Goal: Task Accomplishment & Management: Manage account settings

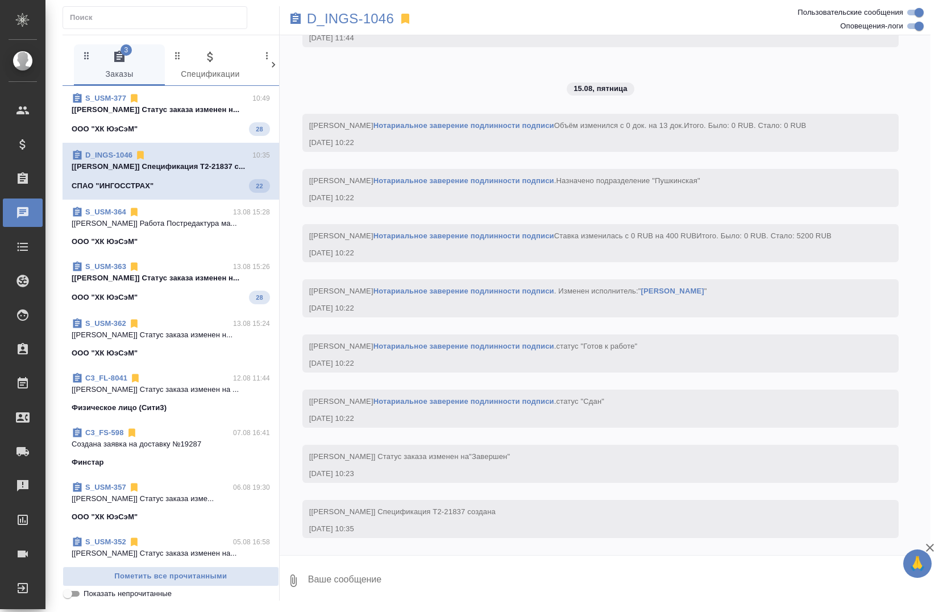
scroll to position [8112, 0]
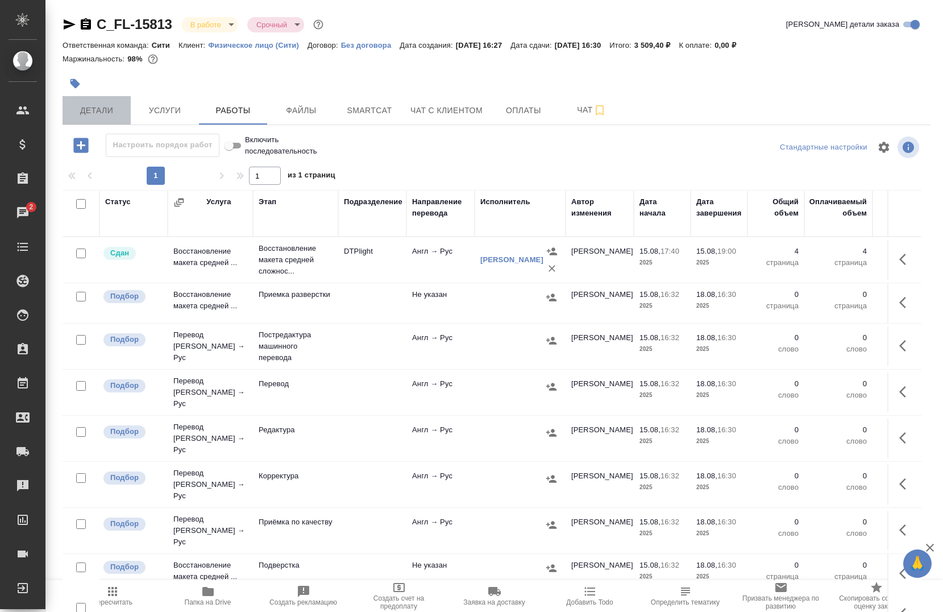
click at [89, 103] on span "Детали" at bounding box center [96, 110] width 55 height 14
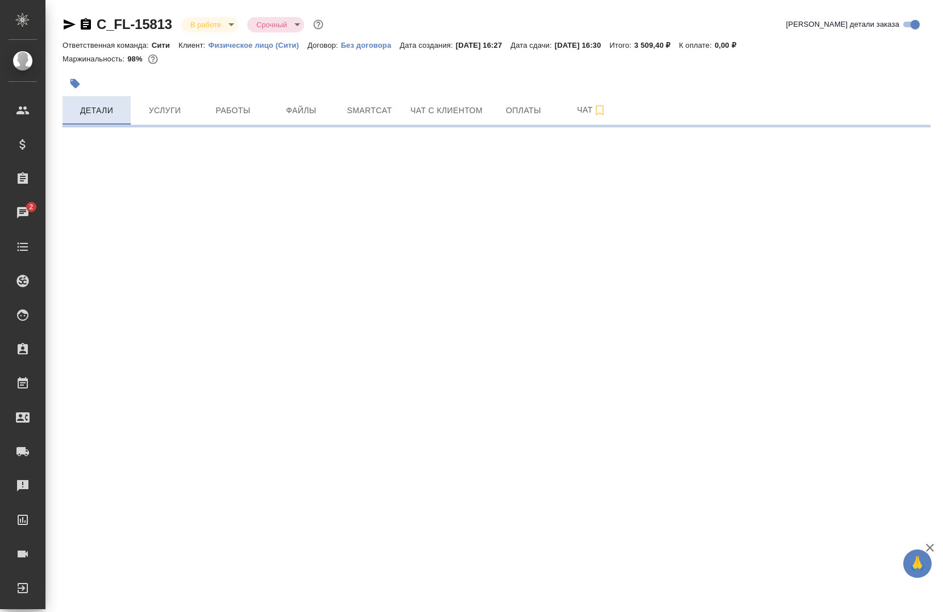
select select "RU"
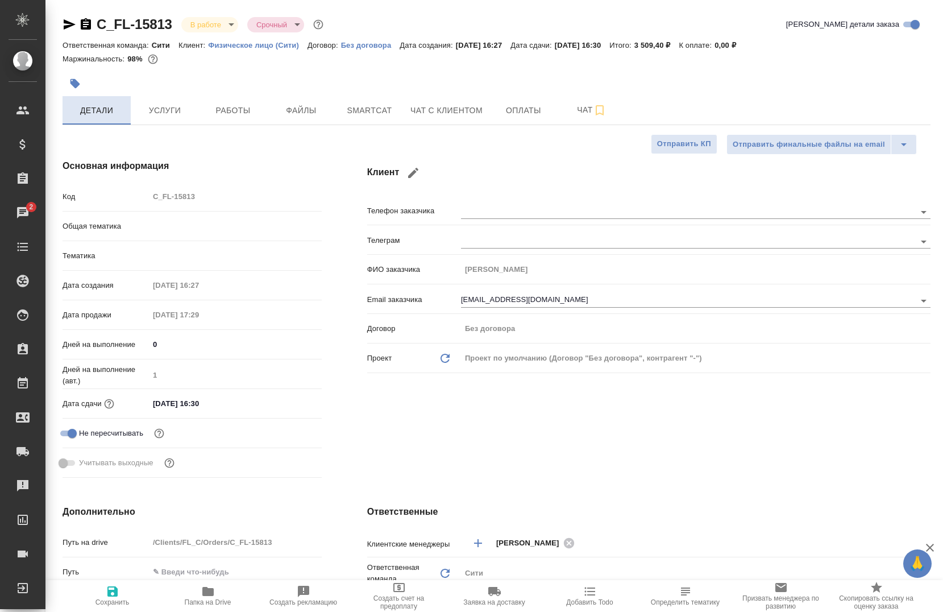
type textarea "x"
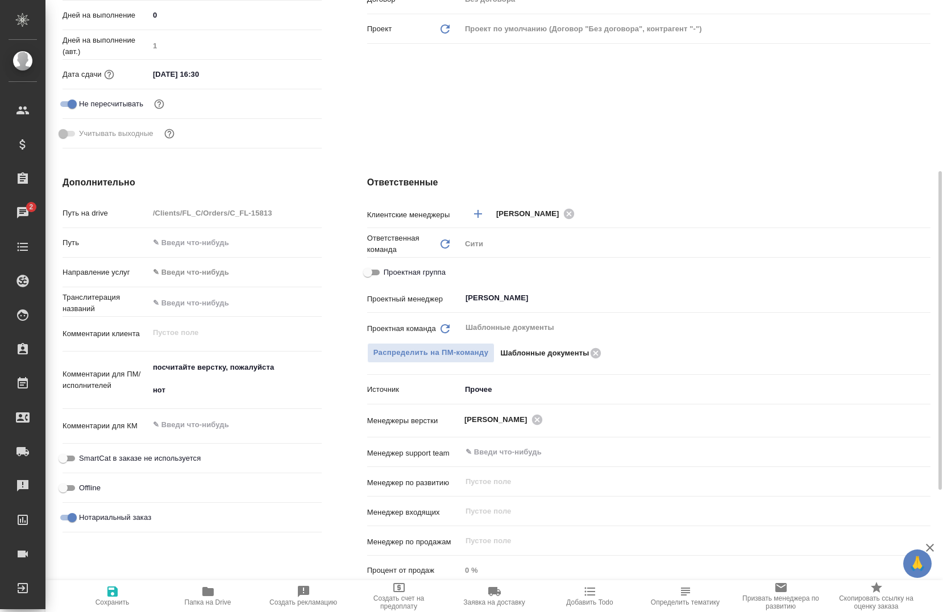
scroll to position [330, 0]
click at [421, 269] on span "Проектная группа" at bounding box center [415, 270] width 62 height 11
click at [388, 269] on input "Проектная группа" at bounding box center [367, 271] width 41 height 14
checkbox input "true"
type textarea "x"
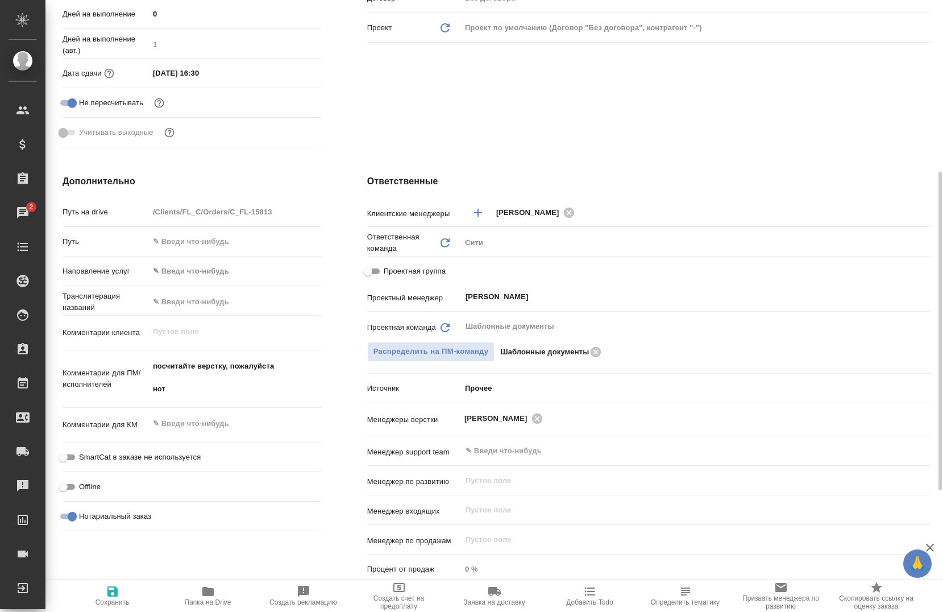
type textarea "x"
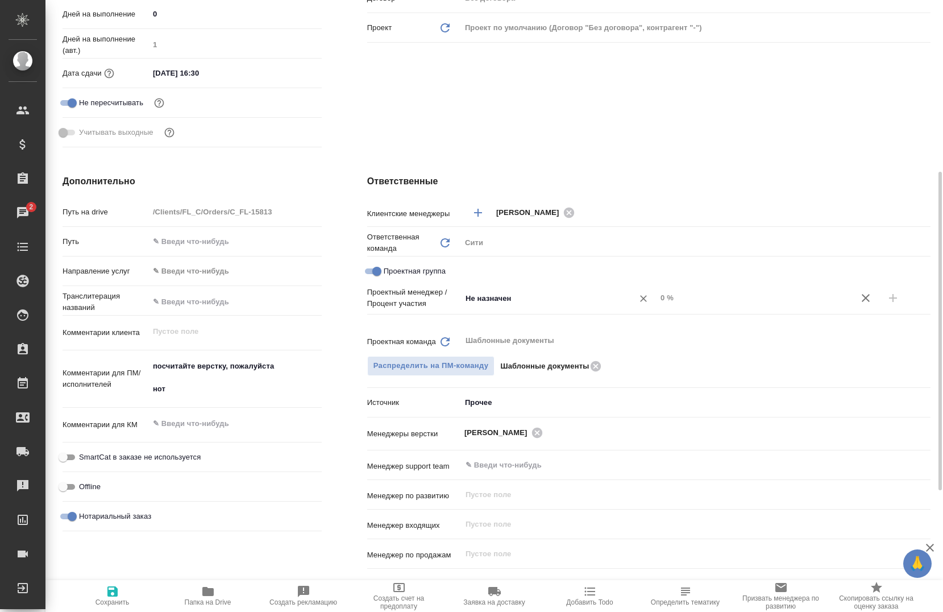
click at [475, 293] on input "Не назначен" at bounding box center [539, 298] width 151 height 14
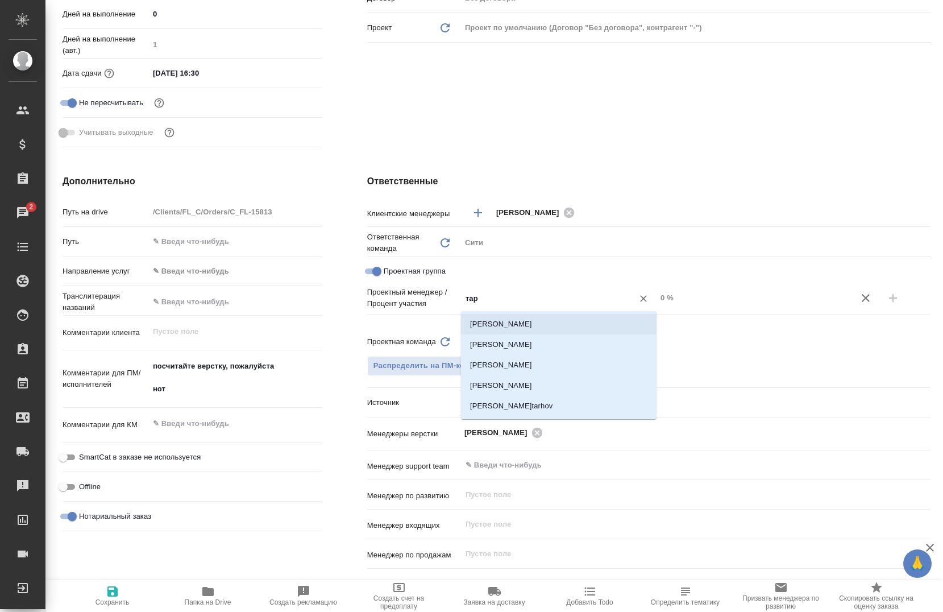
type input "тара"
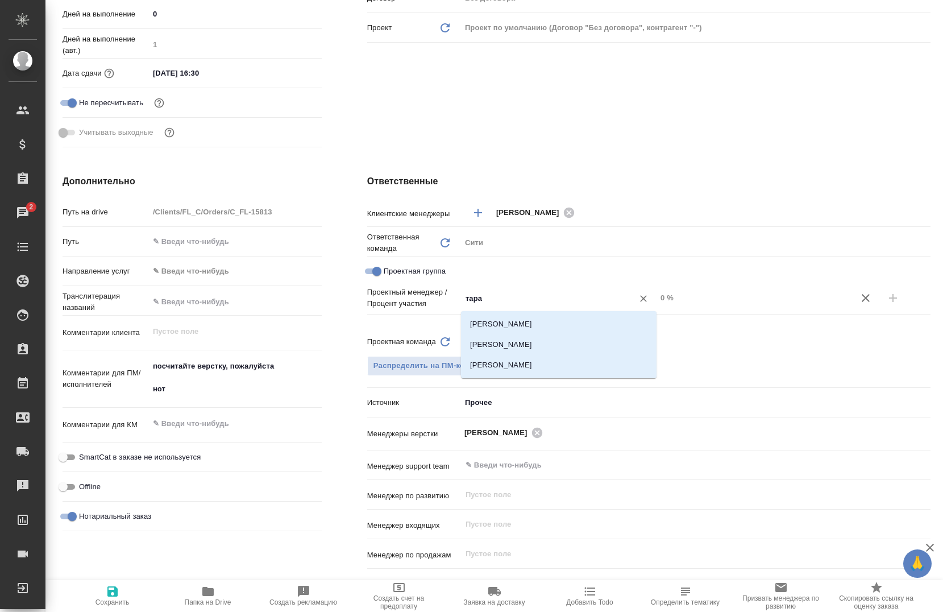
click at [509, 318] on li "Тарабановская Анастасия" at bounding box center [559, 324] width 196 height 20
type textarea "x"
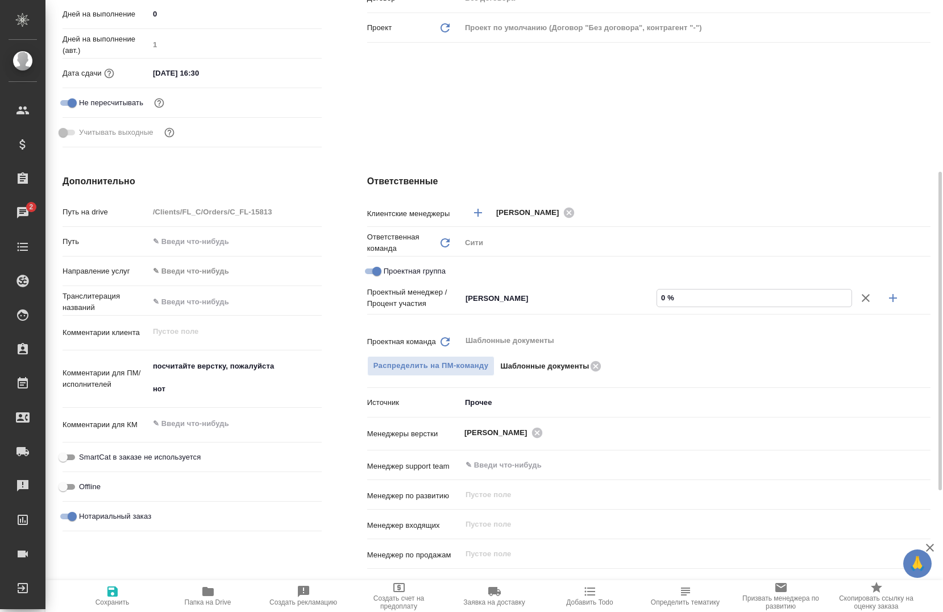
click at [656, 298] on div "0 %" at bounding box center [754, 298] width 196 height 18
type input "30 %"
type textarea "x"
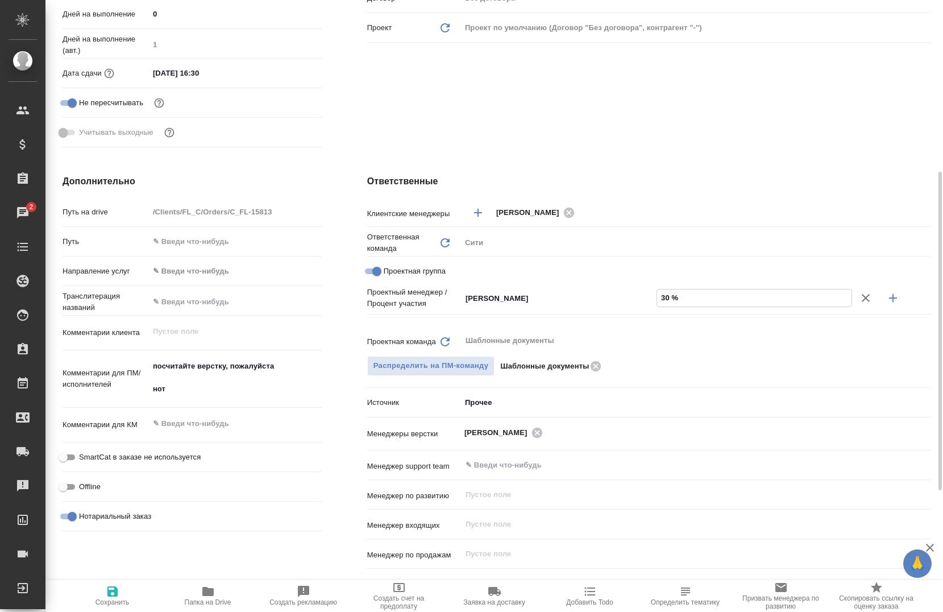
type input "30 %"
click at [902, 307] on button "button" at bounding box center [892, 297] width 27 height 27
type textarea "x"
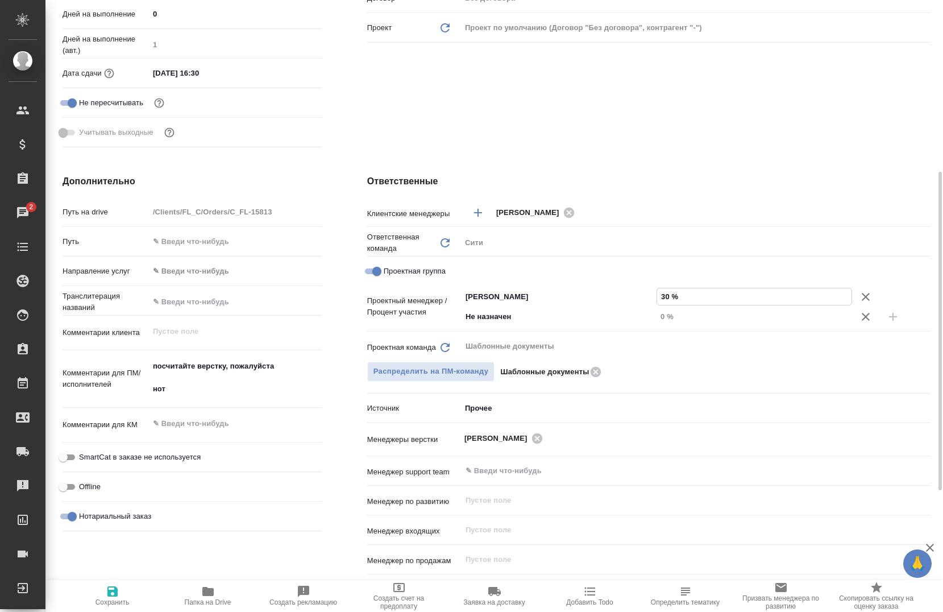
click at [662, 298] on input "30 %" at bounding box center [754, 296] width 194 height 16
type input "030 %"
type textarea "x"
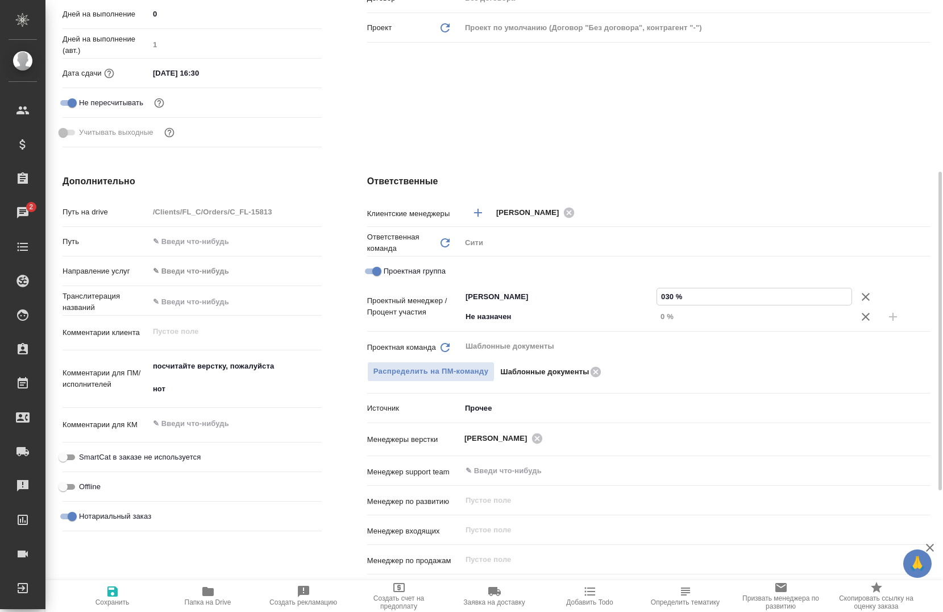
type input "30 %"
type textarea "x"
type input "130 %"
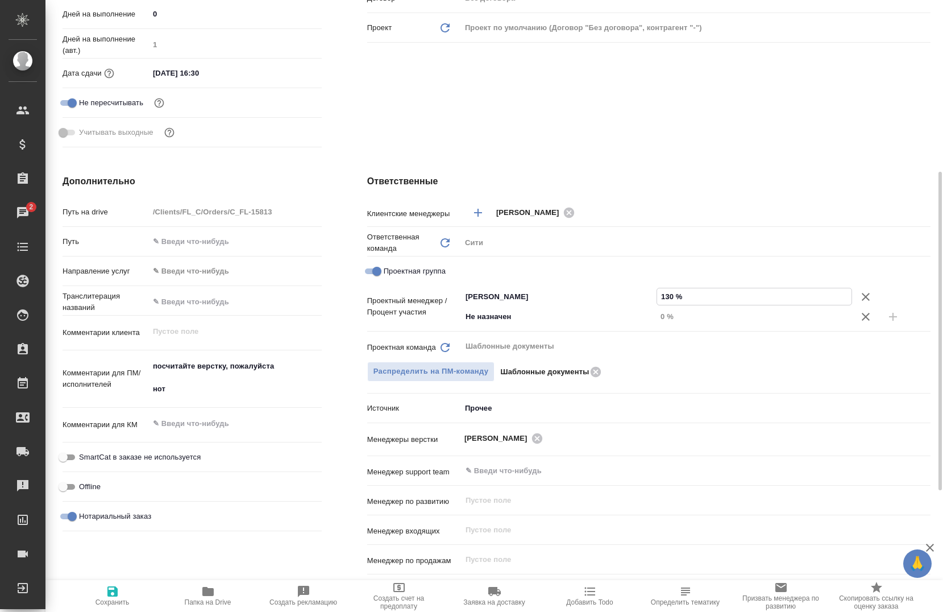
type textarea "x"
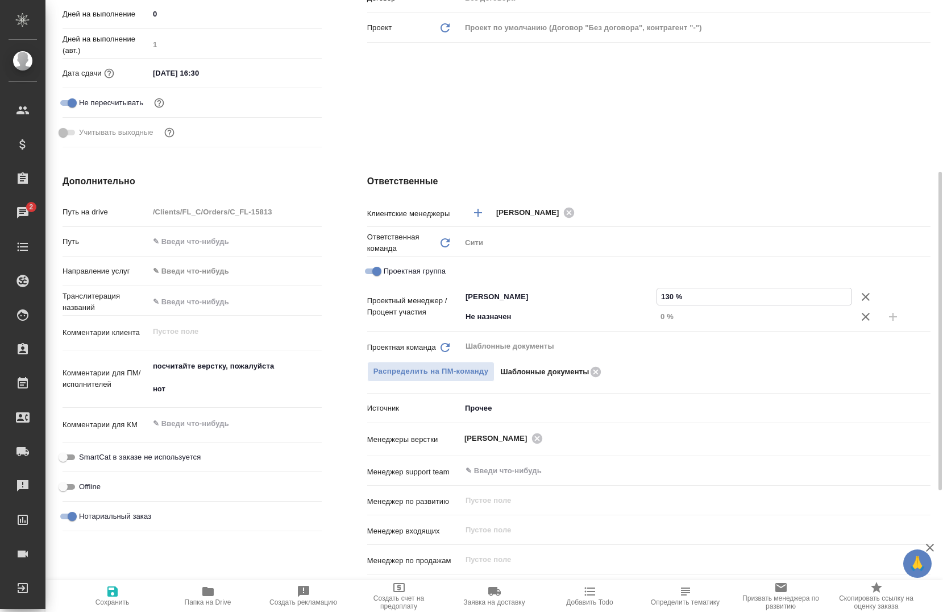
type textarea "x"
type input "10 %"
click at [568, 310] on input "Не назначен" at bounding box center [539, 317] width 151 height 14
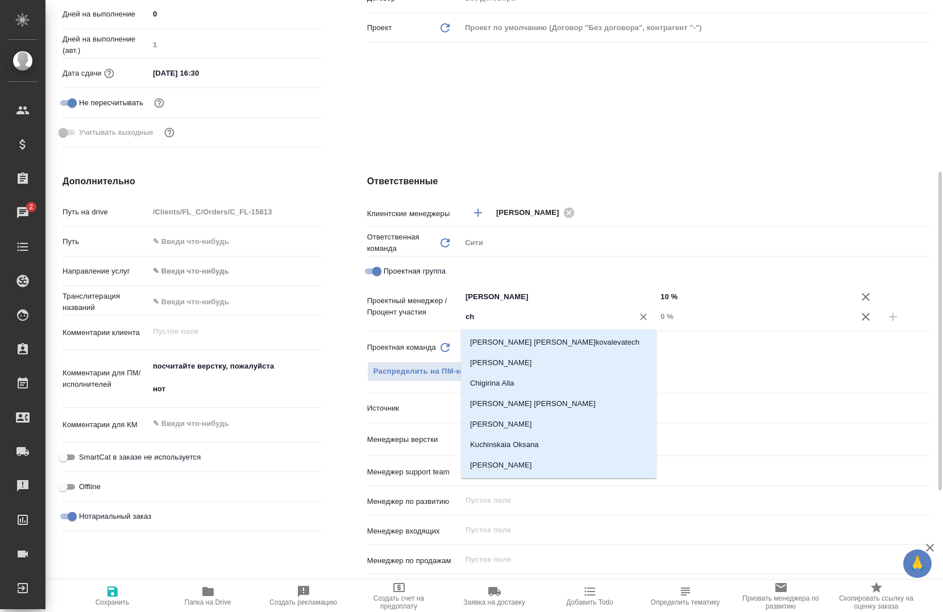
type input "che"
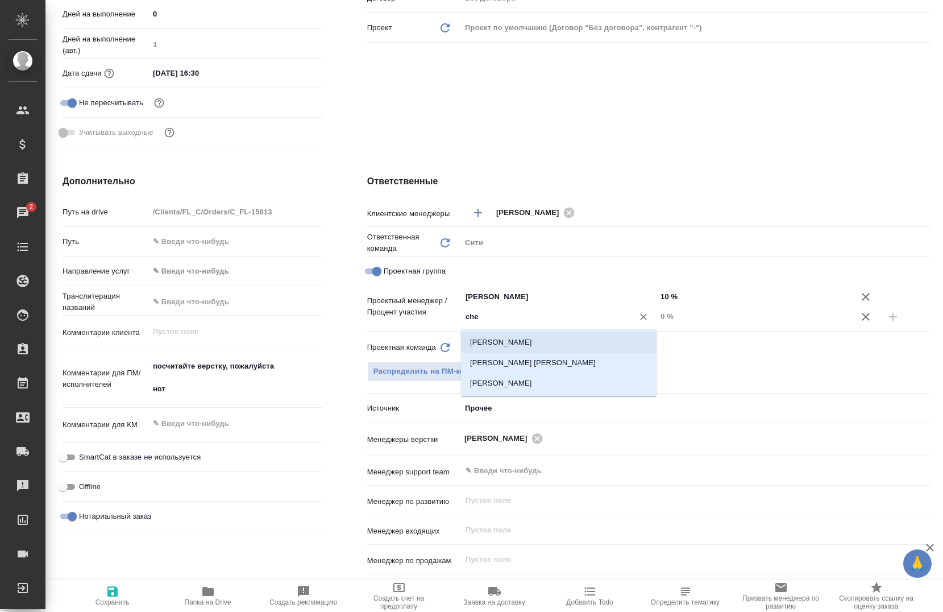
click at [555, 344] on li "[PERSON_NAME]" at bounding box center [559, 342] width 196 height 20
type textarea "x"
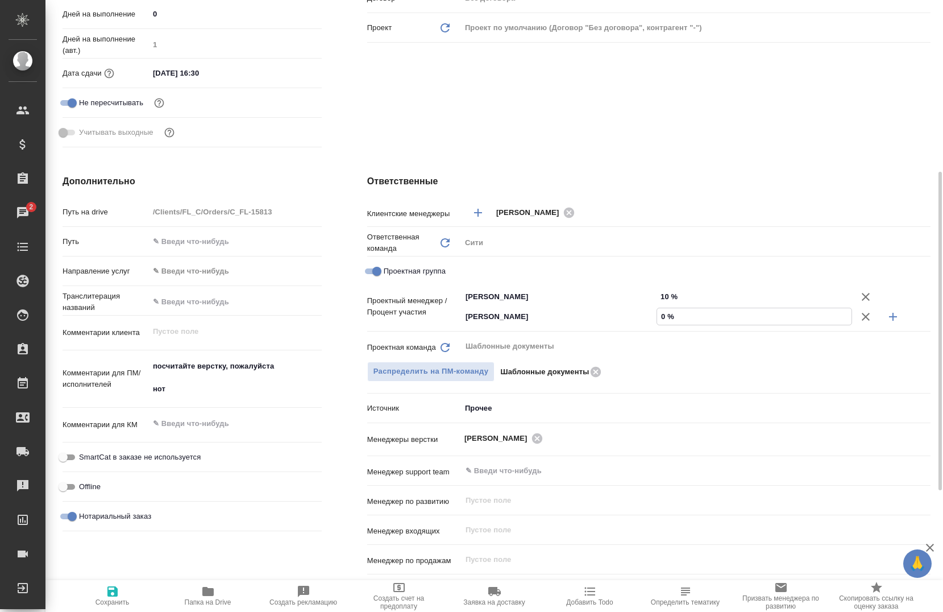
click at [658, 319] on input "0 %" at bounding box center [754, 316] width 194 height 16
type textarea "x"
type input "90 %"
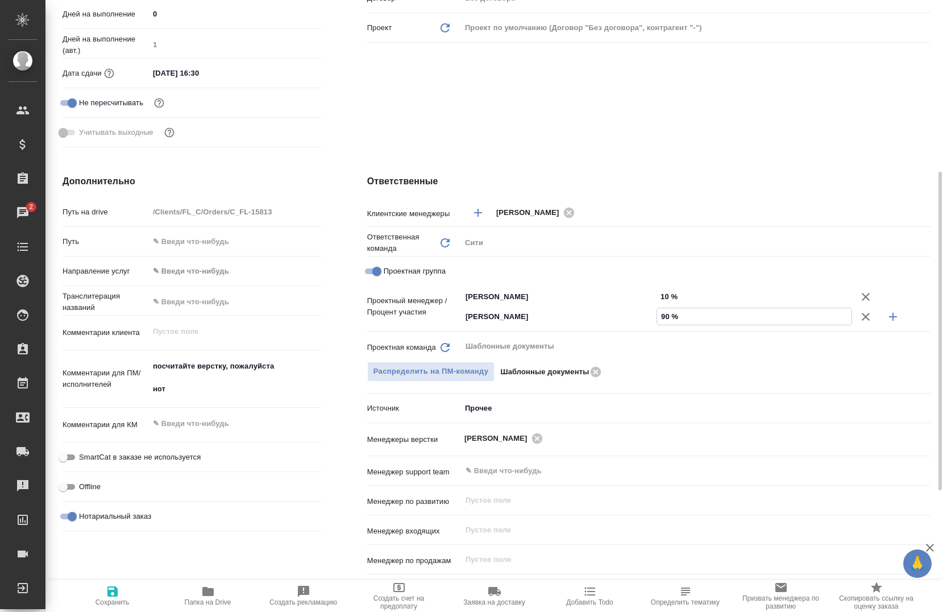
type textarea "x"
type input "90 %"
click at [704, 159] on div "Ответственные Клиентские менеджеры Лямина Надежда ​ Ответственная команда Обнов…" at bounding box center [648, 391] width 609 height 479
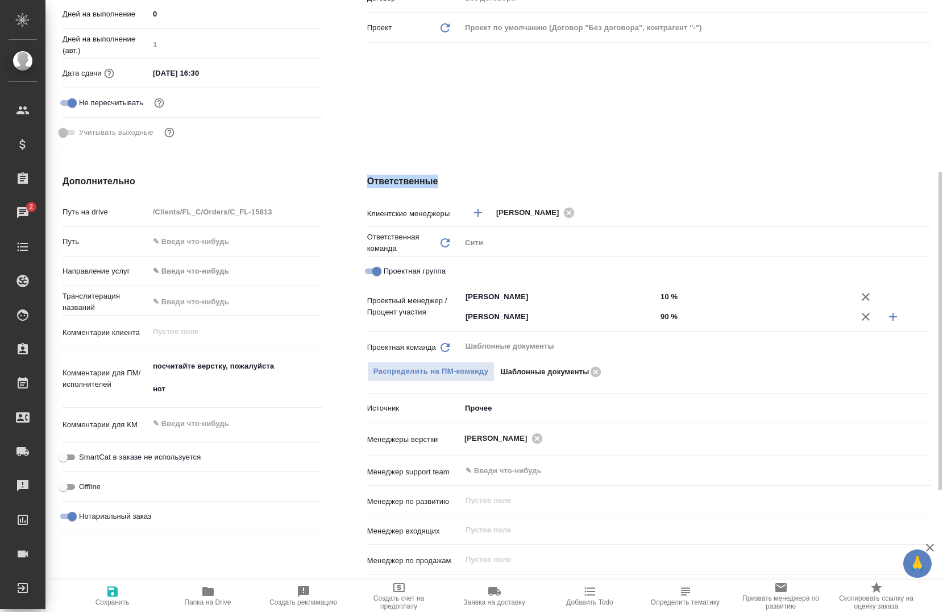
click at [704, 159] on div "Ответственные Клиентские менеджеры Лямина Надежда ​ Ответственная команда Обнов…" at bounding box center [648, 391] width 609 height 479
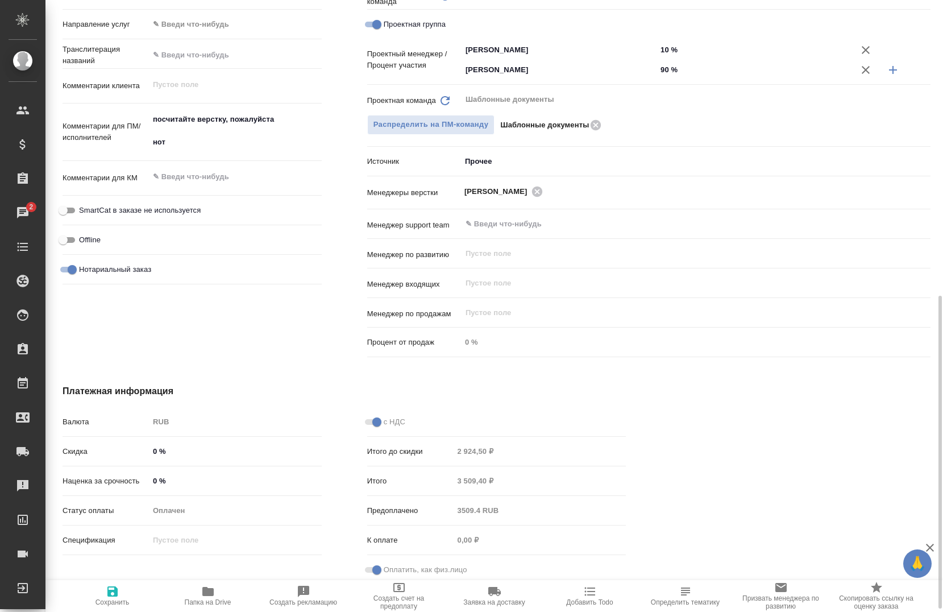
scroll to position [583, 0]
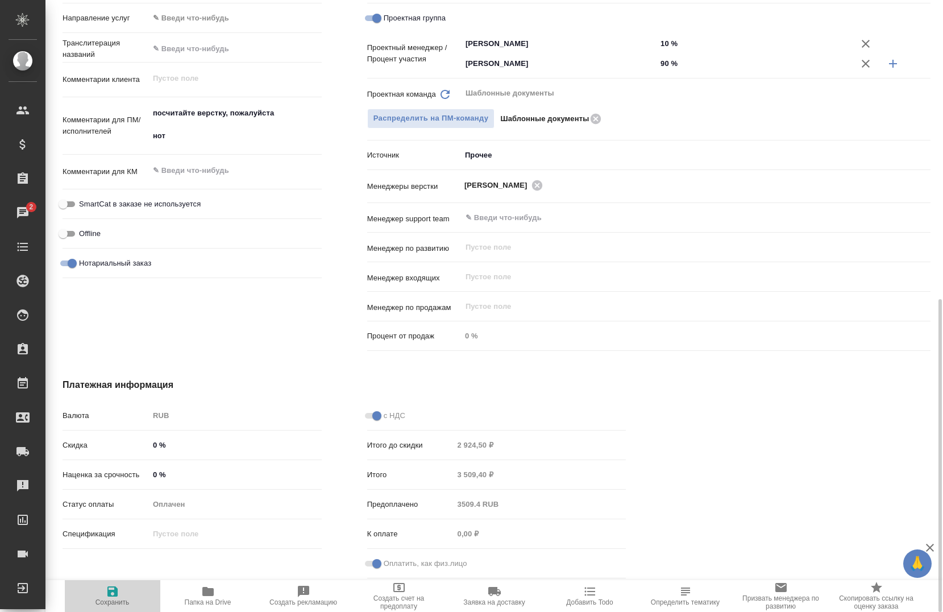
click at [109, 593] on icon "button" at bounding box center [112, 591] width 10 height 10
type textarea "x"
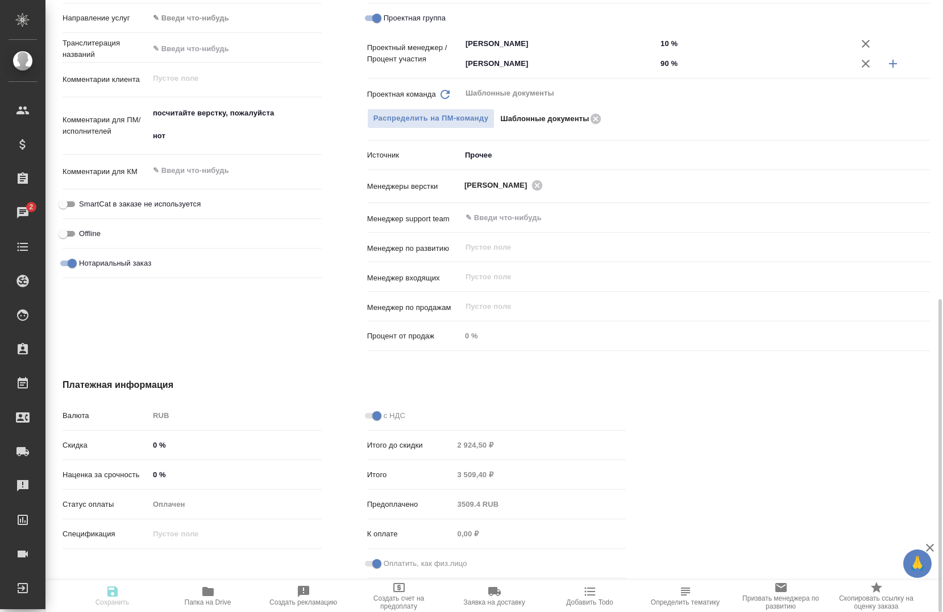
type textarea "x"
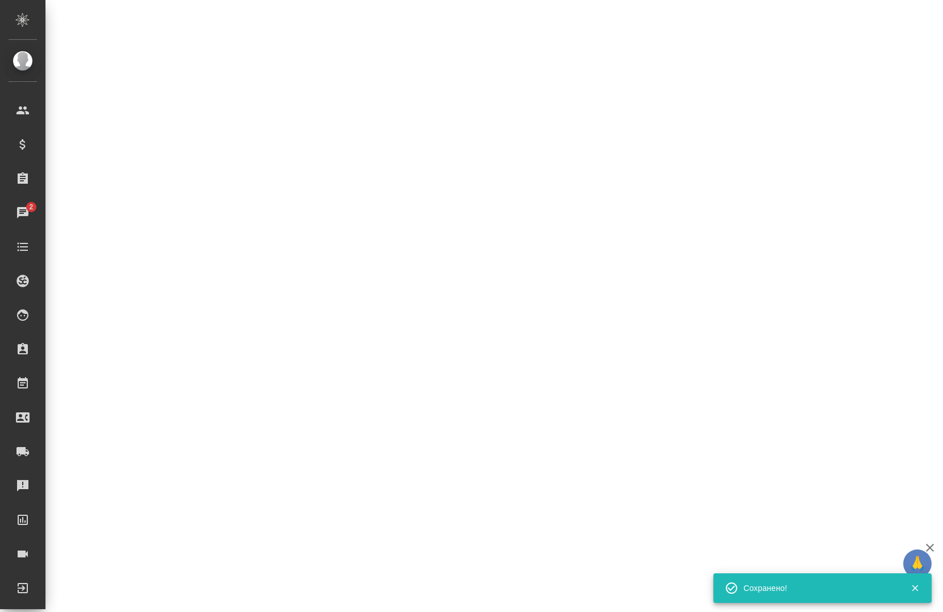
select select "RU"
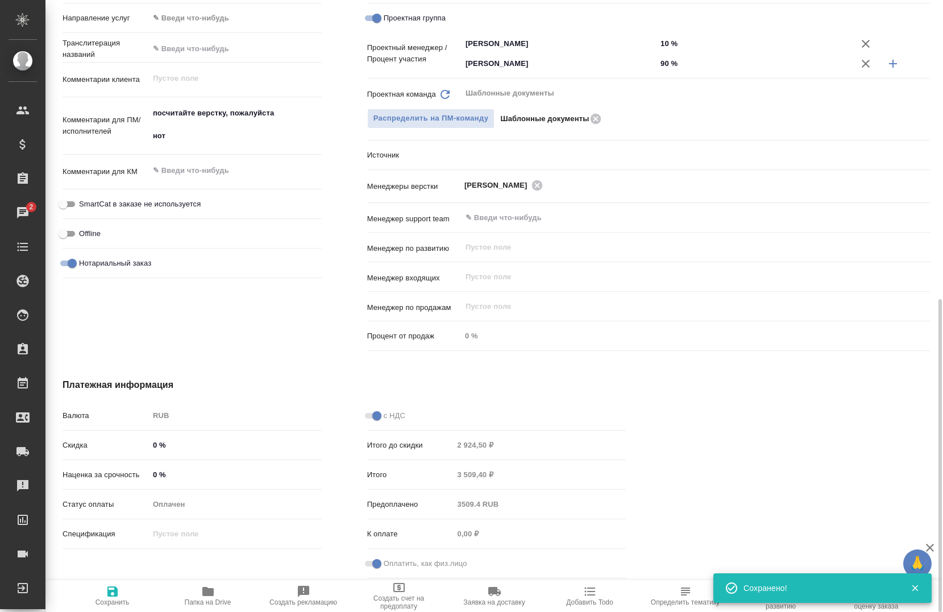
type textarea "x"
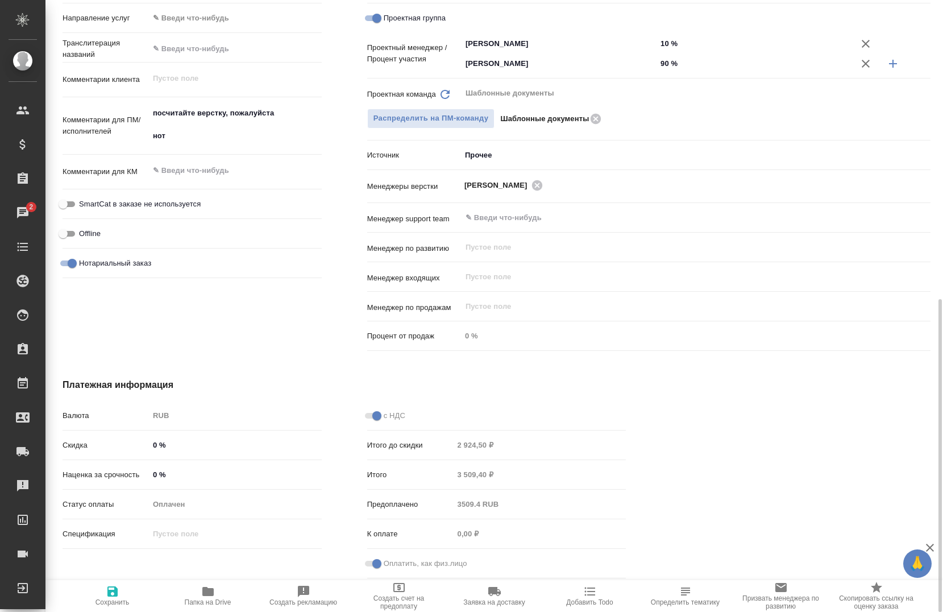
click at [209, 593] on icon "button" at bounding box center [207, 591] width 11 height 9
type textarea "x"
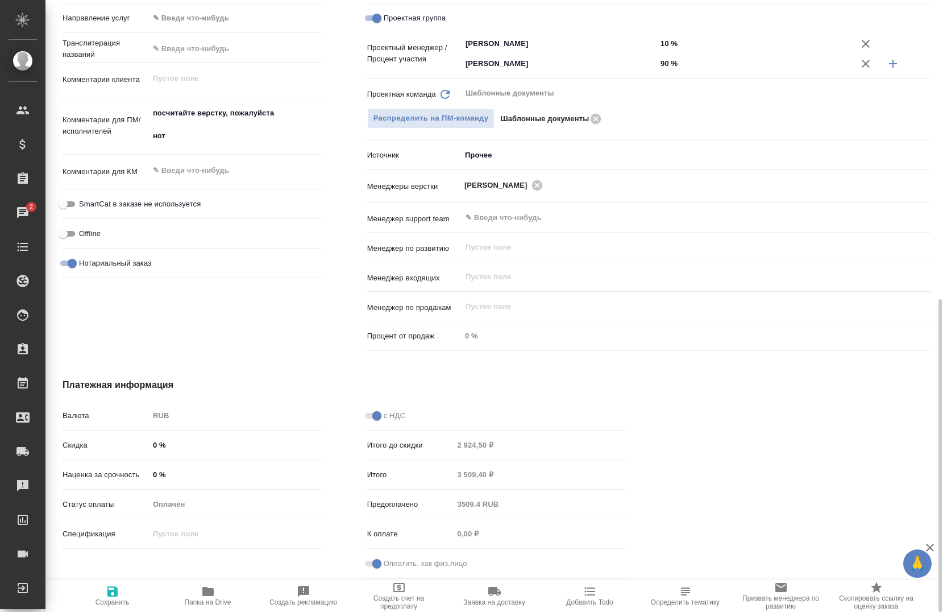
type textarea "x"
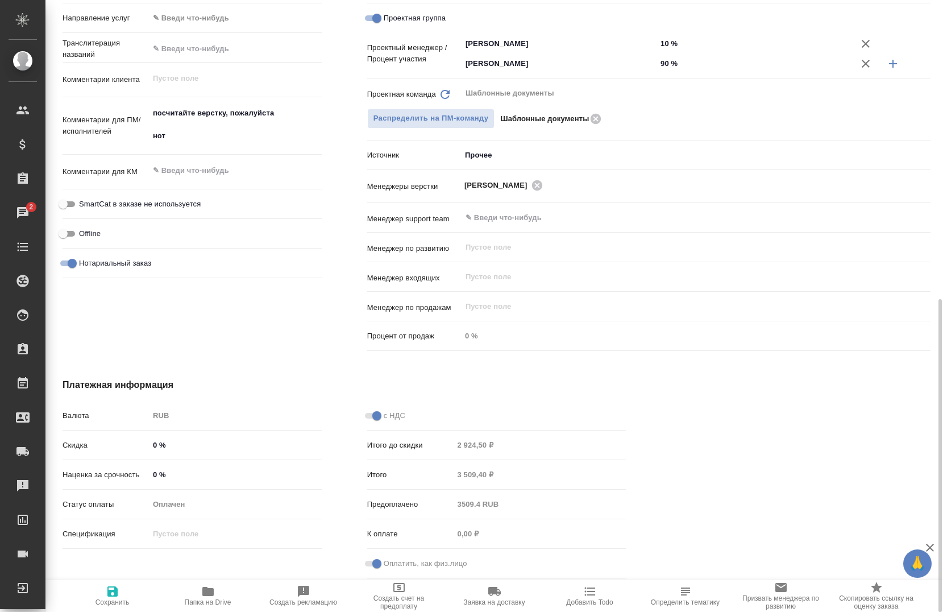
type textarea "x"
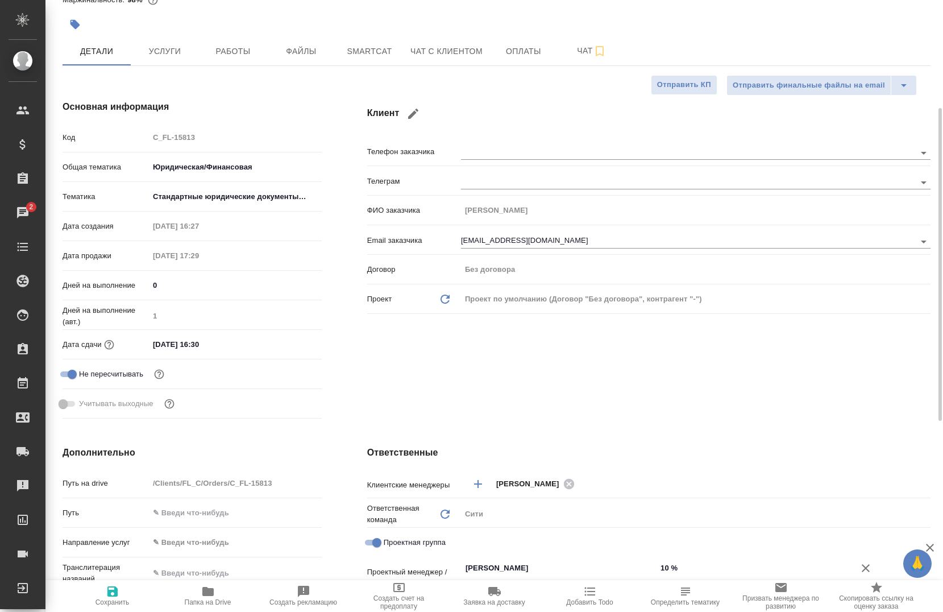
scroll to position [0, 0]
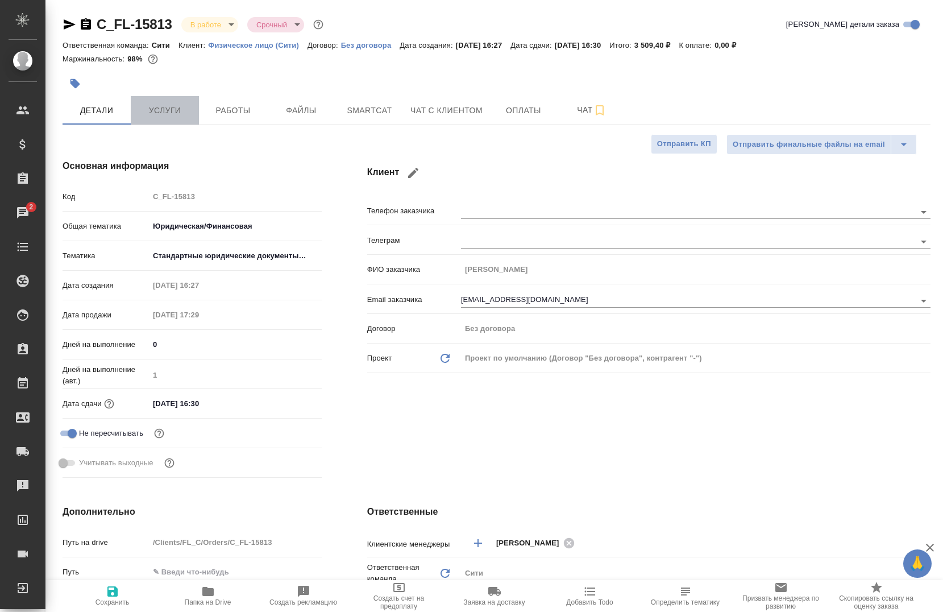
click at [151, 117] on span "Услуги" at bounding box center [165, 110] width 55 height 14
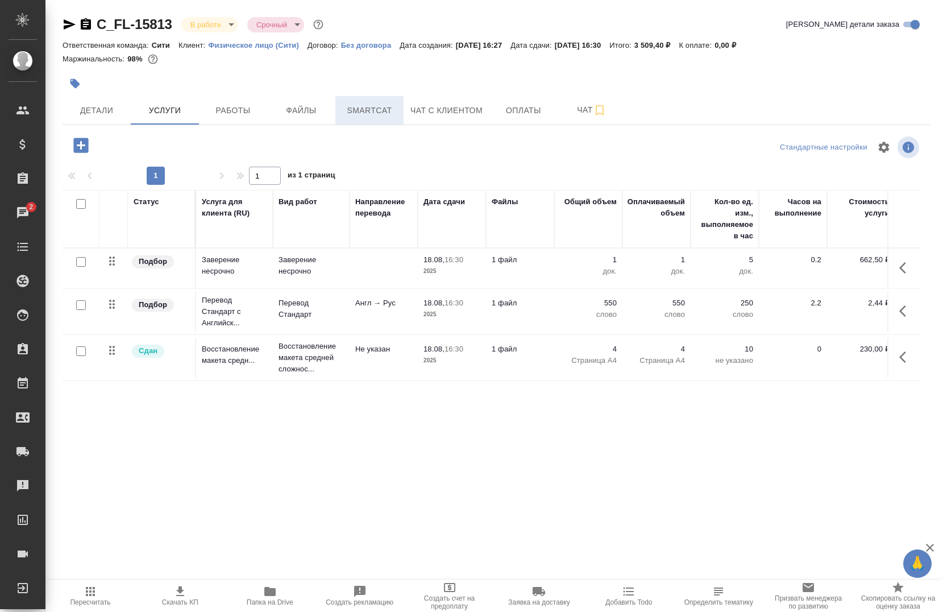
click at [338, 110] on button "Smartcat" at bounding box center [369, 110] width 68 height 28
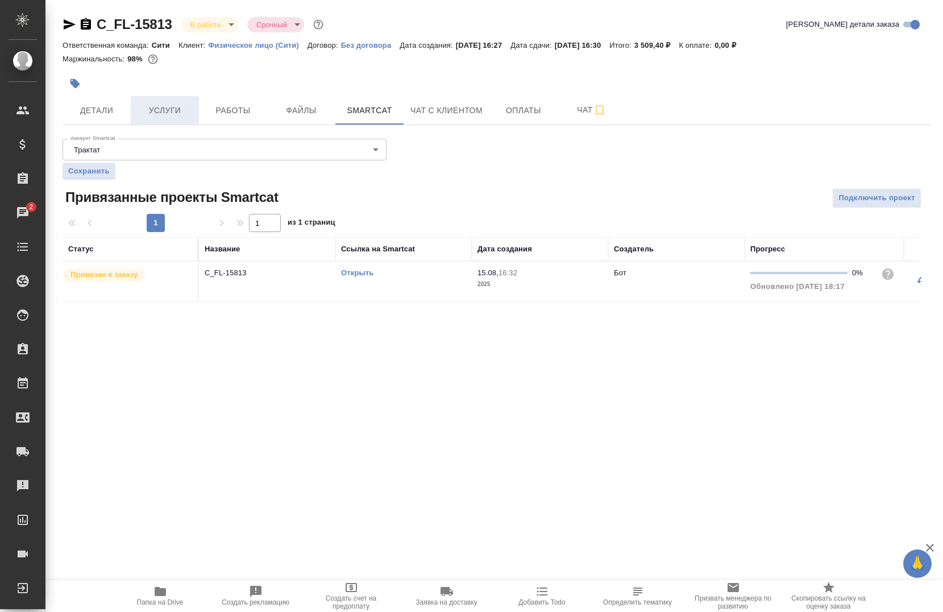
click at [178, 105] on span "Услуги" at bounding box center [165, 110] width 55 height 14
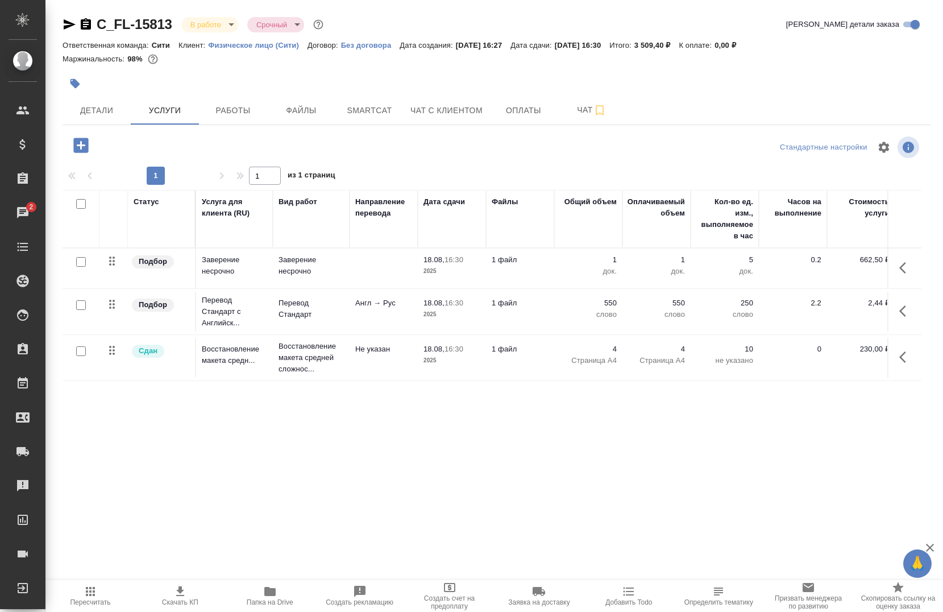
drag, startPoint x: 371, startPoint y: 423, endPoint x: 388, endPoint y: 421, distance: 17.8
click at [388, 421] on div "Статус Услуга для клиента (RU) Вид работ Направление перевода Дата сдачи Файлы …" at bounding box center [492, 312] width 859 height 244
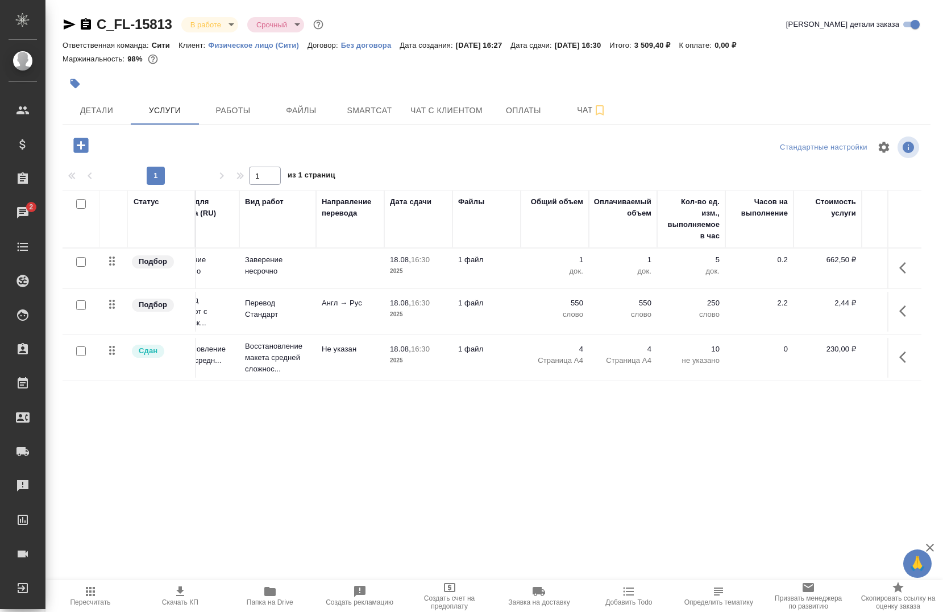
scroll to position [0, 89]
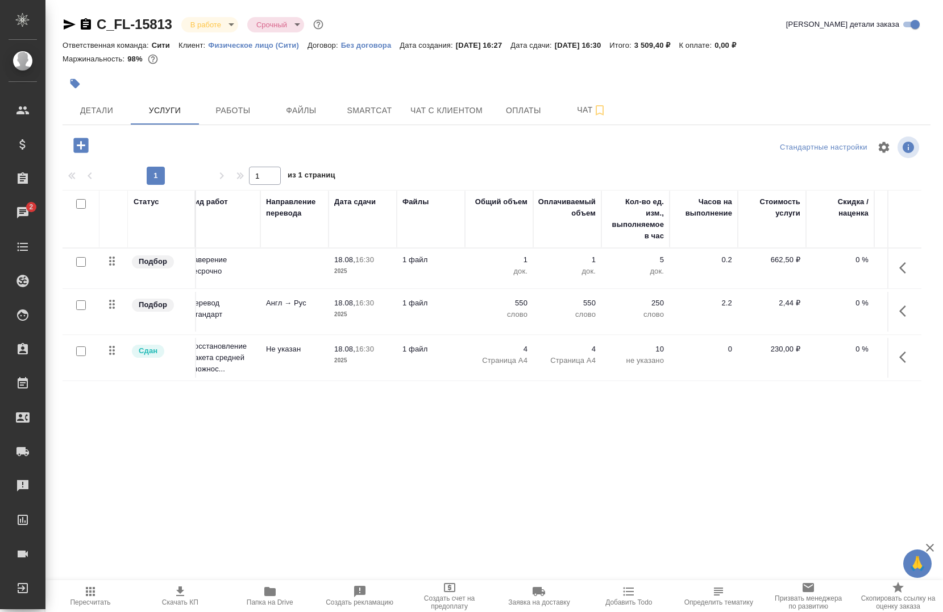
drag, startPoint x: 472, startPoint y: 425, endPoint x: 534, endPoint y: 428, distance: 62.0
click at [534, 428] on div "Статус Услуга для клиента (RU) Вид работ Направление перевода Дата сдачи Файлы …" at bounding box center [492, 312] width 859 height 244
drag, startPoint x: 534, startPoint y: 428, endPoint x: 501, endPoint y: 440, distance: 35.8
click at [501, 440] on div "C_FL-15813 В работе inProgress Срочный urgent Кратко детали заказа Ответственна…" at bounding box center [496, 231] width 880 height 463
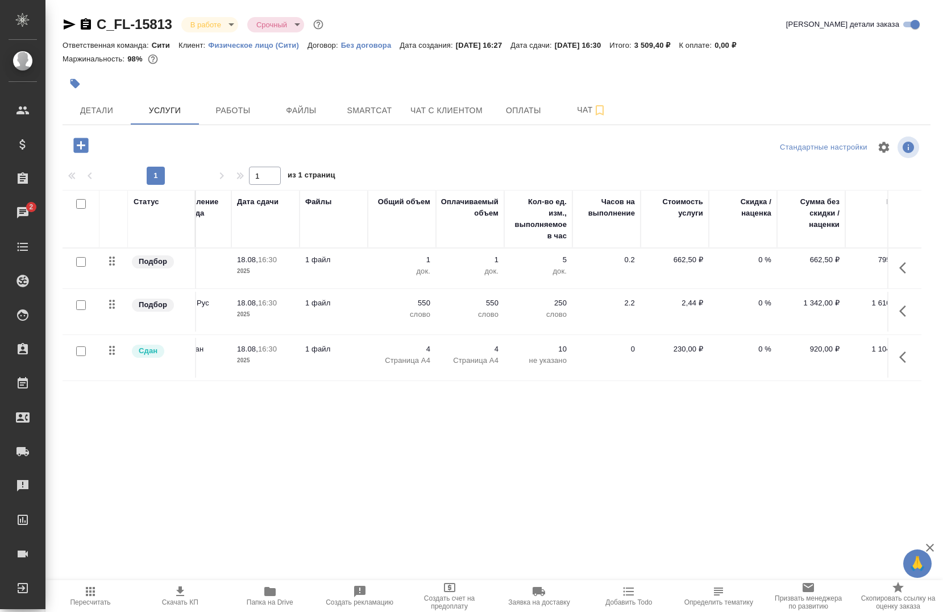
scroll to position [0, 221]
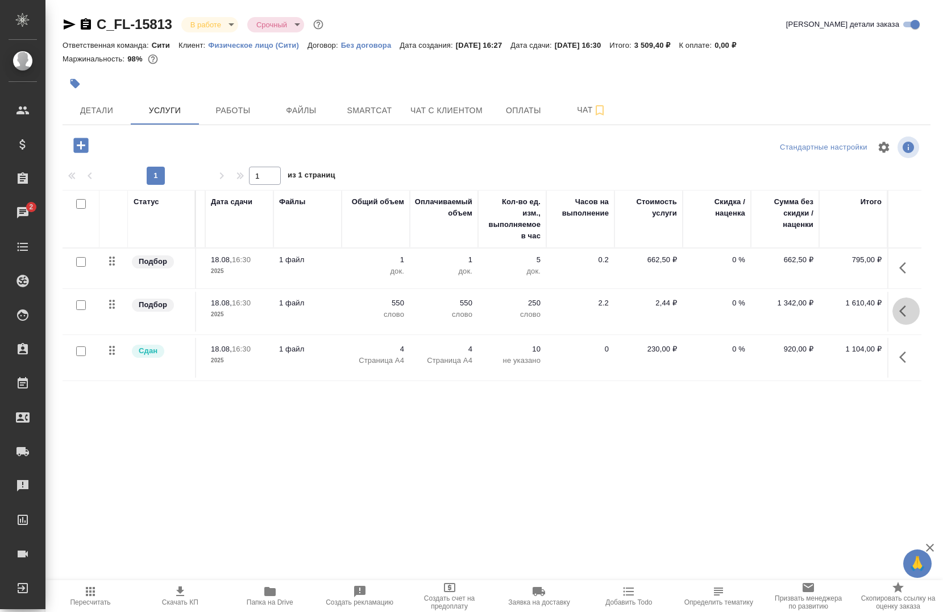
click at [892, 301] on button "button" at bounding box center [905, 310] width 27 height 27
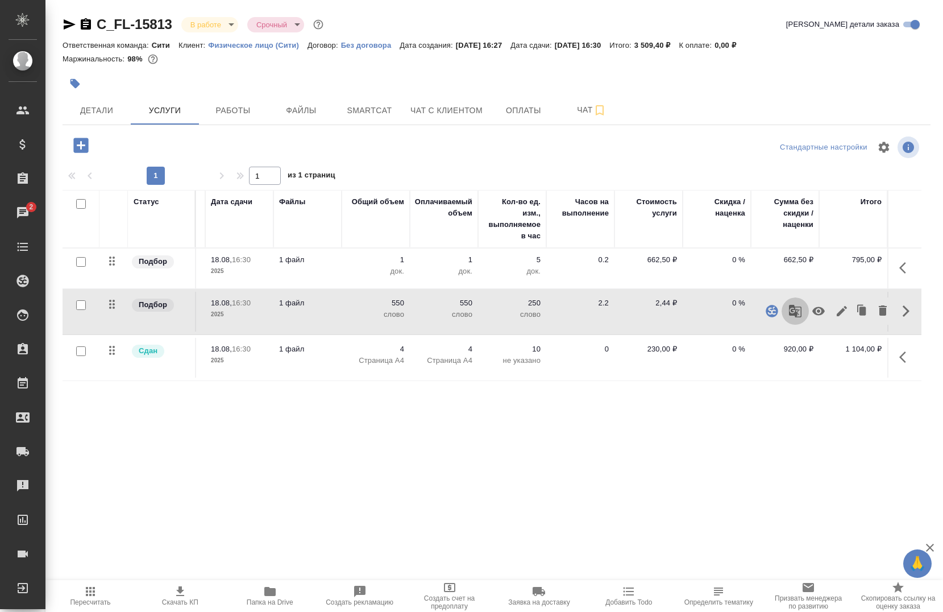
click at [789, 314] on icon "button" at bounding box center [795, 311] width 13 height 13
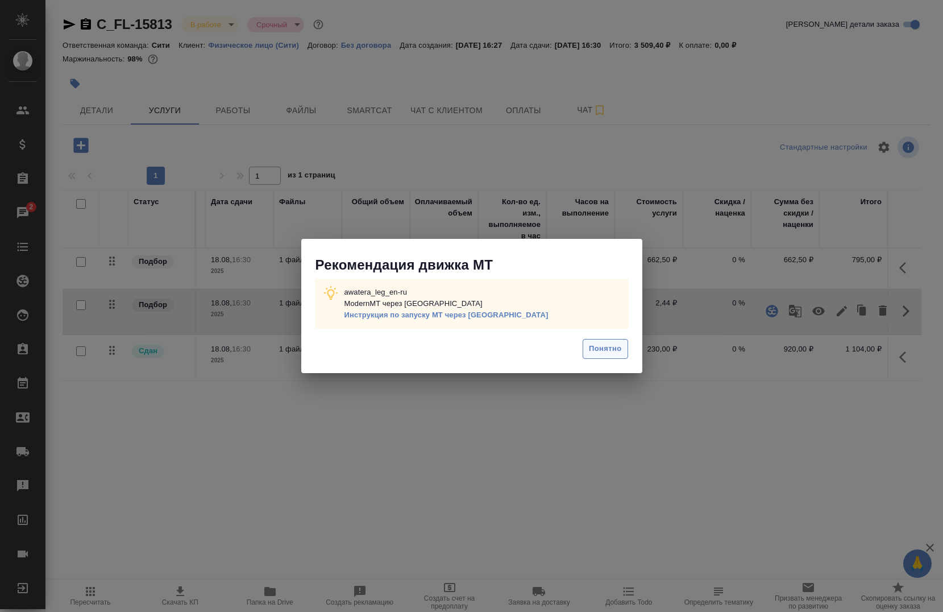
click at [598, 355] on span "Понятно" at bounding box center [605, 348] width 32 height 13
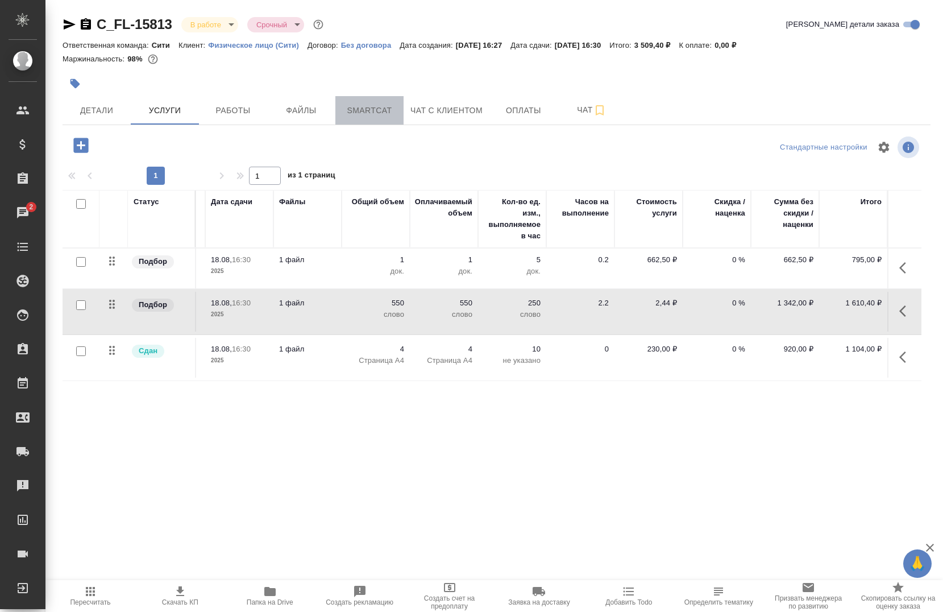
click at [372, 116] on span "Smartcat" at bounding box center [369, 110] width 55 height 14
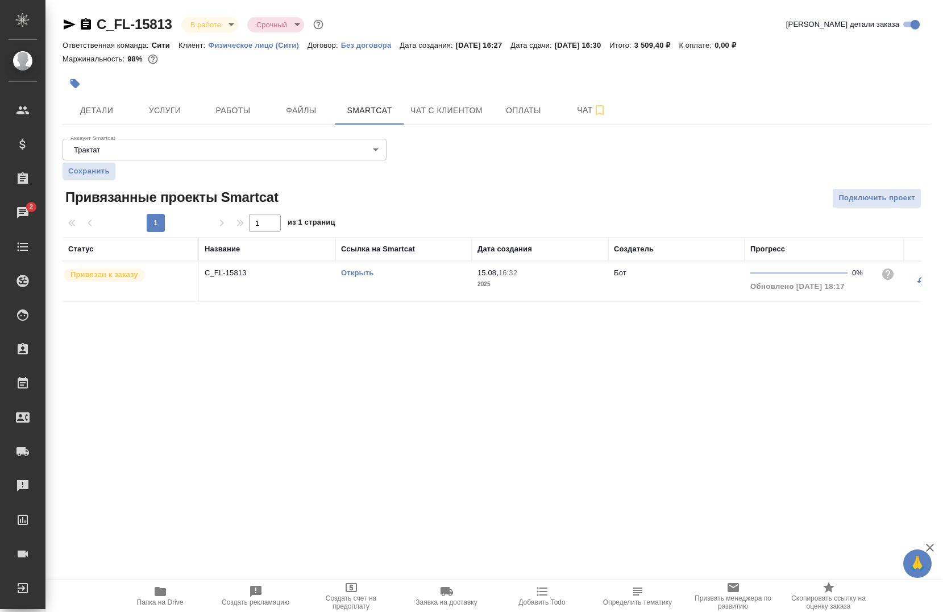
click at [351, 269] on link "Открыть" at bounding box center [357, 272] width 32 height 9
click at [356, 272] on link "Открыть" at bounding box center [357, 272] width 32 height 9
drag, startPoint x: 161, startPoint y: 596, endPoint x: 100, endPoint y: 496, distance: 117.1
click at [100, 496] on div ".cls-1 fill:#fff; AWATERA Chernova Anna Клиенты Спецификации Заказы 2 Чаты Todo…" at bounding box center [471, 306] width 943 height 612
click at [153, 592] on icon "button" at bounding box center [160, 591] width 14 height 14
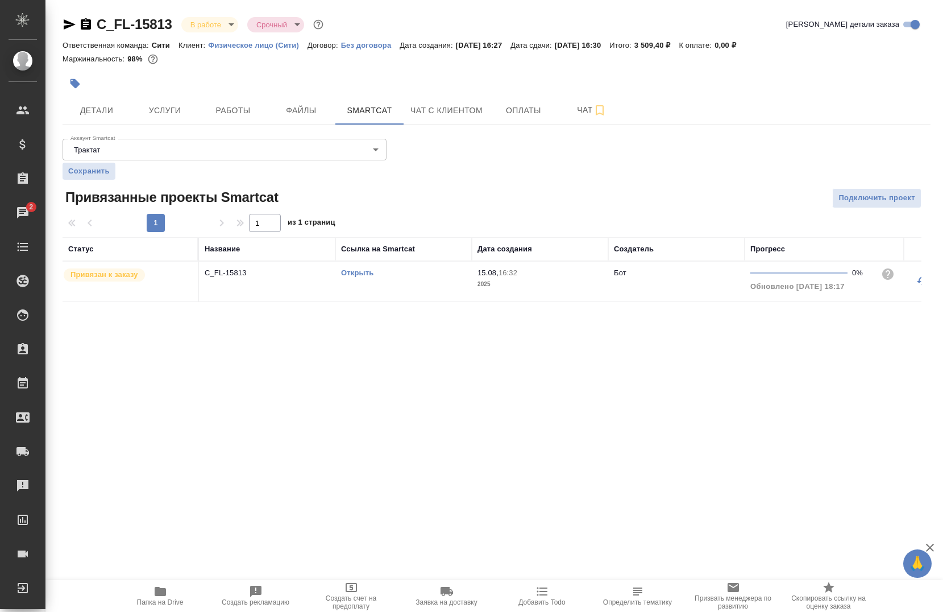
click at [351, 273] on link "Открыть" at bounding box center [357, 272] width 32 height 9
click at [171, 103] on span "Услуги" at bounding box center [165, 110] width 55 height 14
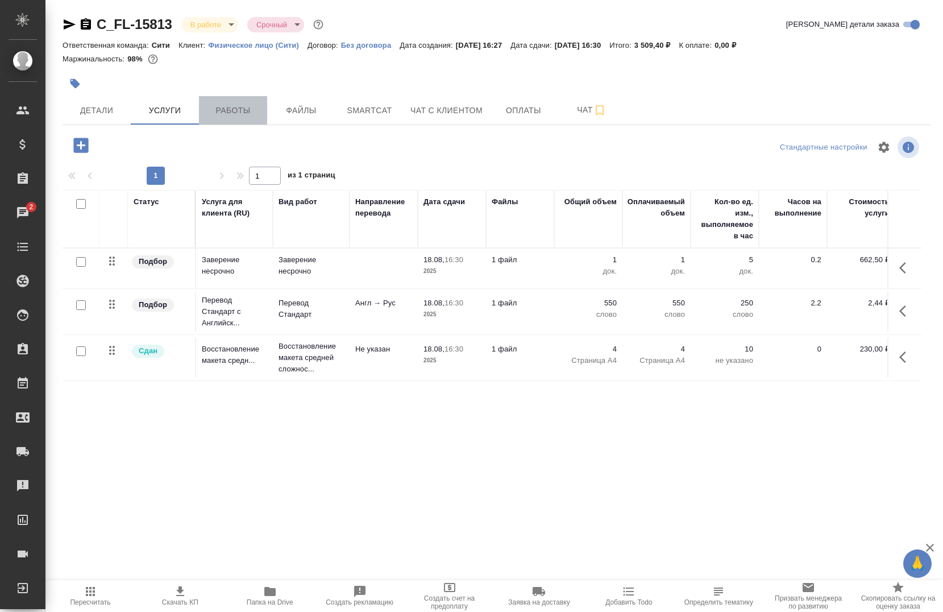
click at [234, 114] on span "Работы" at bounding box center [233, 110] width 55 height 14
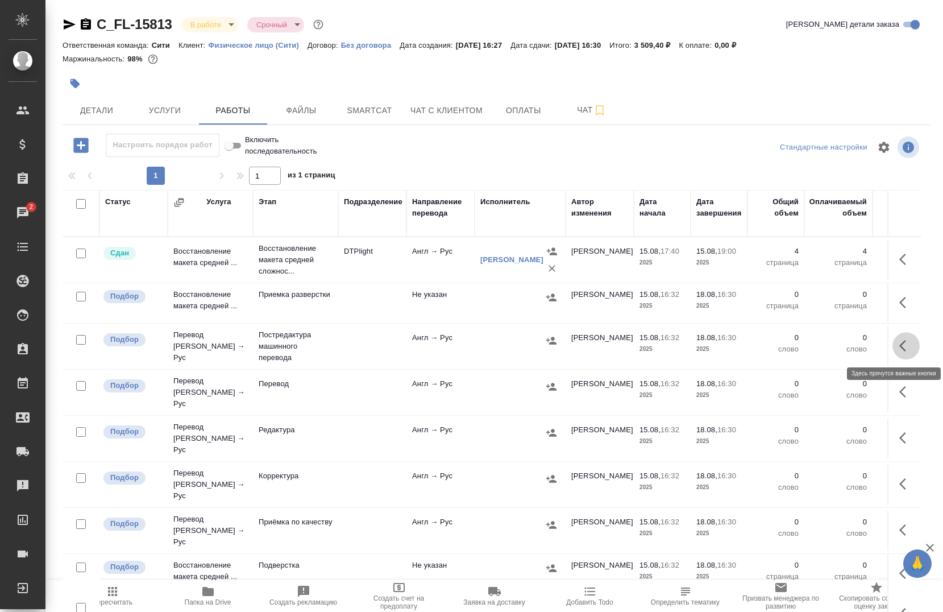
click at [899, 340] on icon "button" at bounding box center [906, 346] width 14 height 14
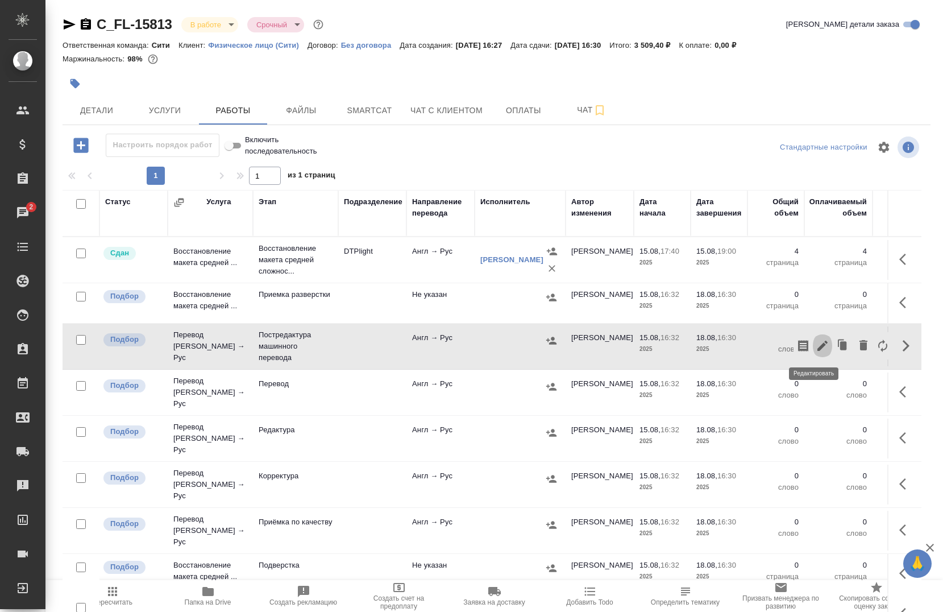
click at [816, 347] on icon "button" at bounding box center [823, 346] width 14 height 14
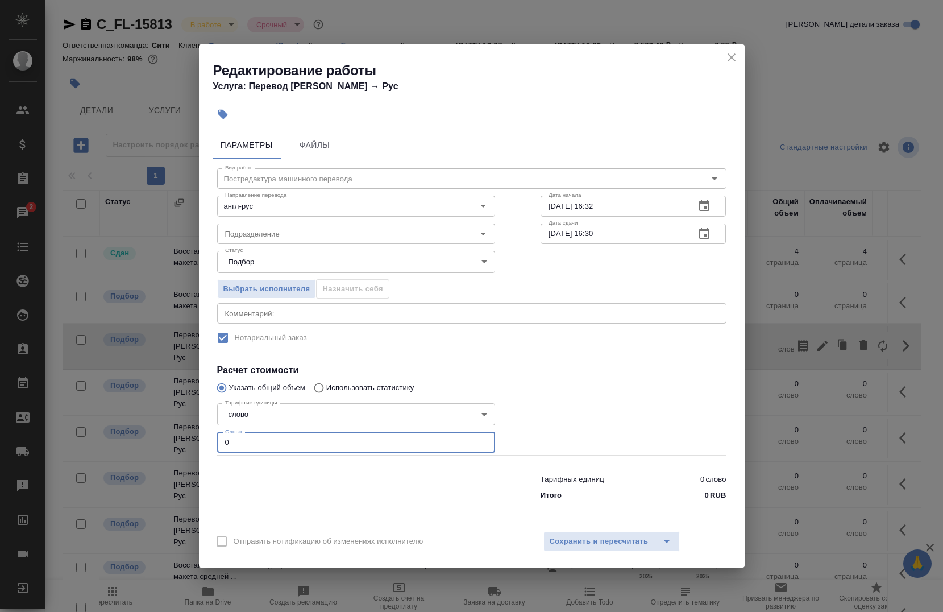
click at [404, 446] on input "0" at bounding box center [356, 442] width 278 height 20
type input "80"
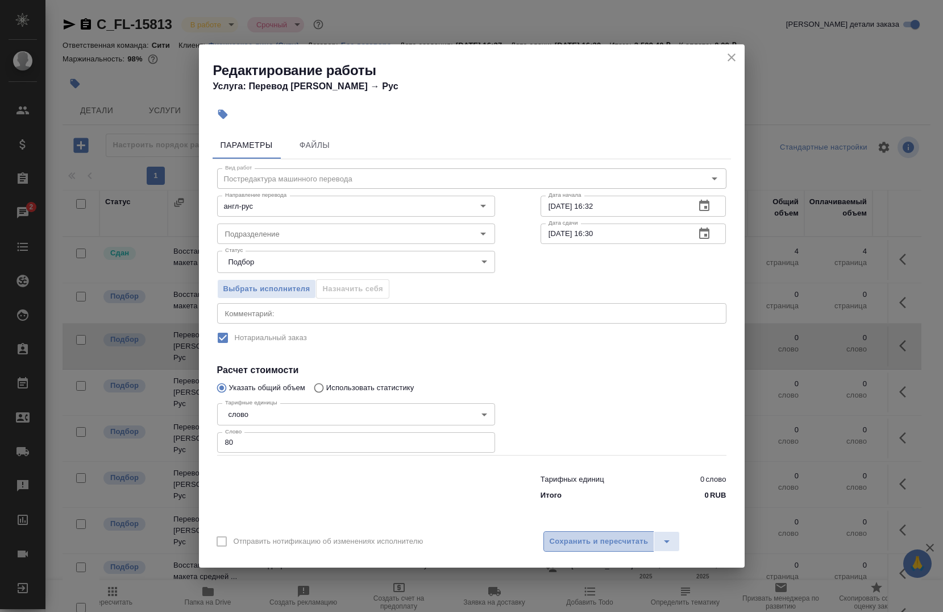
click at [559, 547] on span "Сохранить и пересчитать" at bounding box center [599, 541] width 99 height 13
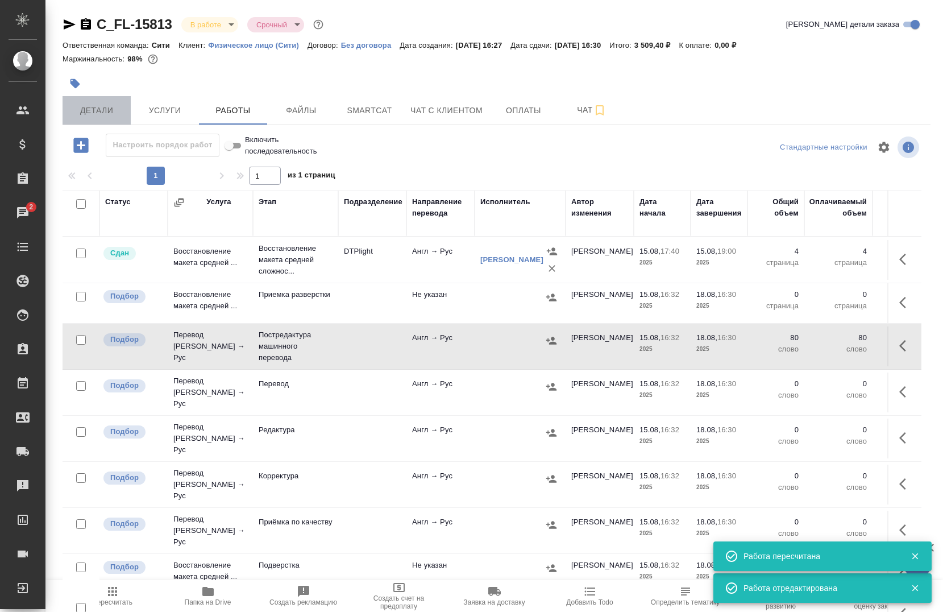
click at [102, 109] on span "Детали" at bounding box center [96, 110] width 55 height 14
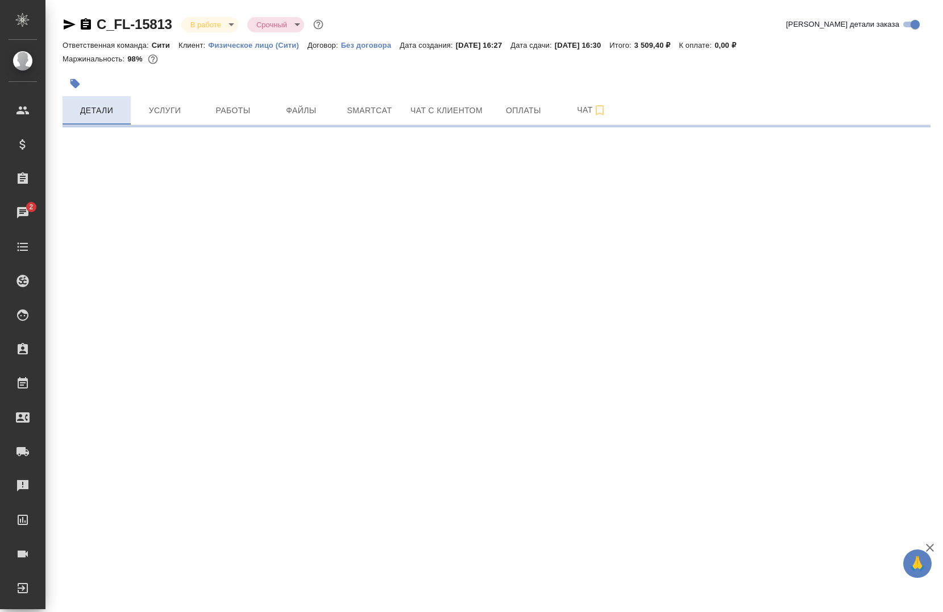
select select "RU"
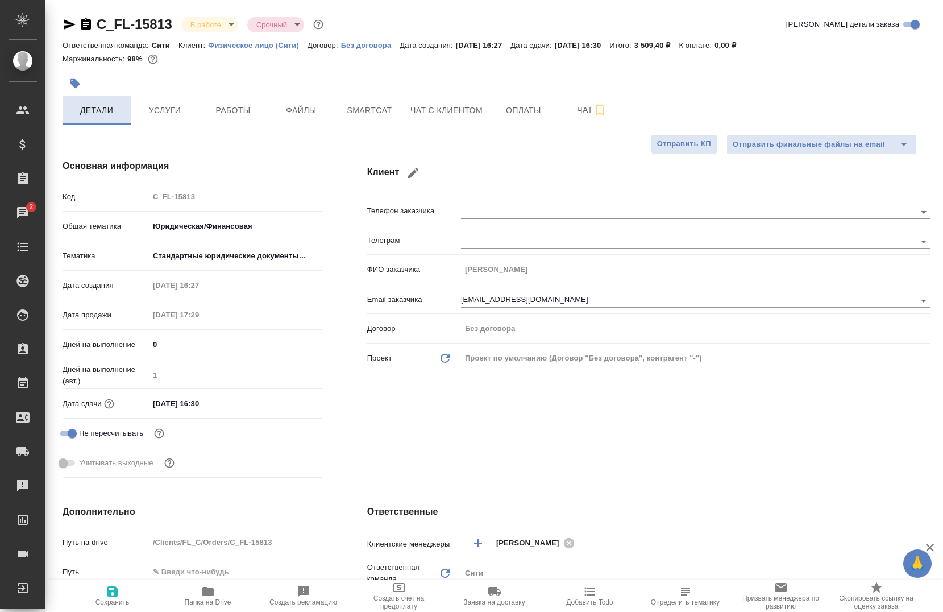
type textarea "x"
click at [213, 114] on span "Работы" at bounding box center [233, 110] width 55 height 14
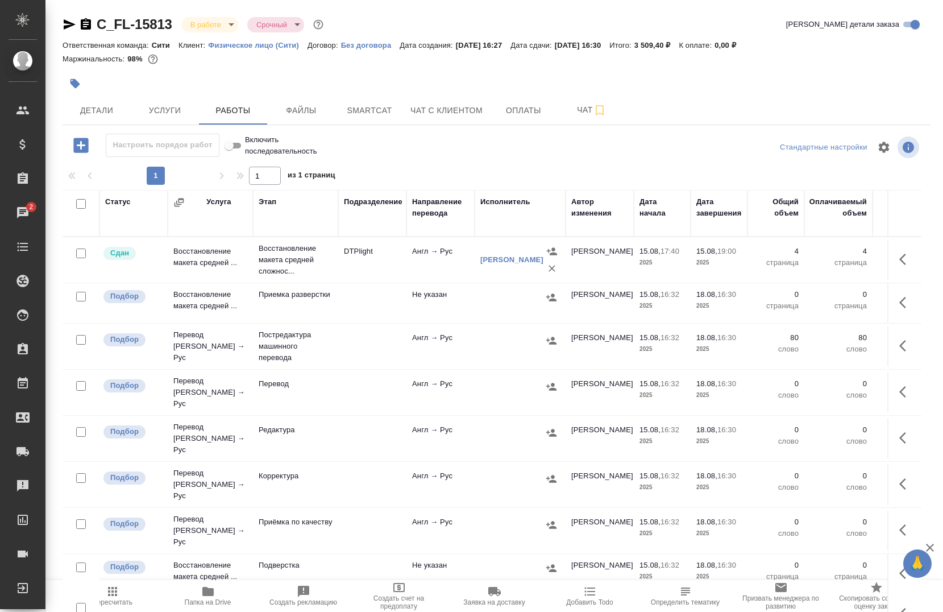
click at [204, 587] on icon "button" at bounding box center [207, 591] width 11 height 9
click at [899, 342] on icon "button" at bounding box center [906, 346] width 14 height 14
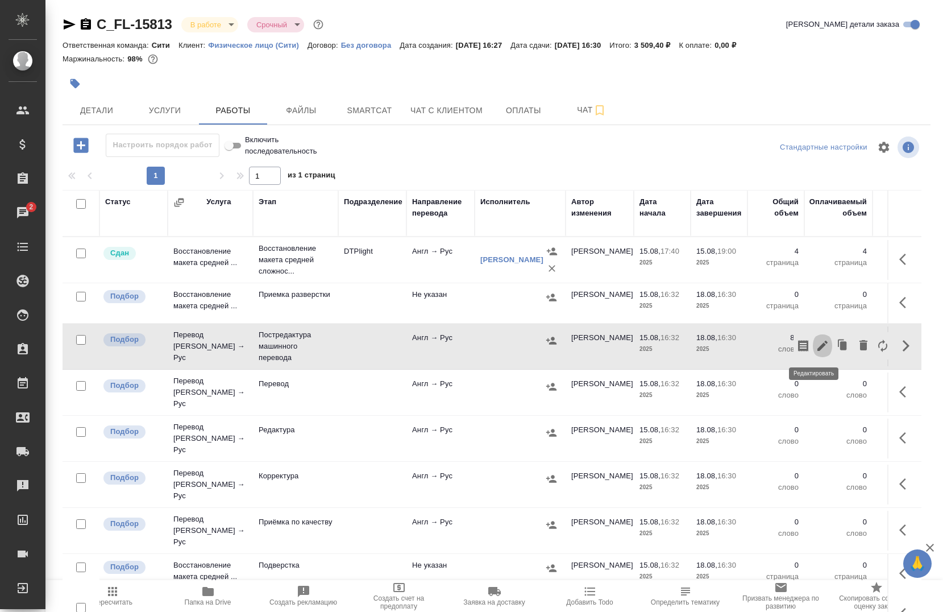
click at [816, 343] on icon "button" at bounding box center [823, 346] width 14 height 14
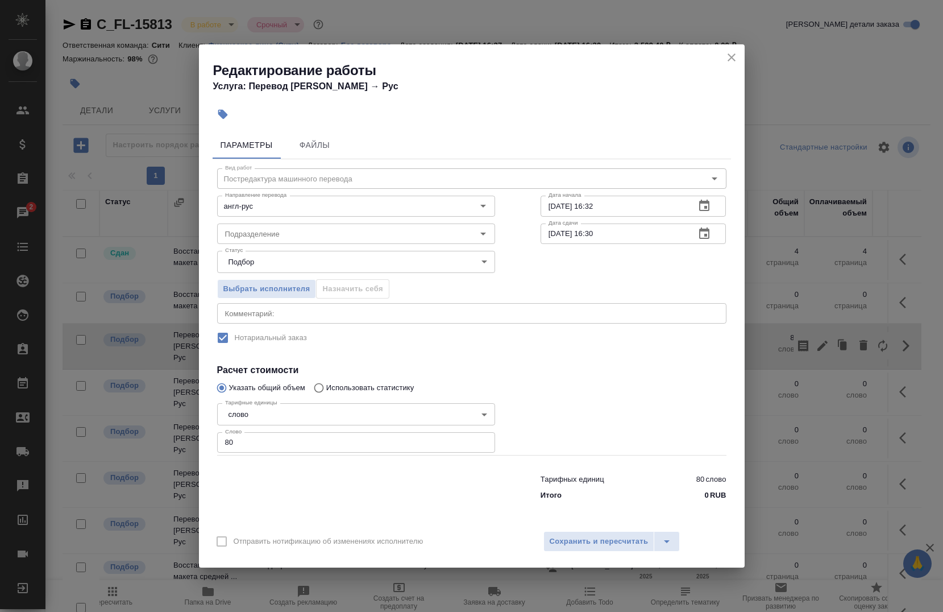
click at [417, 308] on div "x Комментарий:" at bounding box center [471, 313] width 509 height 20
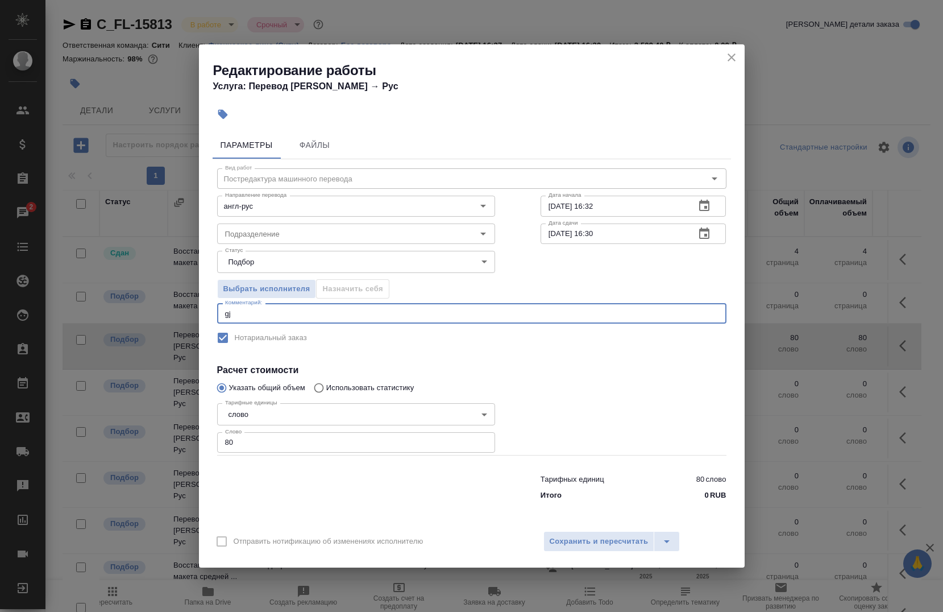
type textarea "g"
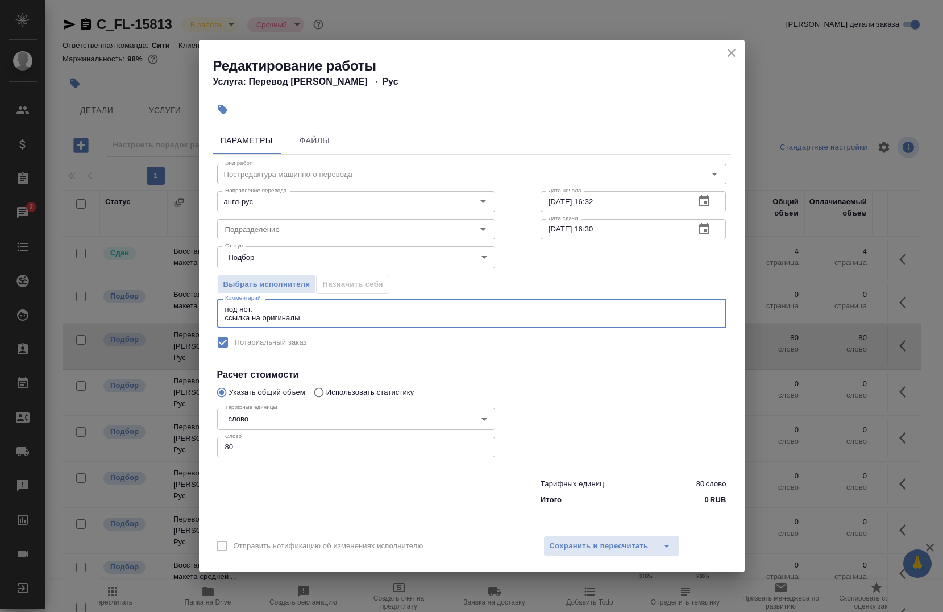
paste textarea "https://drive.awatera.com/s/gRNc56NDbXiP4An"
type textarea "под нот. ссылка на оригиналы https://drive.awatera.com/s/gRNc56NDbXiP4An"
click at [355, 223] on input "Подразделение" at bounding box center [337, 229] width 233 height 14
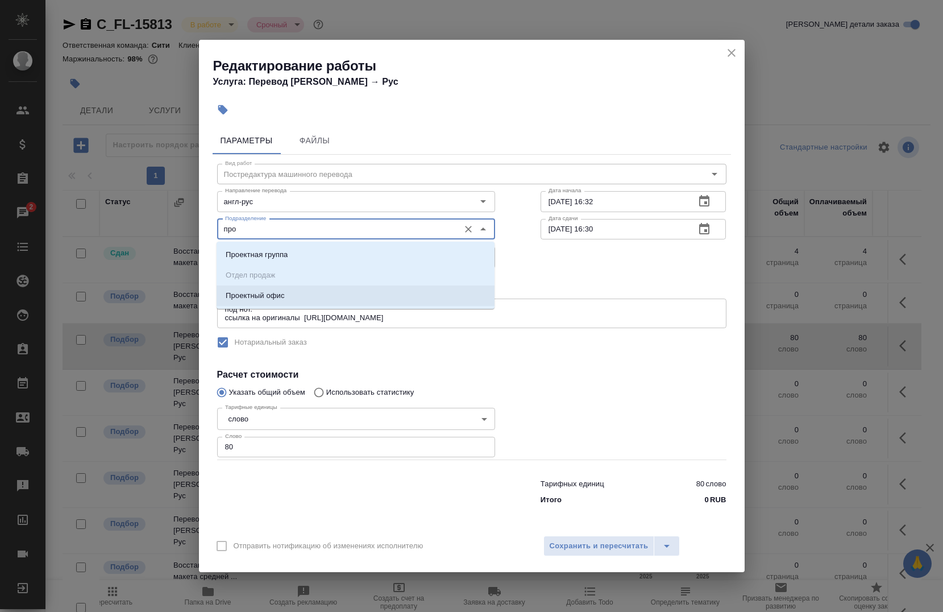
click at [243, 300] on p "Проектный офис" at bounding box center [255, 295] width 59 height 11
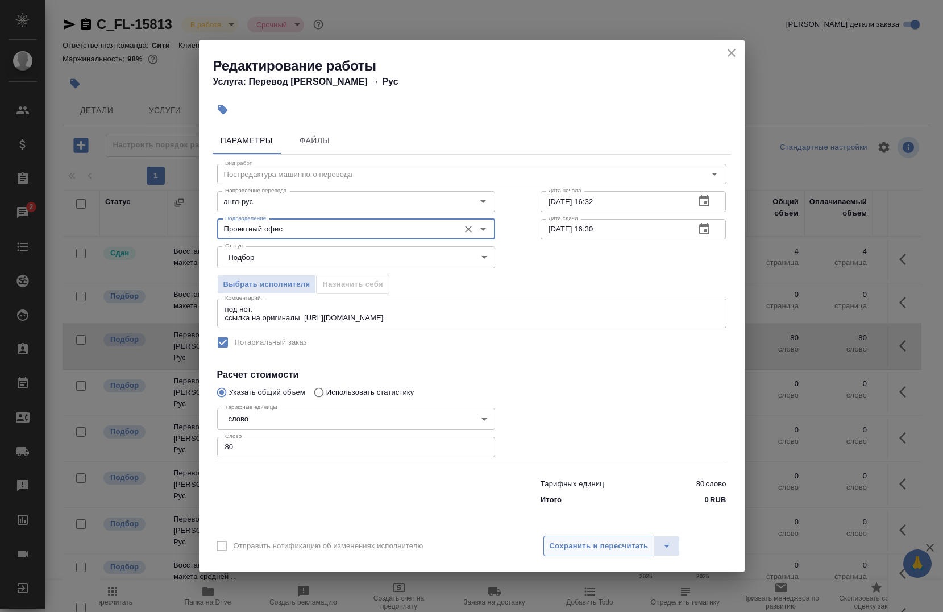
type input "Проектный офис"
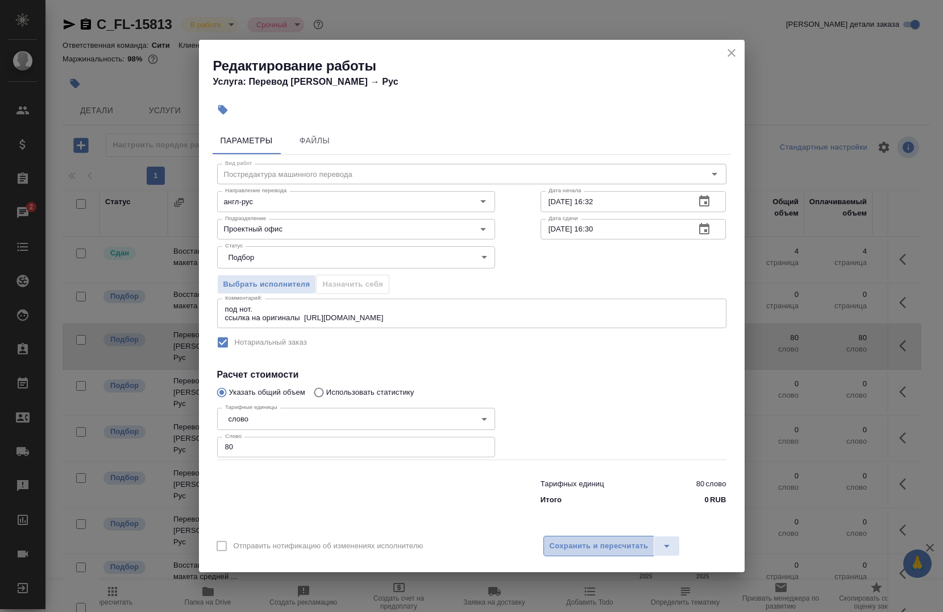
click at [577, 543] on span "Сохранить и пересчитать" at bounding box center [599, 545] width 99 height 13
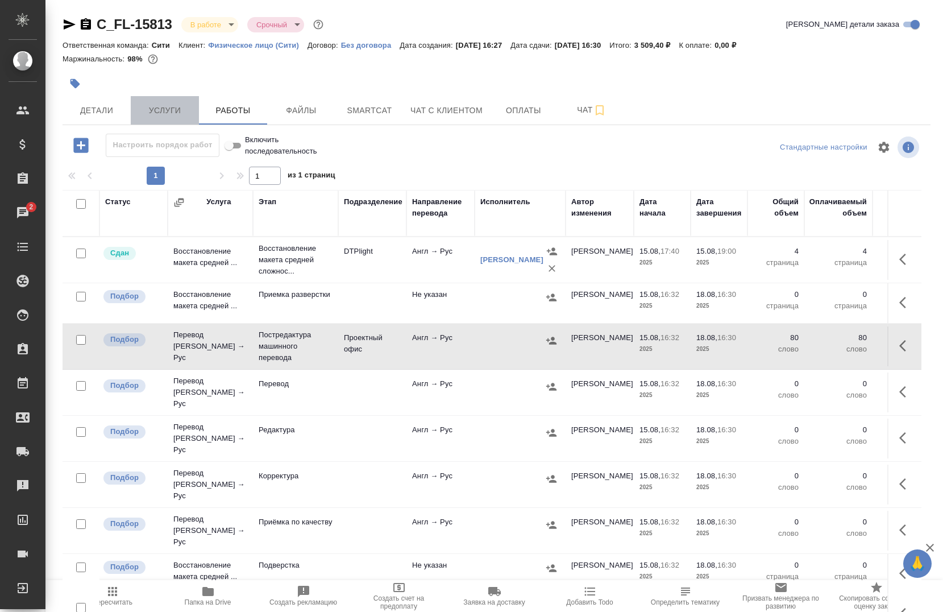
click at [174, 115] on span "Услуги" at bounding box center [165, 110] width 55 height 14
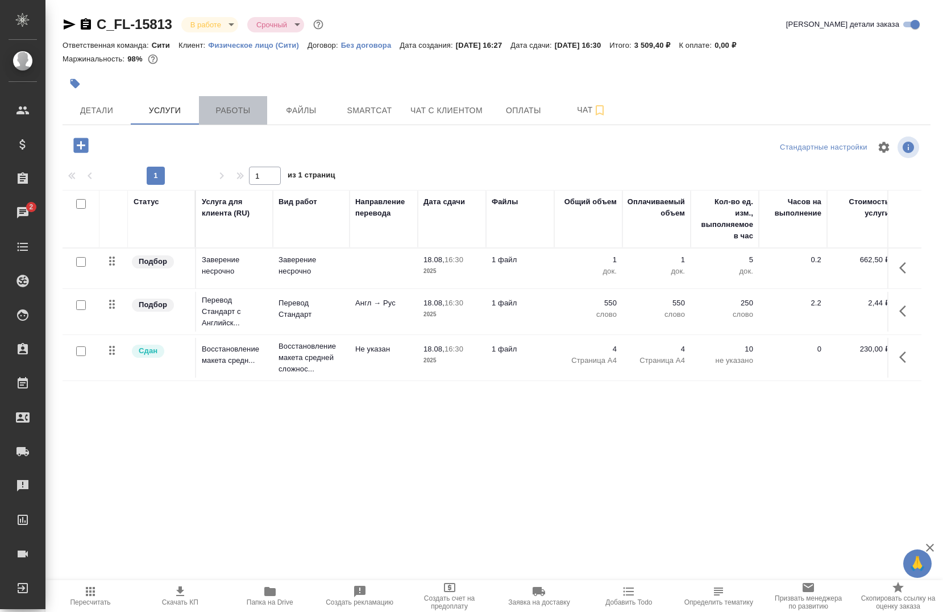
click at [234, 100] on button "Работы" at bounding box center [233, 110] width 68 height 28
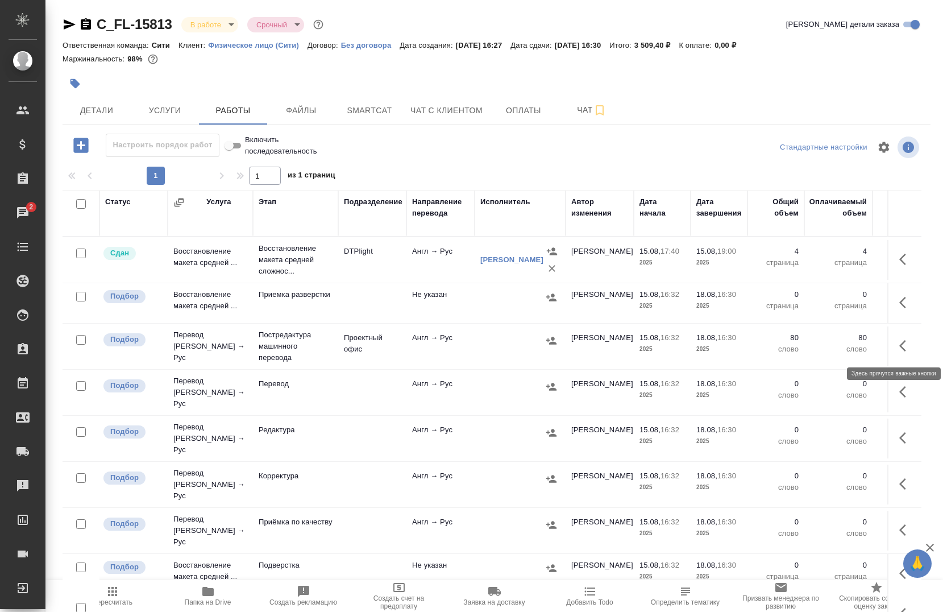
click at [892, 344] on button "button" at bounding box center [905, 345] width 27 height 27
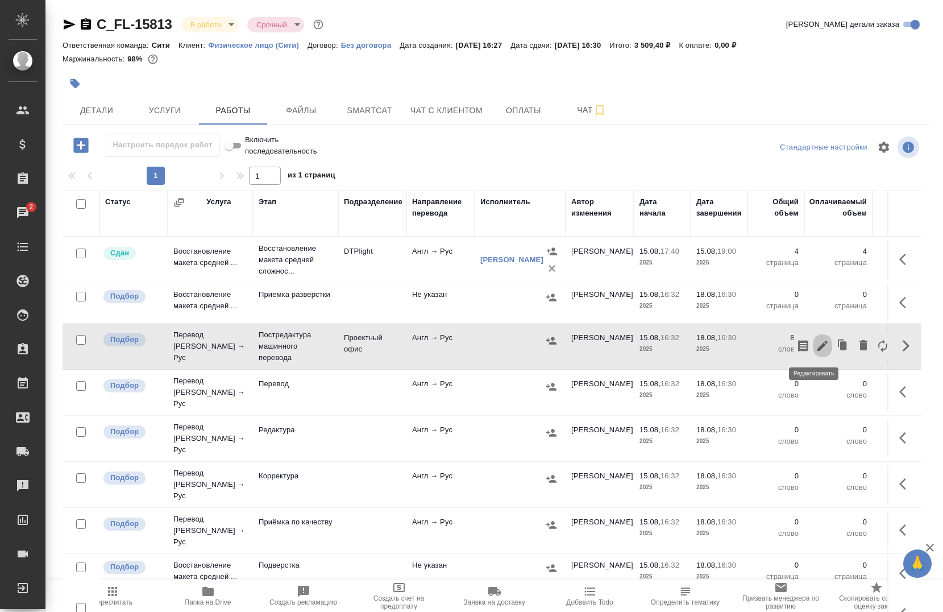
click at [813, 348] on button "button" at bounding box center [822, 345] width 19 height 27
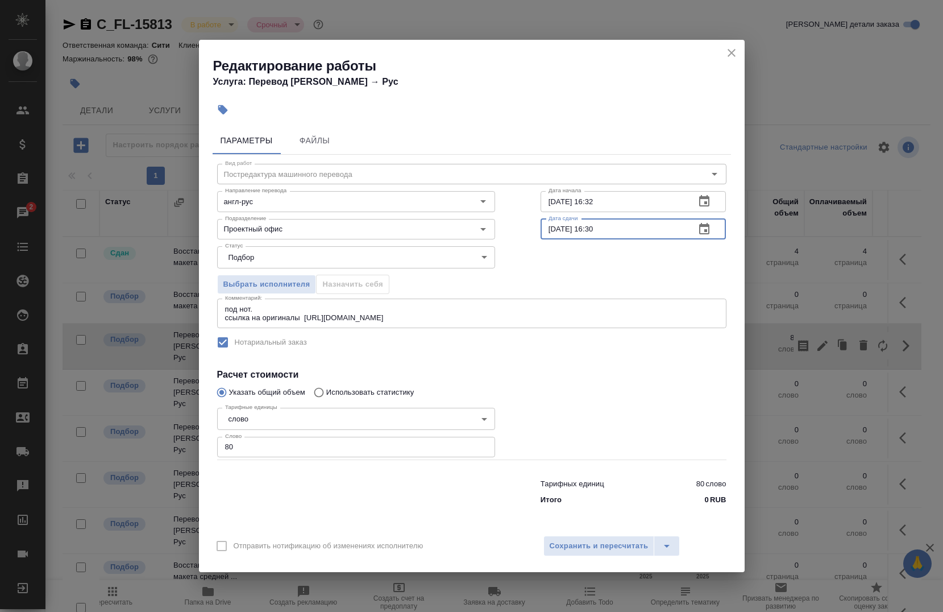
click at [555, 230] on input "18.08.2025 16:30" at bounding box center [613, 229] width 146 height 20
click at [608, 226] on input "17.08.2025 16:30" at bounding box center [613, 229] width 146 height 20
type input "17.08.2025 16:00"
click at [618, 204] on input "15.08.2025 16:32" at bounding box center [613, 201] width 146 height 20
type input "15.08.2025 22:00"
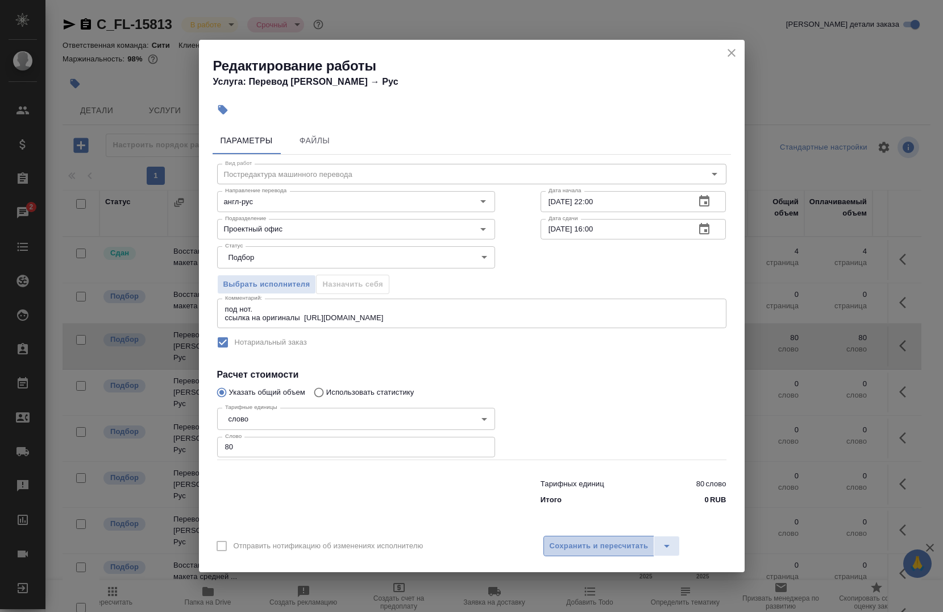
click at [581, 538] on button "Сохранить и пересчитать" at bounding box center [598, 545] width 111 height 20
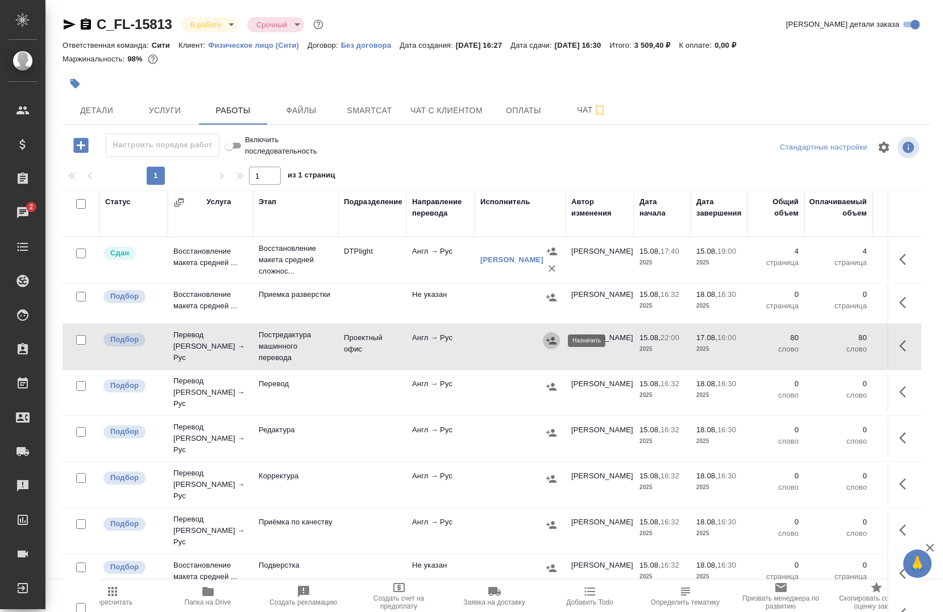
click at [547, 346] on icon "button" at bounding box center [551, 340] width 11 height 11
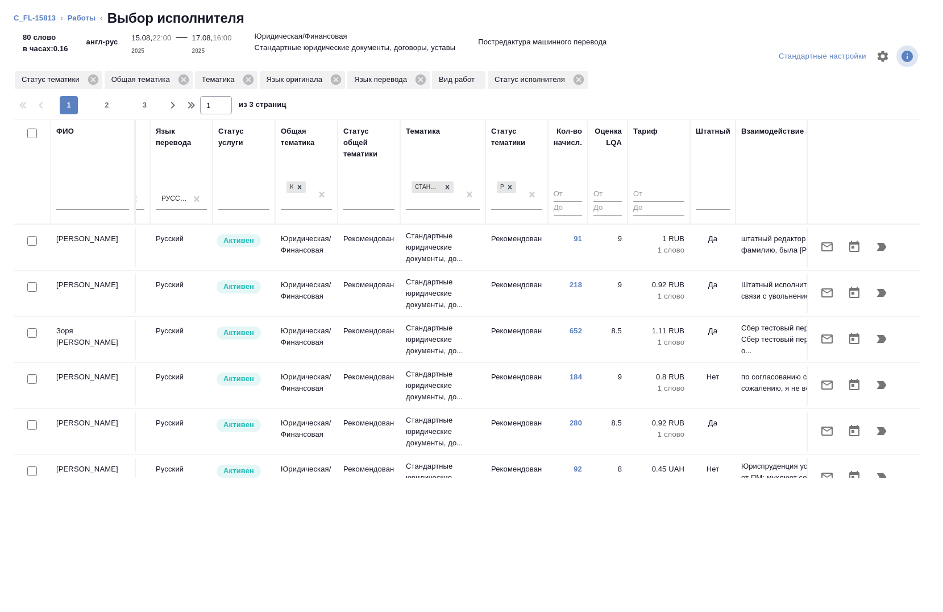
scroll to position [0, 612]
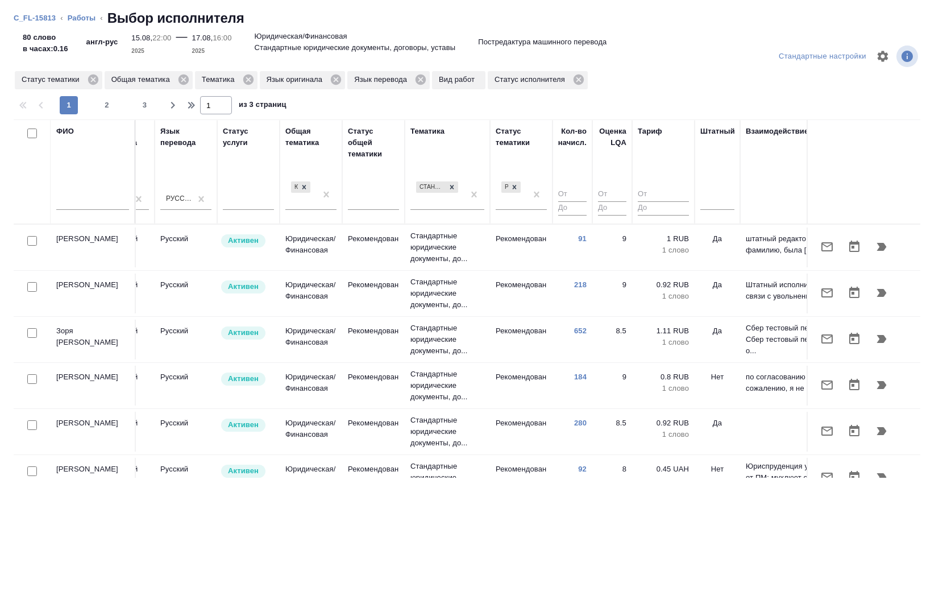
click at [719, 211] on div at bounding box center [717, 203] width 34 height 30
click at [714, 201] on div at bounding box center [717, 198] width 34 height 16
click at [723, 225] on div "Нет" at bounding box center [785, 234] width 170 height 20
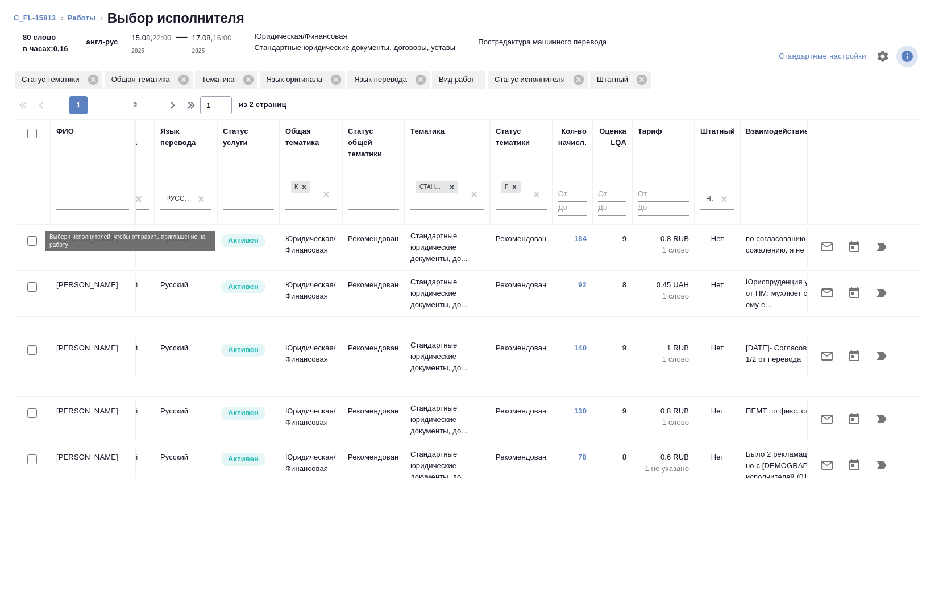
click at [28, 236] on input "checkbox" at bounding box center [32, 241] width 10 height 10
checkbox input "true"
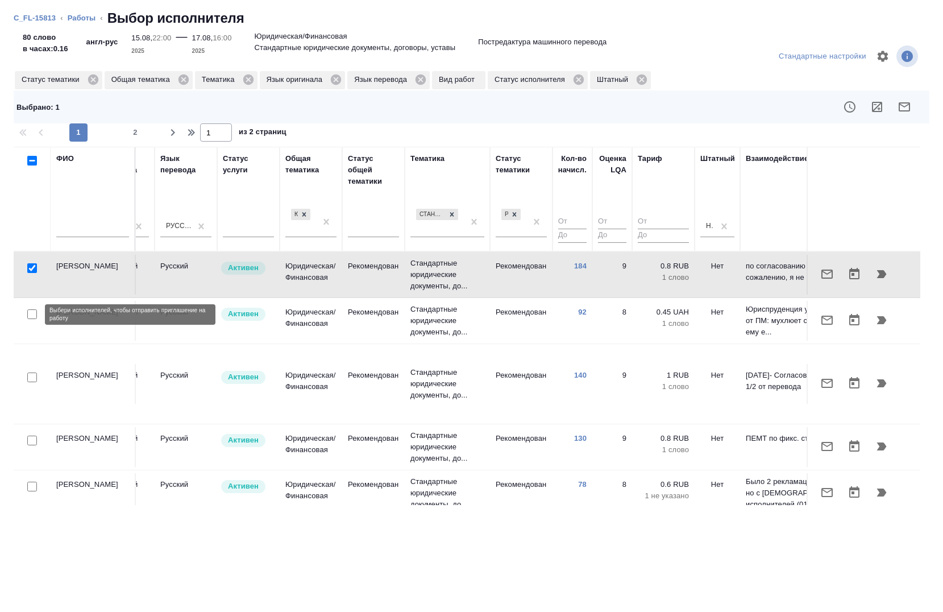
click at [32, 314] on input "checkbox" at bounding box center [32, 314] width 10 height 10
checkbox input "true"
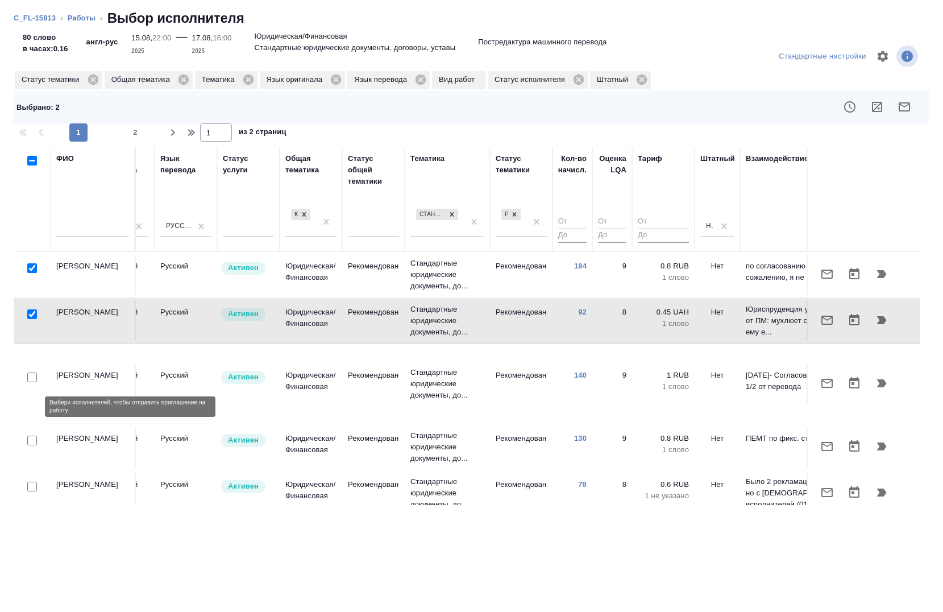
click at [28, 435] on input "checkbox" at bounding box center [32, 440] width 10 height 10
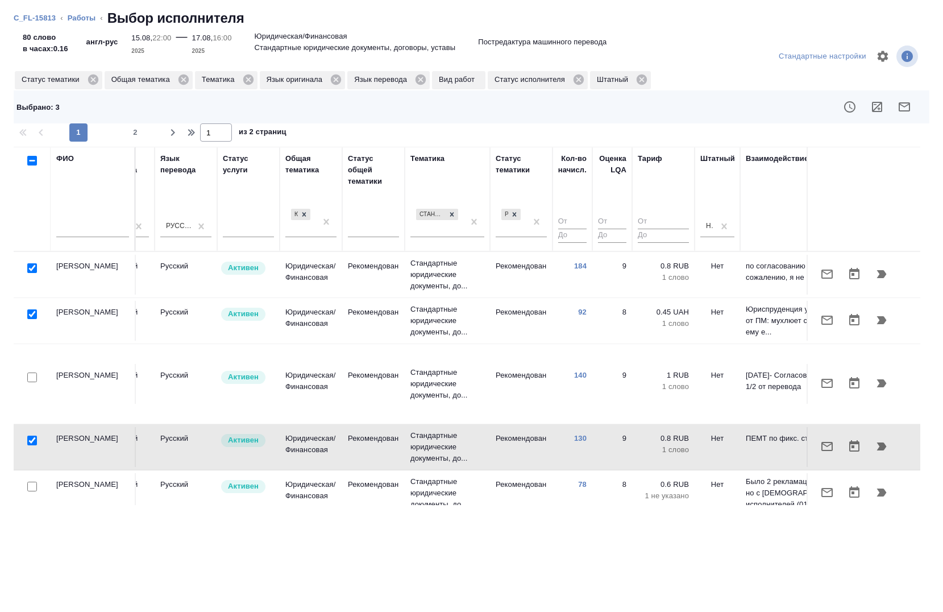
click at [28, 435] on input "checkbox" at bounding box center [32, 440] width 10 height 10
checkbox input "true"
click at [32, 372] on input "checkbox" at bounding box center [32, 377] width 10 height 10
checkbox input "true"
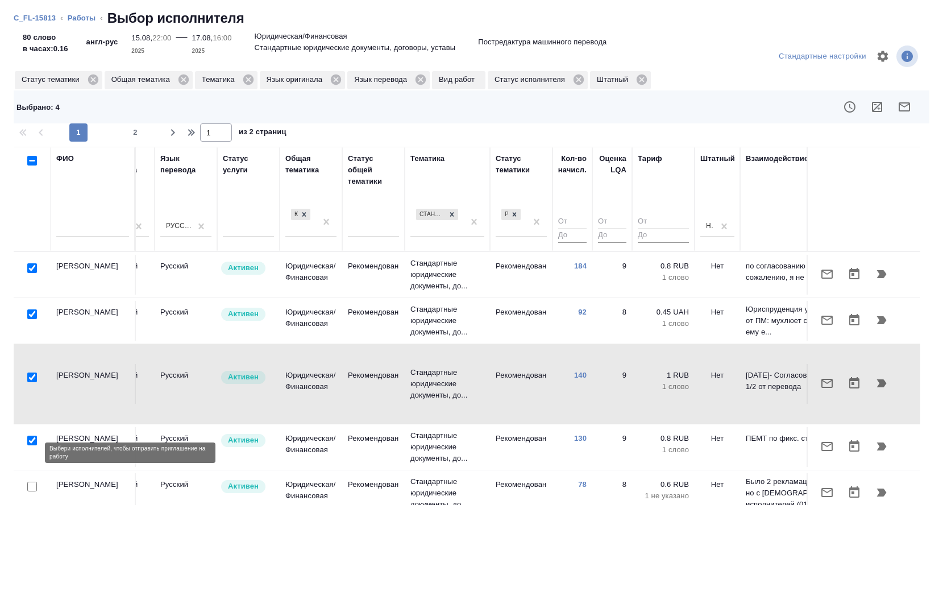
click at [30, 481] on input "checkbox" at bounding box center [32, 486] width 10 height 10
checkbox input "true"
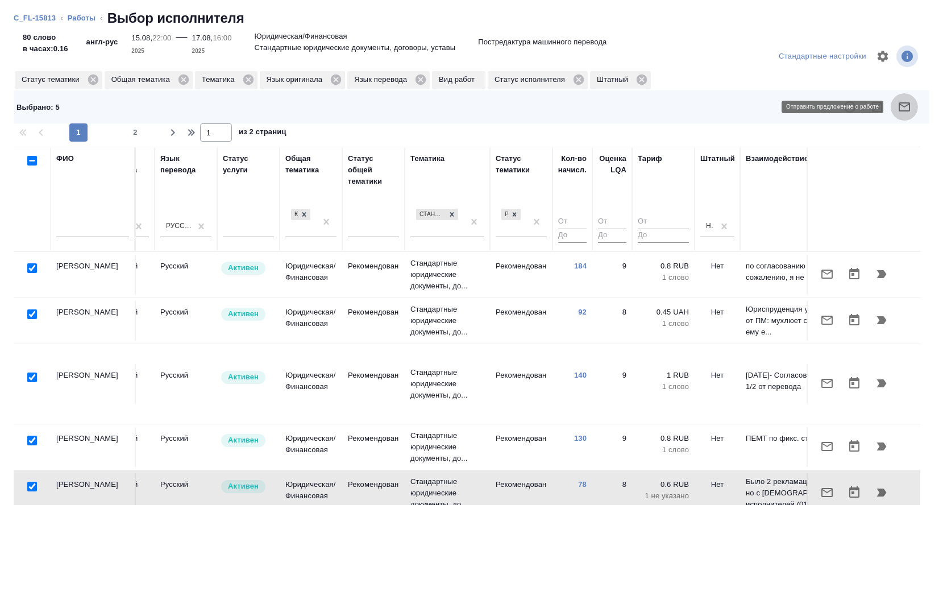
click at [900, 107] on icon "button" at bounding box center [904, 107] width 14 height 14
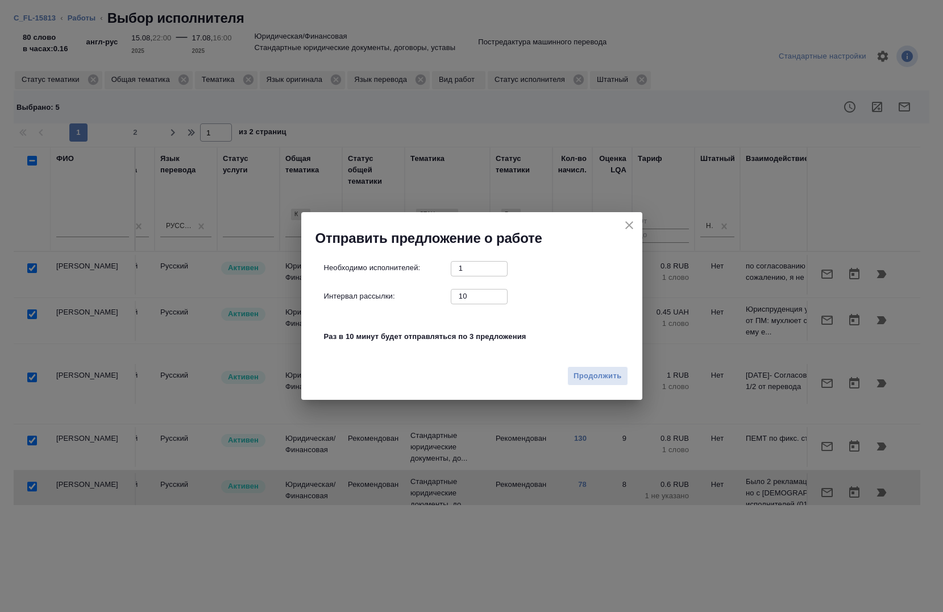
click at [476, 298] on input "10" at bounding box center [479, 296] width 57 height 14
type input "0"
click at [595, 377] on span "Продолжить" at bounding box center [597, 375] width 48 height 13
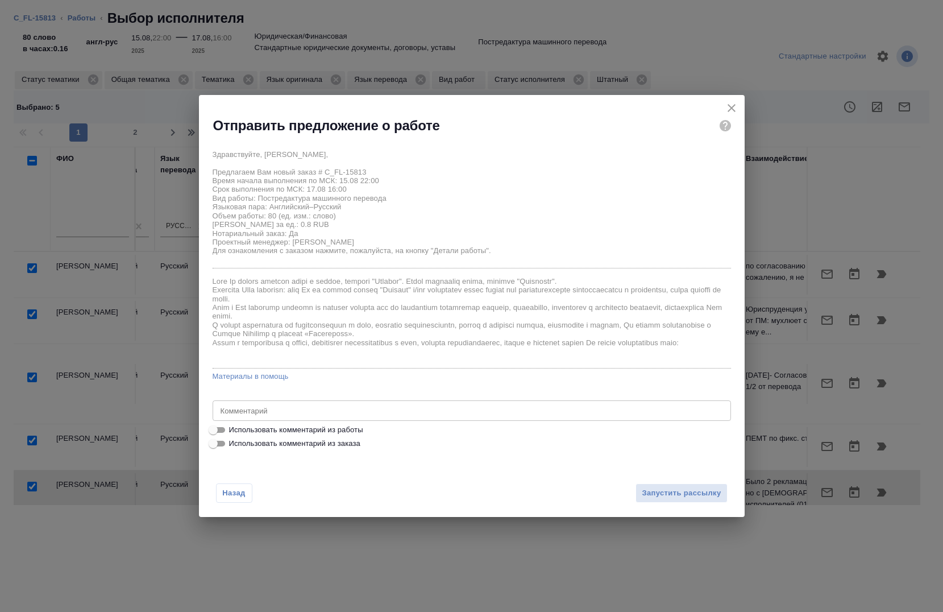
click at [333, 425] on span "Использовать комментарий из работы" at bounding box center [296, 429] width 134 height 11
click at [234, 425] on input "Использовать комментарий из работы" at bounding box center [213, 430] width 41 height 14
checkbox input "true"
type textarea "под нот. ссылка на оригиналы https://drive.awatera.com/s/gRNc56NDbXiP4An"
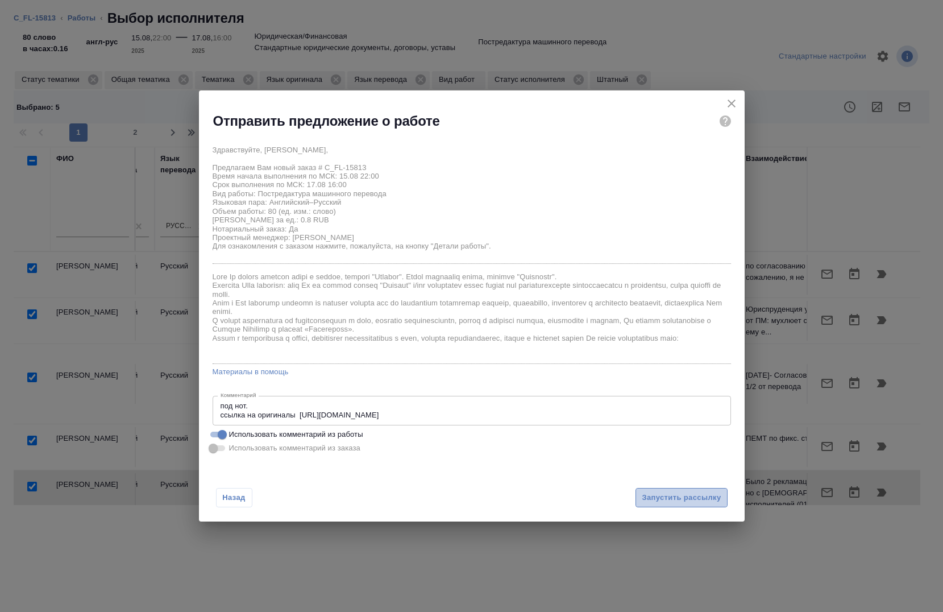
click at [656, 504] on span "Запустить рассылку" at bounding box center [681, 497] width 79 height 13
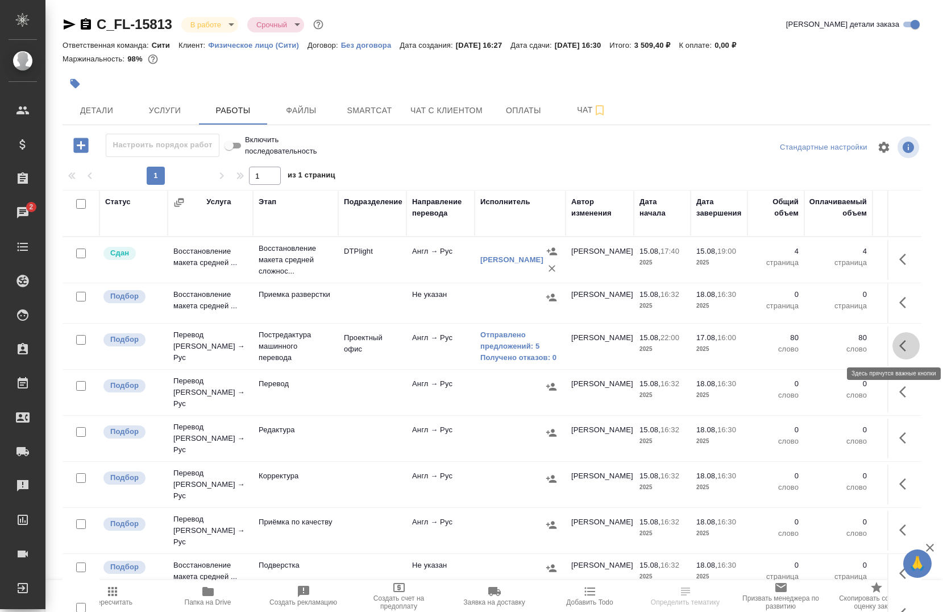
click at [897, 348] on button "button" at bounding box center [905, 345] width 27 height 27
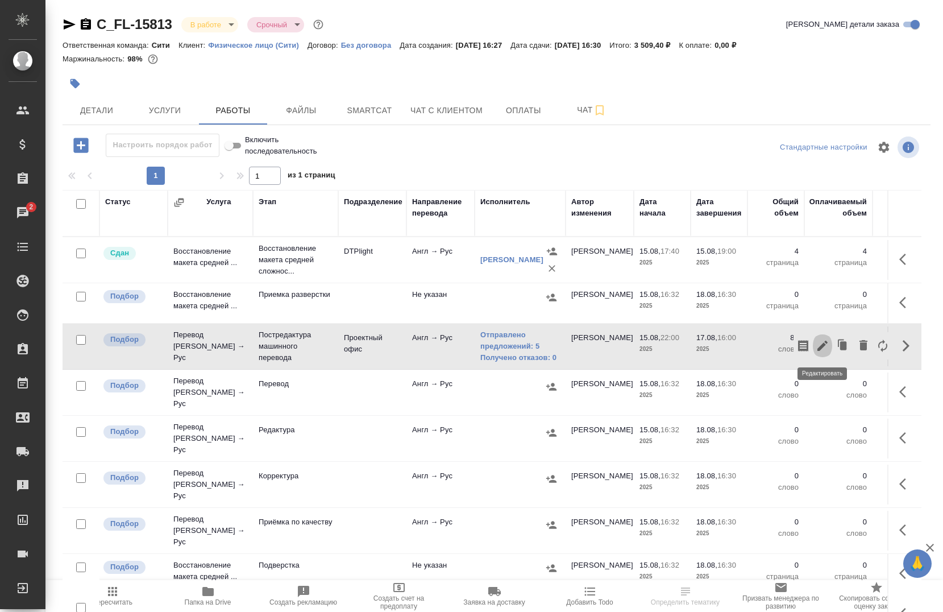
click at [818, 346] on icon "button" at bounding box center [823, 346] width 14 height 14
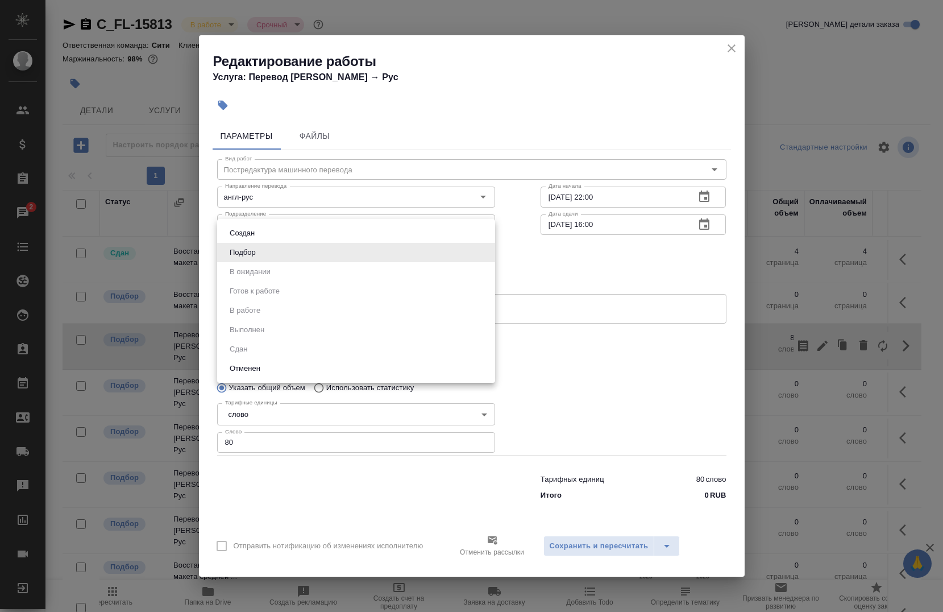
click at [429, 260] on body "🙏 .cls-1 fill:#fff; AWATERA Chernova Anna Клиенты Спецификации Заказы 2 Чаты To…" at bounding box center [471, 306] width 943 height 612
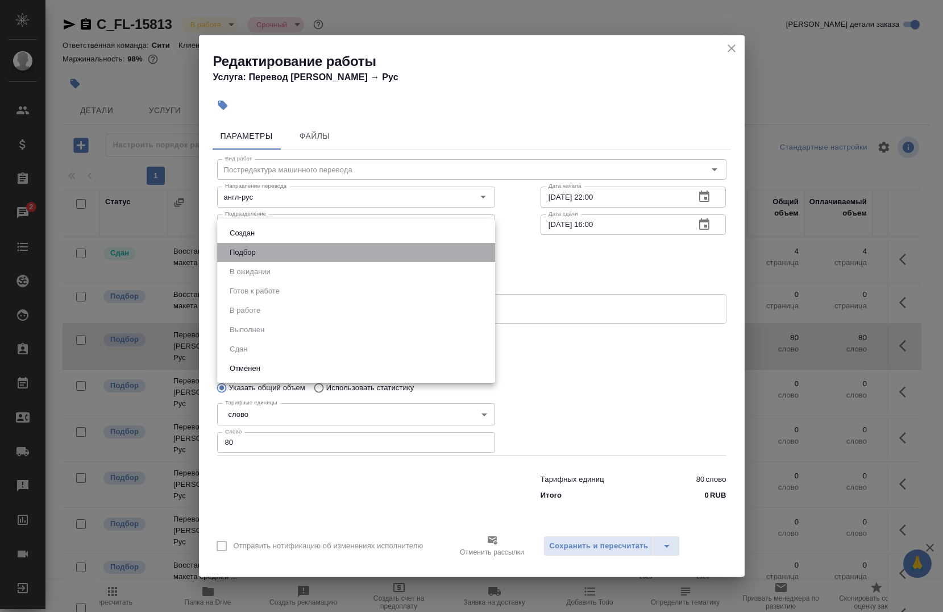
click at [429, 260] on li "Подбор" at bounding box center [356, 252] width 278 height 19
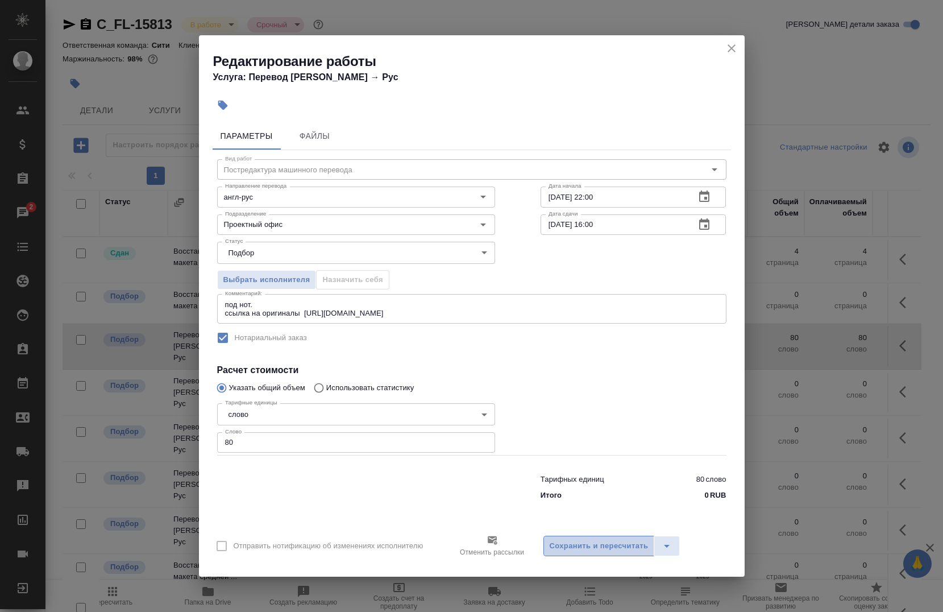
click at [552, 535] on button "Сохранить и пересчитать" at bounding box center [598, 545] width 111 height 20
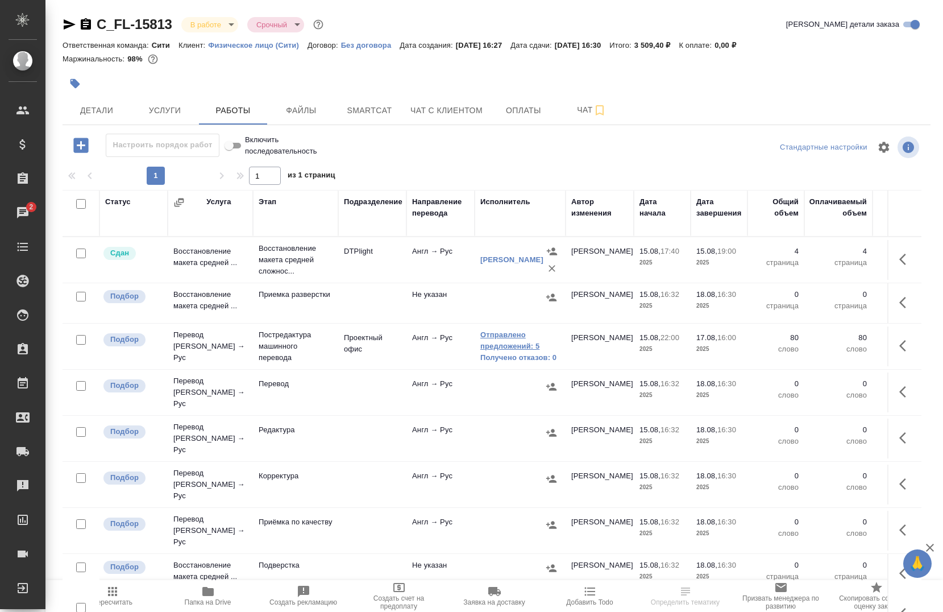
click at [506, 339] on link "Отправлено предложений: 5" at bounding box center [520, 340] width 80 height 23
click at [892, 516] on button "button" at bounding box center [905, 529] width 27 height 27
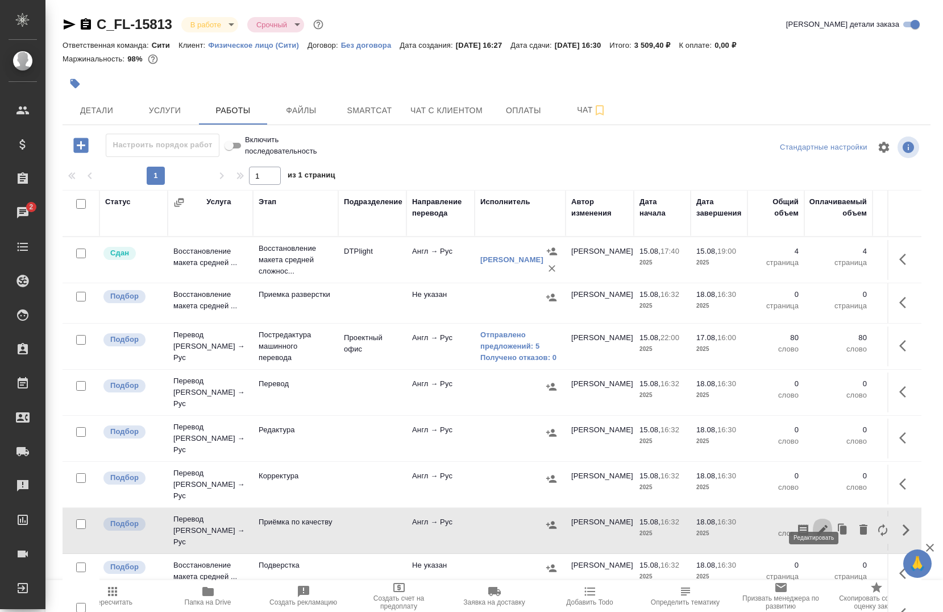
click at [817, 523] on icon "button" at bounding box center [823, 530] width 14 height 14
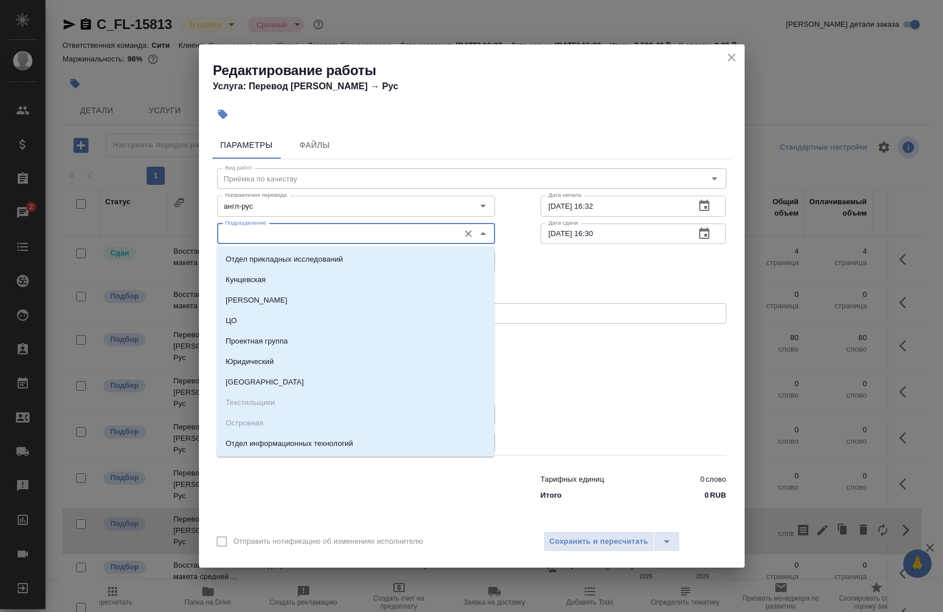
click at [332, 228] on input "Подразделение" at bounding box center [337, 234] width 233 height 14
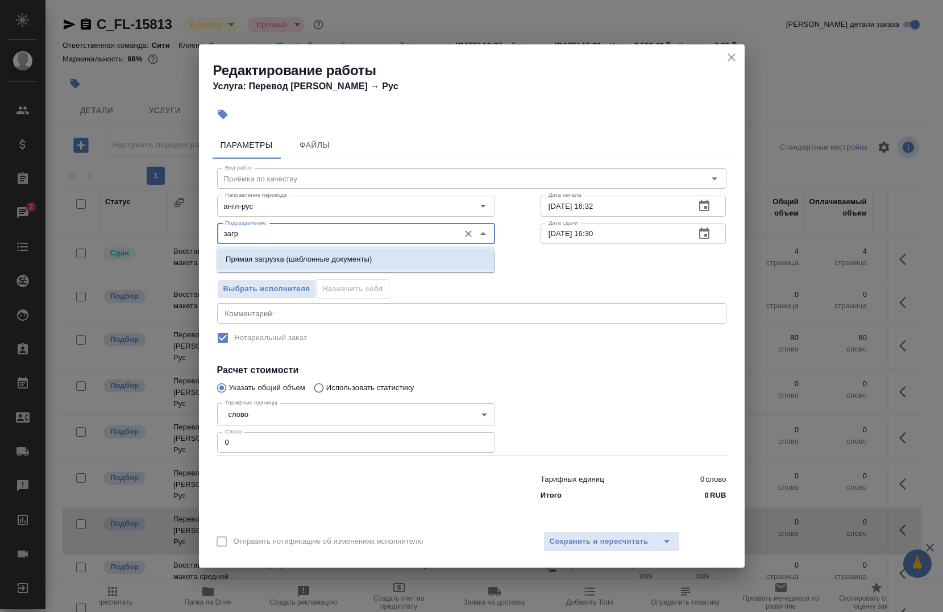
click at [335, 261] on p "Прямая загрузка (шаблонные документы)" at bounding box center [299, 258] width 146 height 11
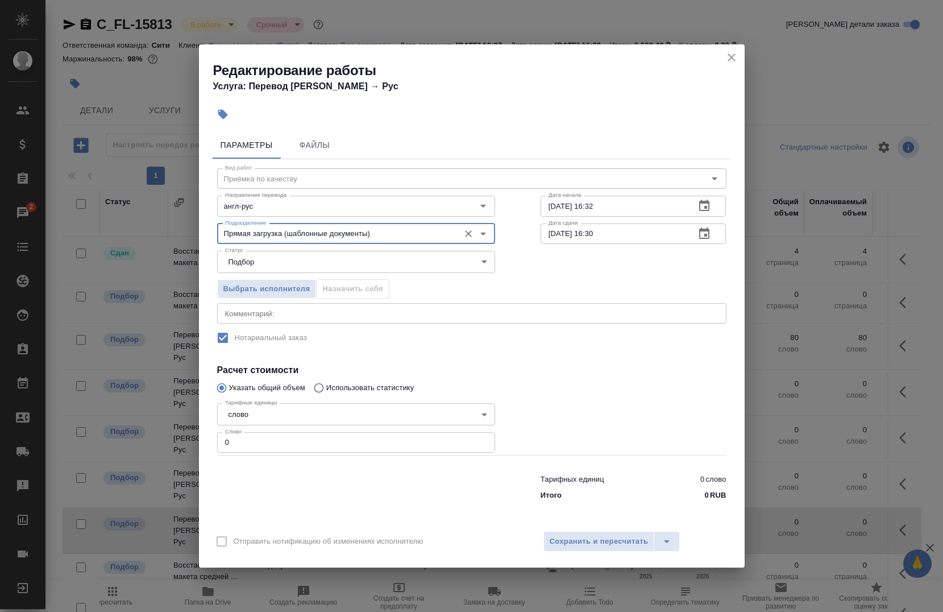
type input "Прямая загрузка (шаблонные документы)"
click at [555, 206] on input "[DATE] 16:32" at bounding box center [613, 206] width 146 height 20
click at [622, 210] on input "17.08.2025 16:32" at bounding box center [613, 206] width 146 height 20
type input "17.08.2025 16:00"
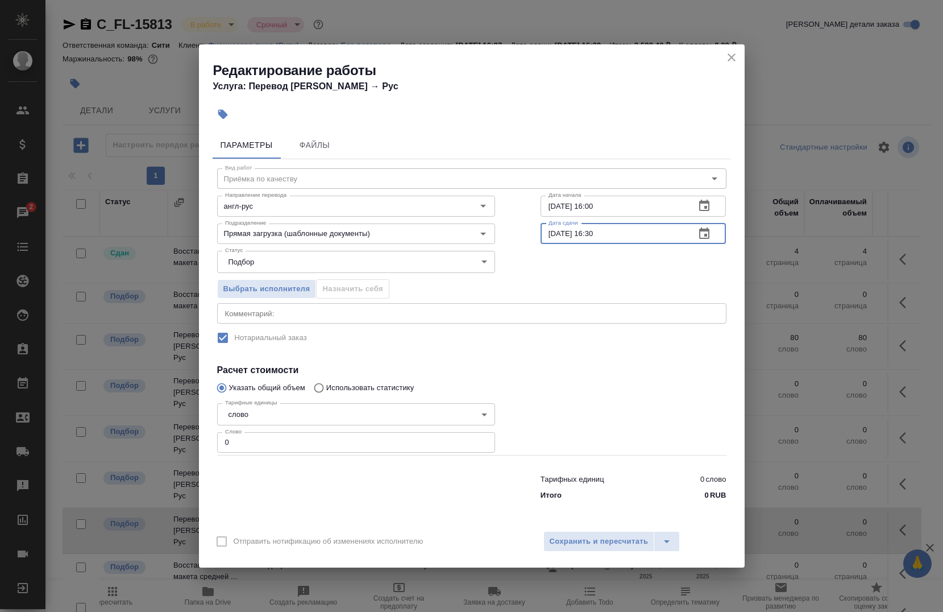
click at [558, 230] on input "[DATE] 16:30" at bounding box center [613, 233] width 146 height 20
type input "17.08.2025 16:30"
click at [344, 306] on div "x Комментарий:" at bounding box center [471, 313] width 509 height 20
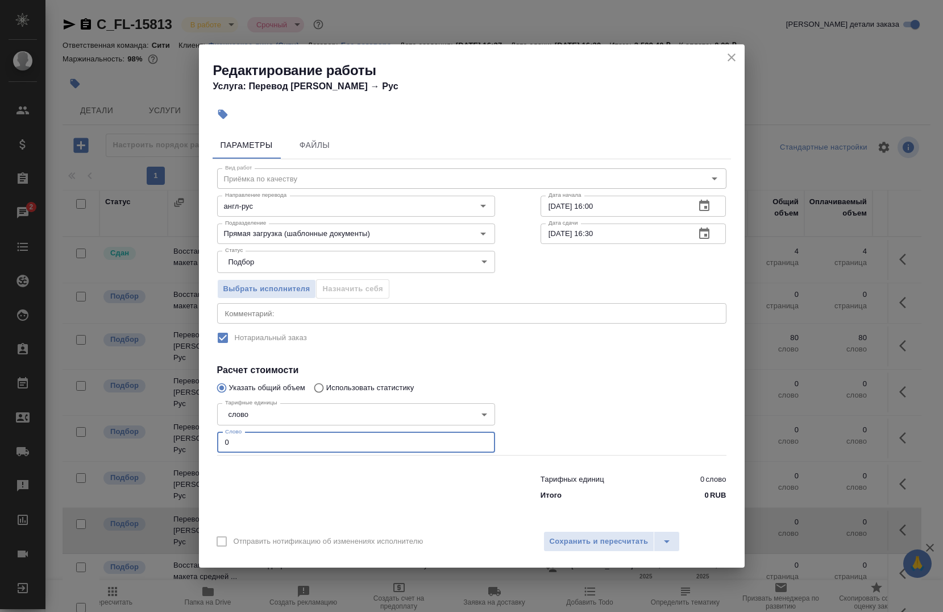
click at [356, 450] on input "0" at bounding box center [356, 442] width 278 height 20
type input "1"
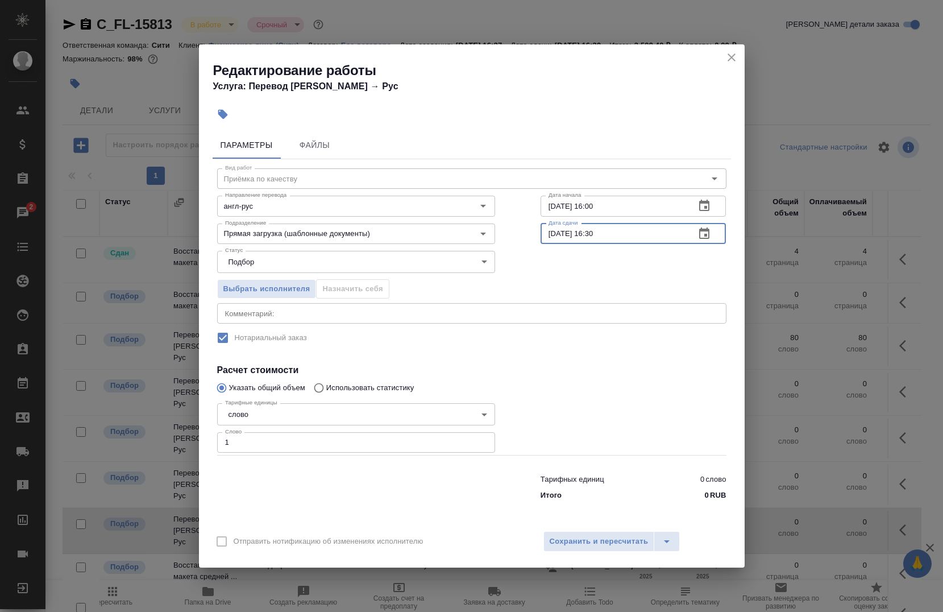
click at [552, 230] on input "17.08.2025 16:30" at bounding box center [613, 233] width 146 height 20
click at [609, 230] on input "18.08.2025 16:30" at bounding box center [613, 233] width 146 height 20
type input "18.08.2025 13:00"
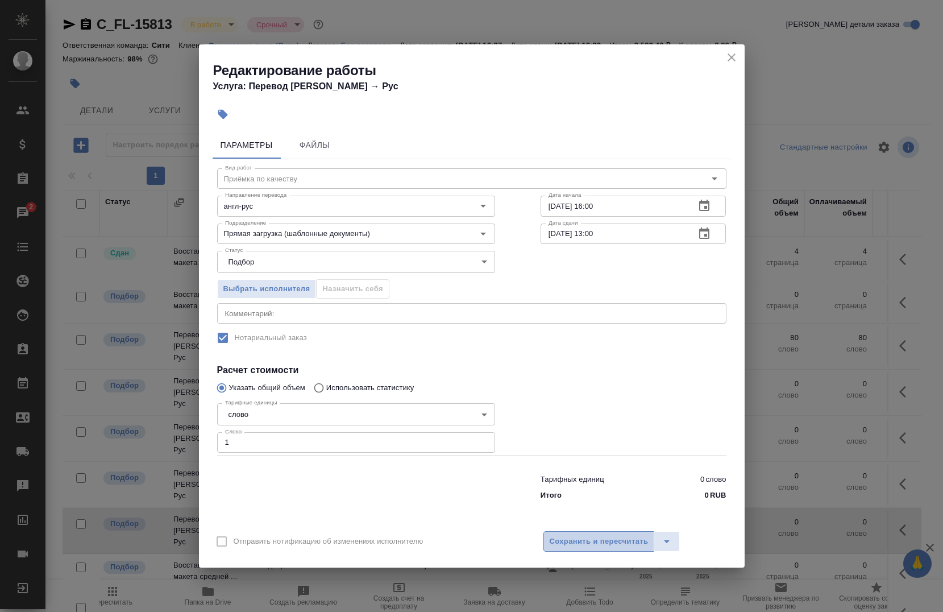
click at [576, 543] on span "Сохранить и пересчитать" at bounding box center [599, 541] width 99 height 13
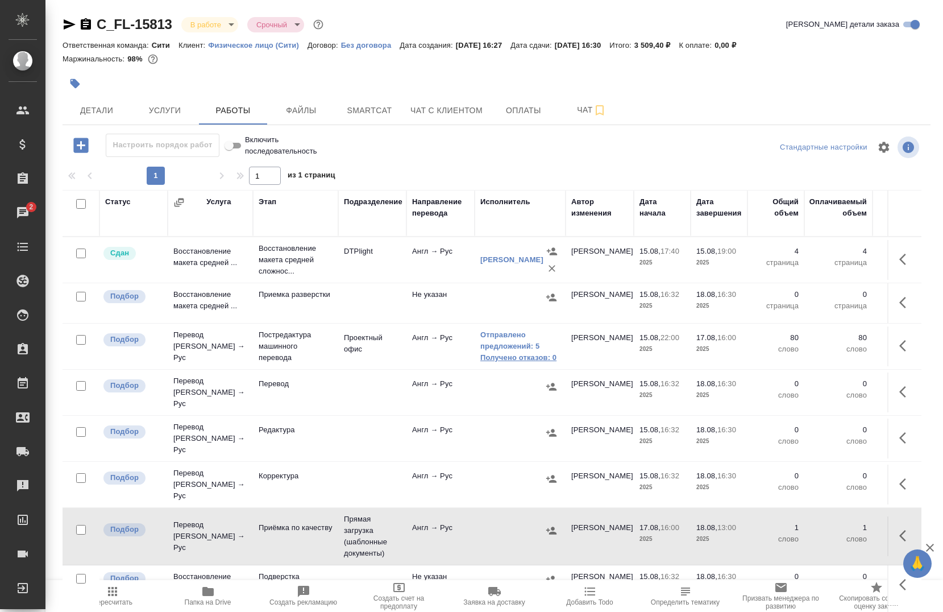
click at [501, 352] on link "Получено отказов: 0" at bounding box center [520, 357] width 80 height 11
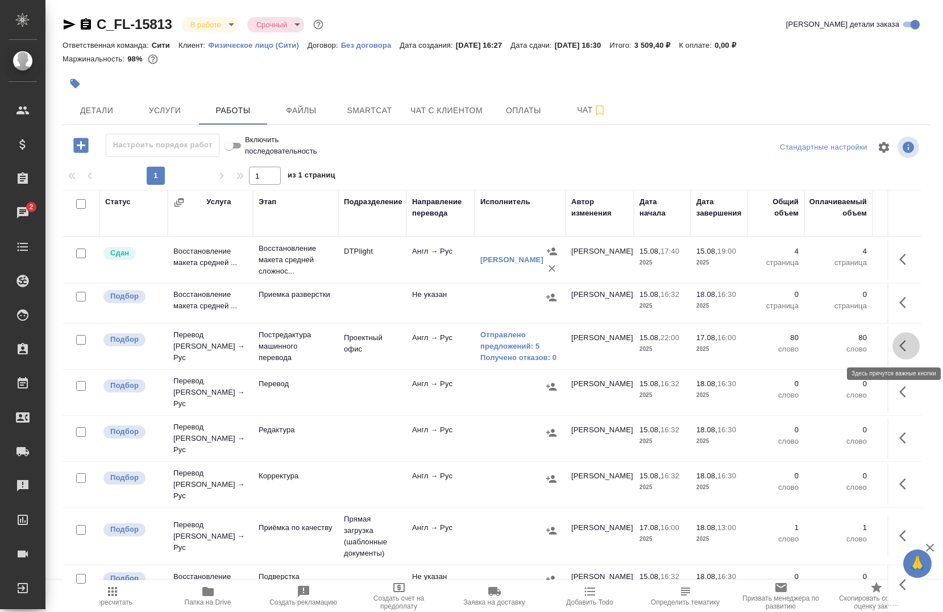
click at [899, 347] on icon "button" at bounding box center [906, 346] width 14 height 14
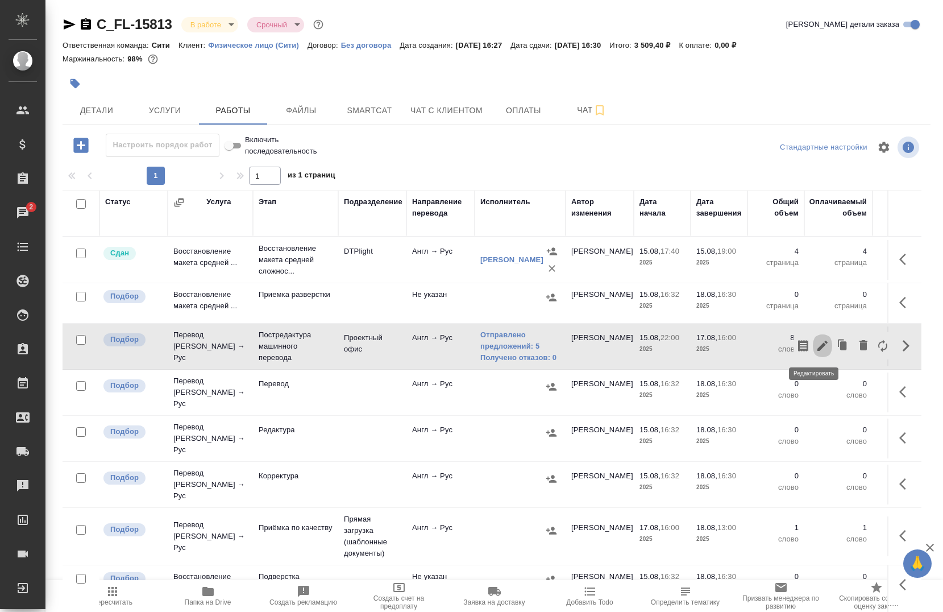
click at [817, 347] on icon "button" at bounding box center [822, 345] width 10 height 10
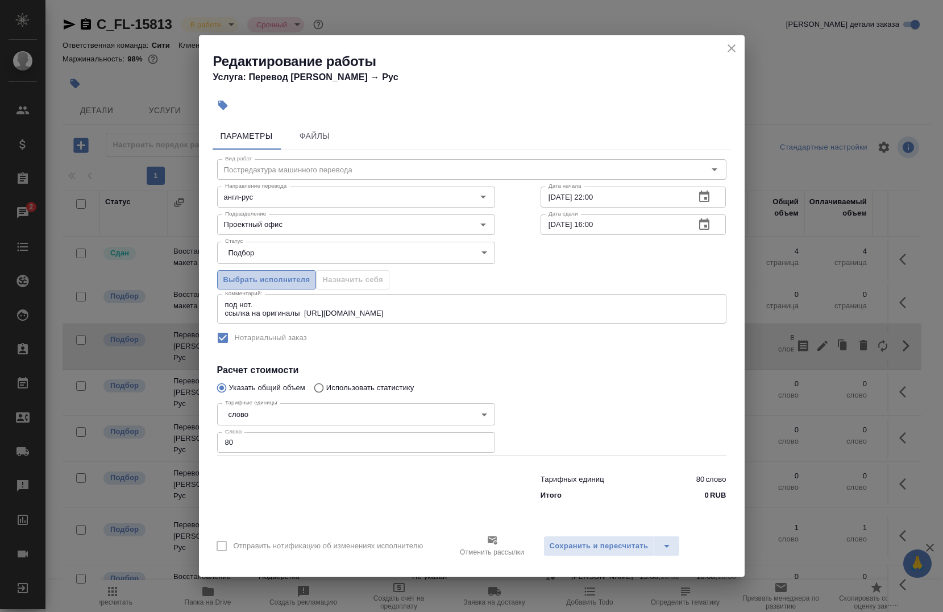
click at [301, 282] on span "Выбрать исполнителя" at bounding box center [266, 279] width 87 height 13
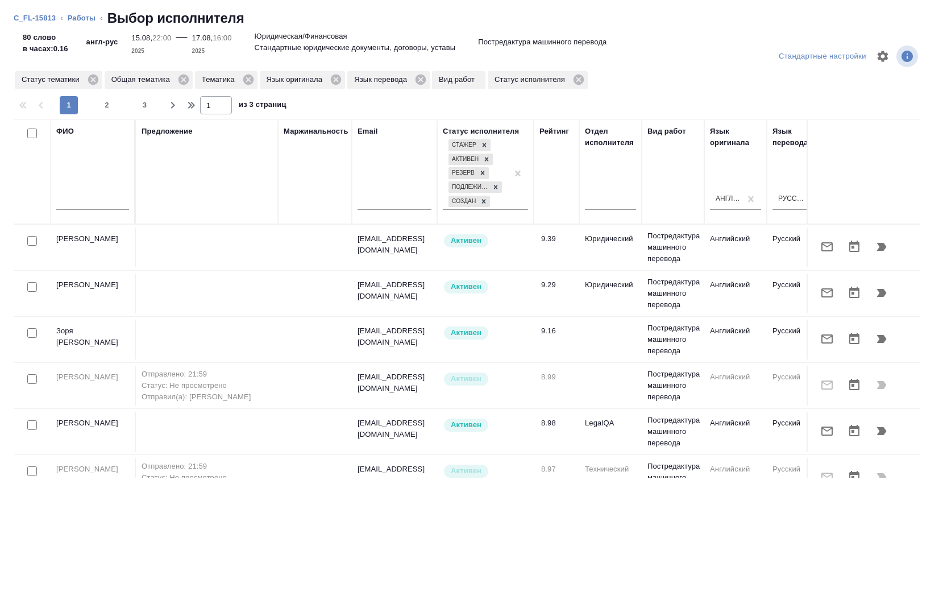
scroll to position [0, 571]
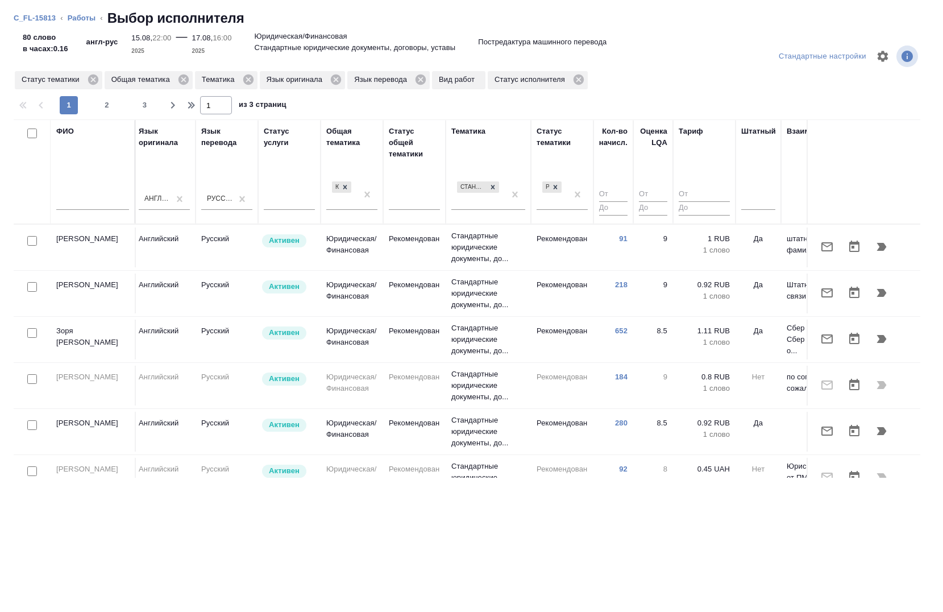
click at [739, 202] on th "Штатный" at bounding box center [757, 171] width 45 height 105
click at [749, 201] on div at bounding box center [758, 198] width 34 height 16
click at [755, 229] on div "Нет" at bounding box center [826, 234] width 170 height 20
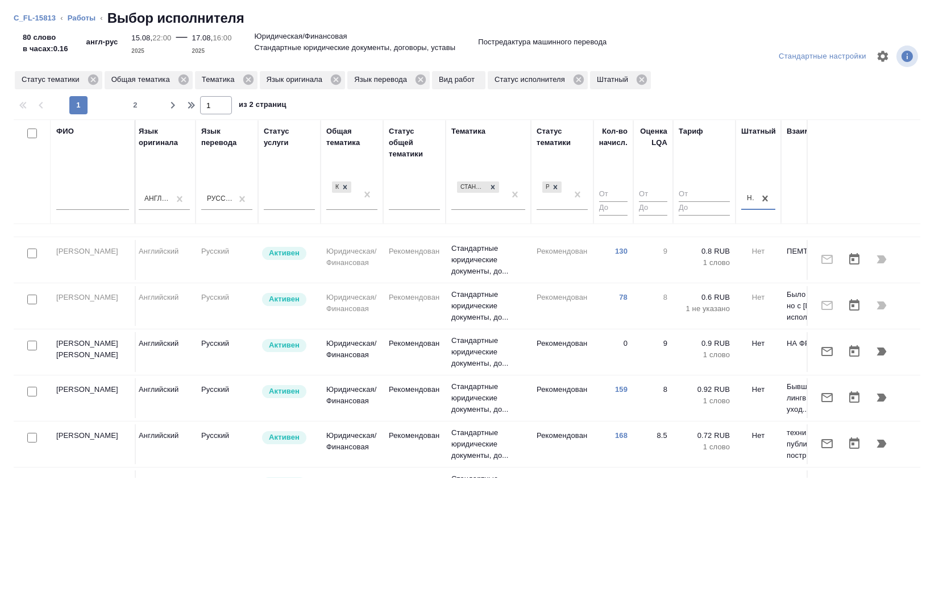
scroll to position [162, 571]
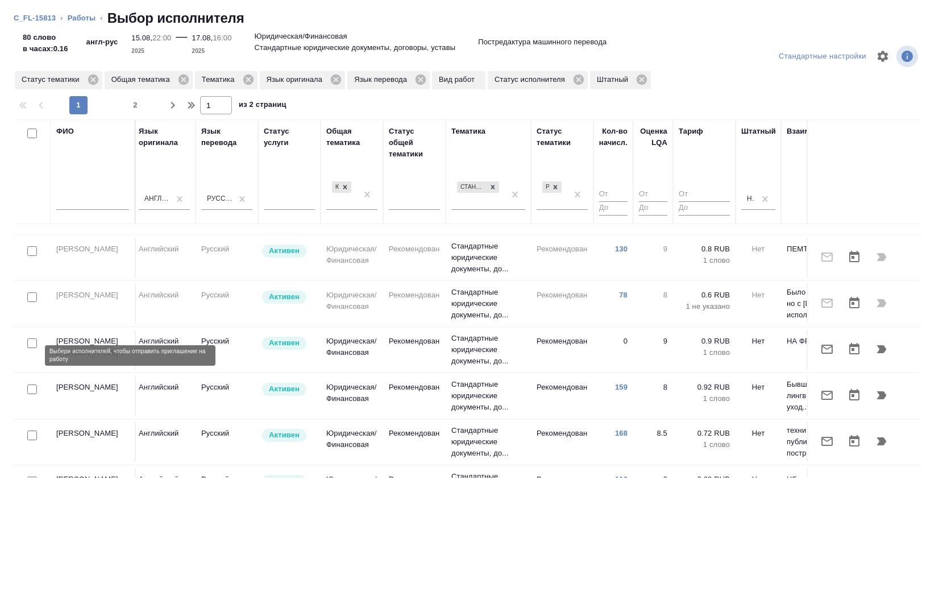
click at [33, 384] on input "checkbox" at bounding box center [32, 389] width 10 height 10
checkbox input "true"
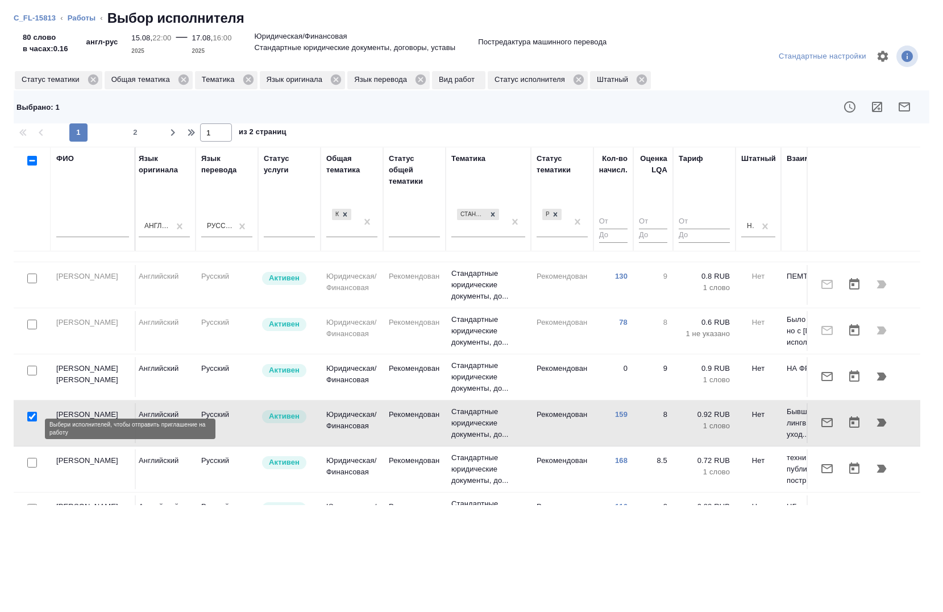
click at [27, 458] on input "checkbox" at bounding box center [32, 463] width 10 height 10
checkbox input "true"
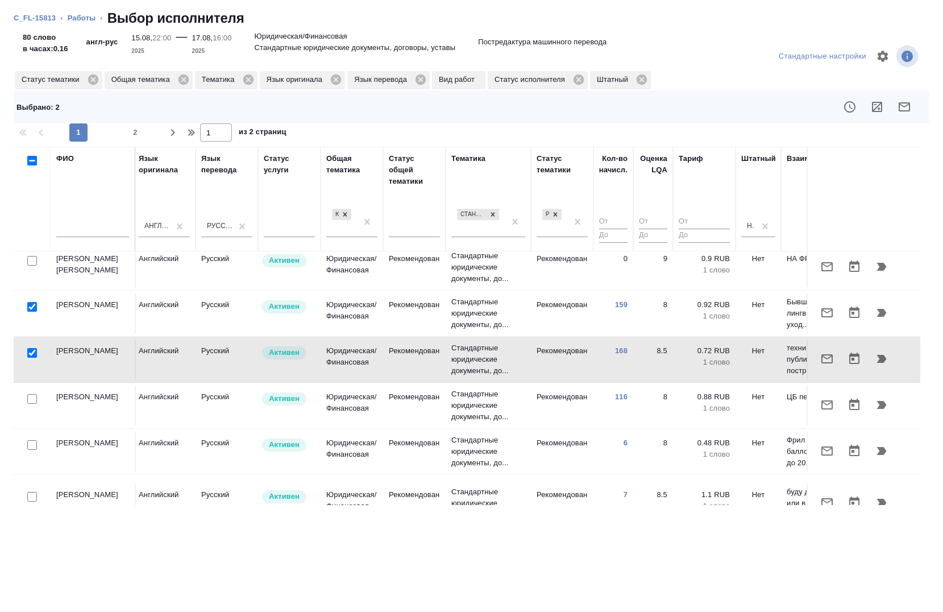
scroll to position [272, 571]
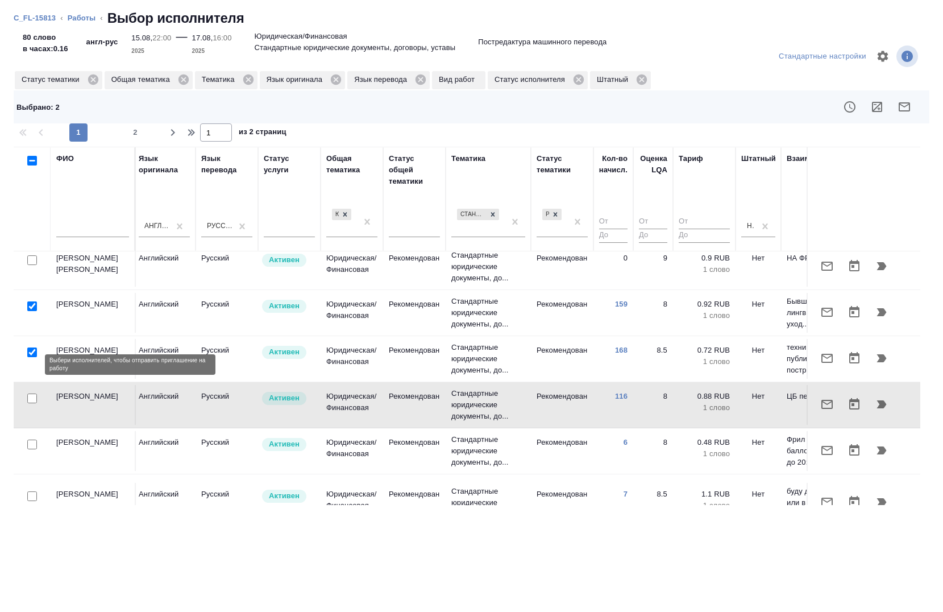
click at [29, 393] on input "checkbox" at bounding box center [32, 398] width 10 height 10
checkbox input "true"
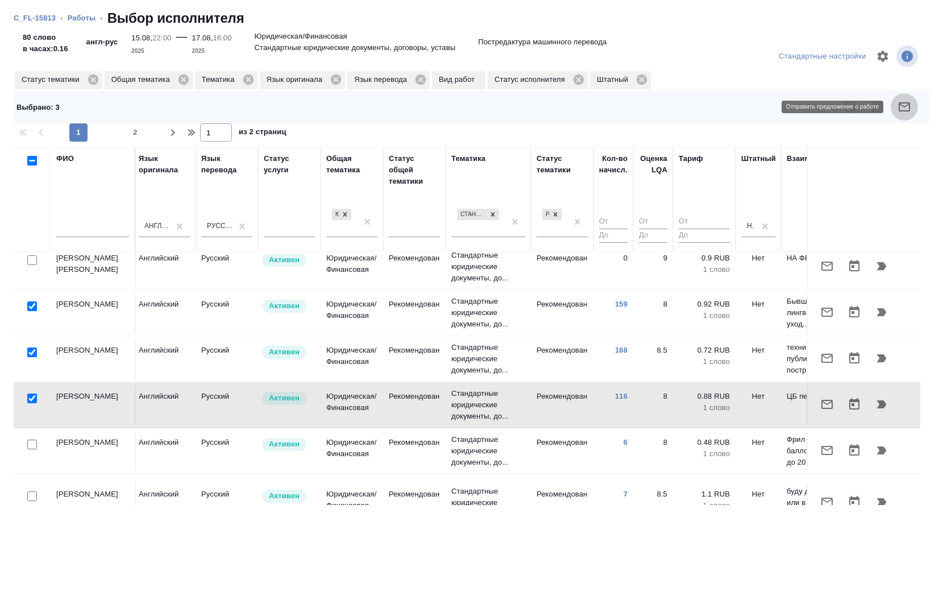
click at [906, 107] on icon "button" at bounding box center [904, 107] width 14 height 14
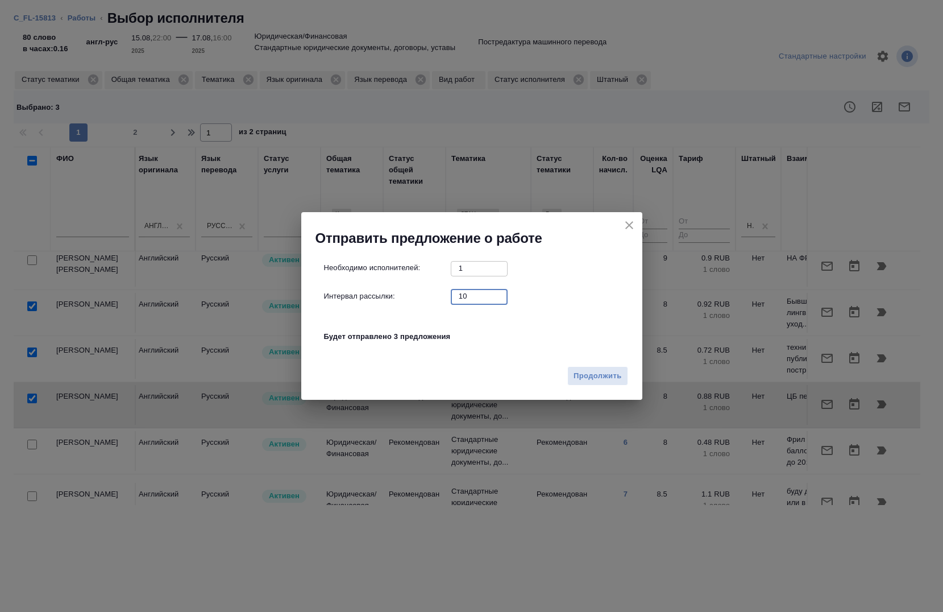
click at [467, 290] on input "10" at bounding box center [479, 296] width 57 height 14
type input "0"
click at [585, 367] on button "Продолжить" at bounding box center [597, 376] width 60 height 20
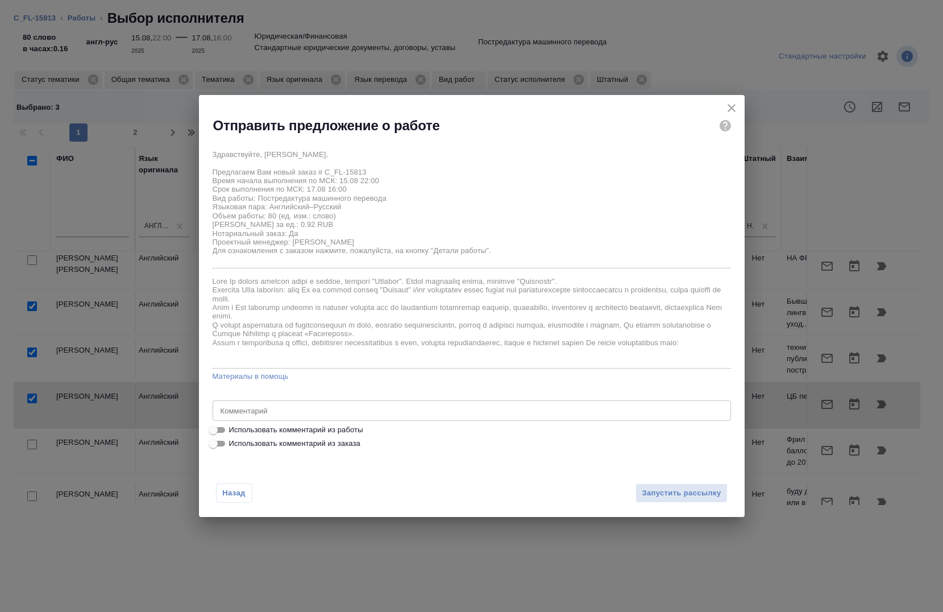
click at [341, 426] on span "Использовать комментарий из работы" at bounding box center [296, 429] width 134 height 11
click at [234, 426] on input "Использовать комментарий из работы" at bounding box center [213, 430] width 41 height 14
checkbox input "true"
type textarea "под нот. ссылка на оригиналы https://drive.awatera.com/s/gRNc56NDbXiP4An"
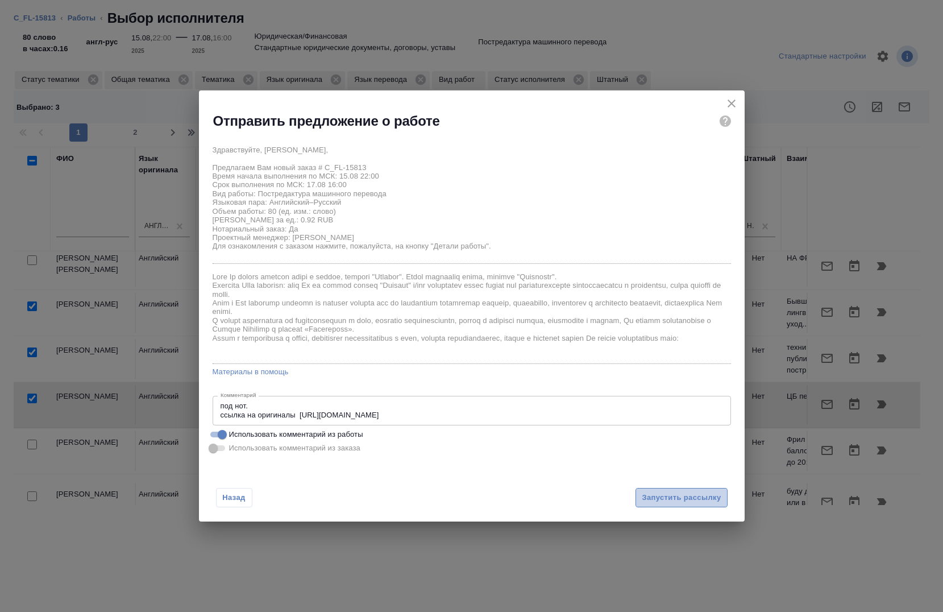
click at [659, 495] on span "Запустить рассылку" at bounding box center [681, 497] width 79 height 13
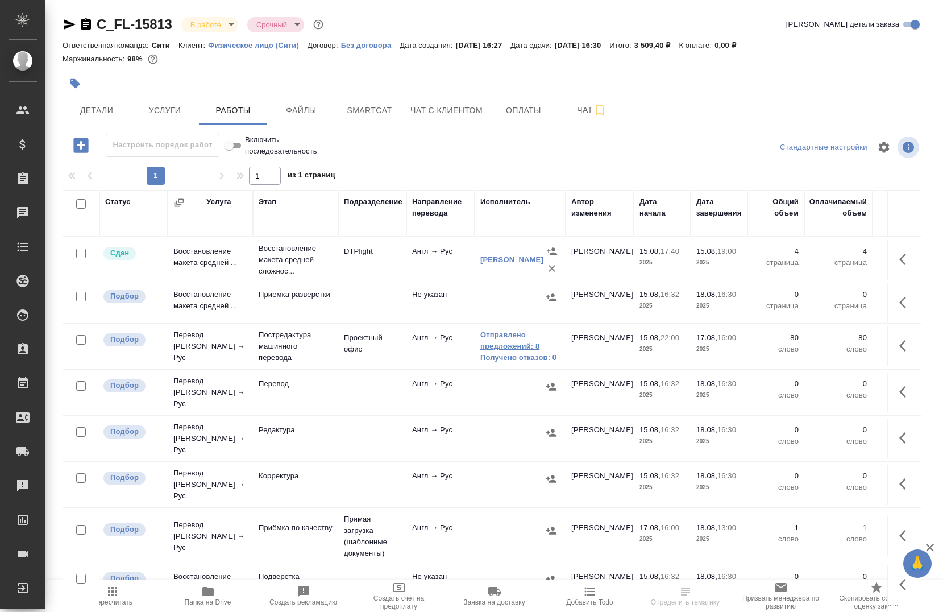
click at [505, 344] on link "Отправлено предложений: 8" at bounding box center [520, 340] width 80 height 23
click at [339, 118] on button "Smartcat" at bounding box center [369, 110] width 68 height 28
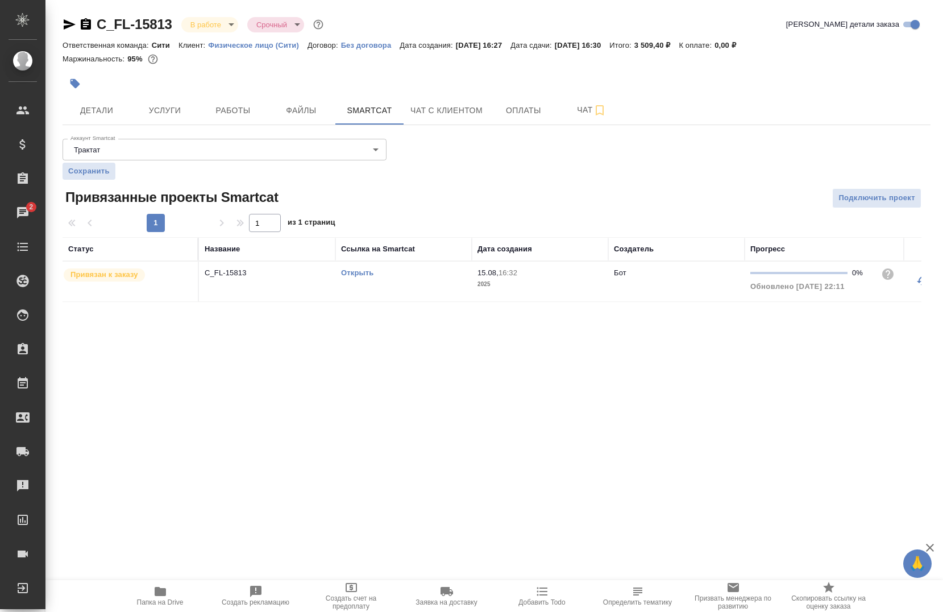
click at [350, 272] on link "Открыть" at bounding box center [357, 272] width 32 height 9
click at [211, 114] on span "Работы" at bounding box center [233, 110] width 55 height 14
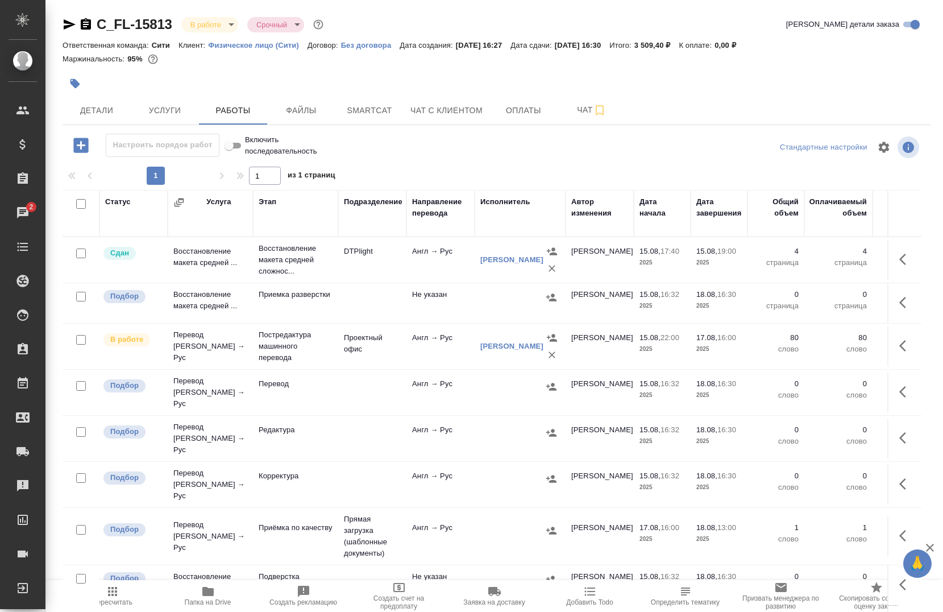
click at [78, 206] on input "checkbox" at bounding box center [81, 204] width 10 height 10
checkbox input "true"
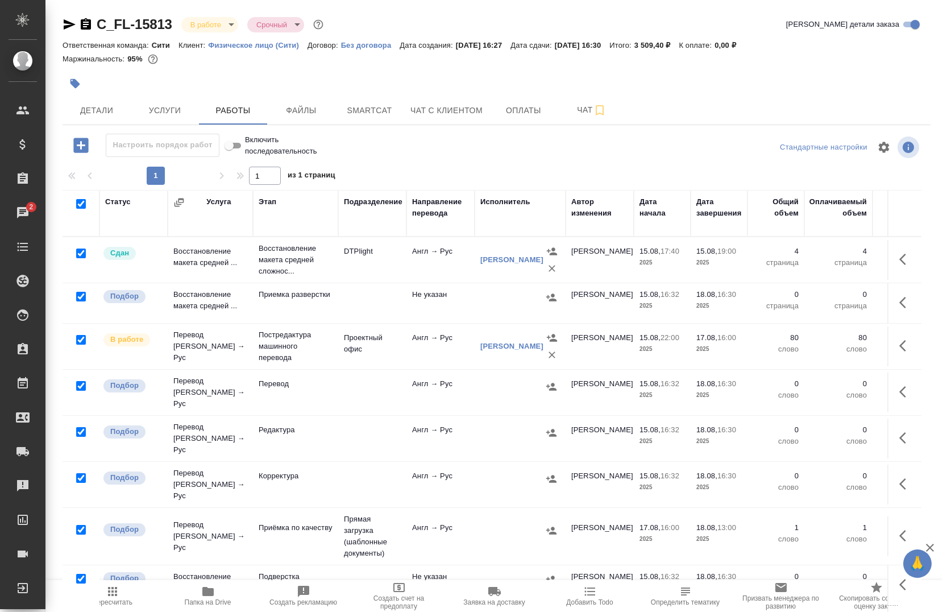
checkbox input "true"
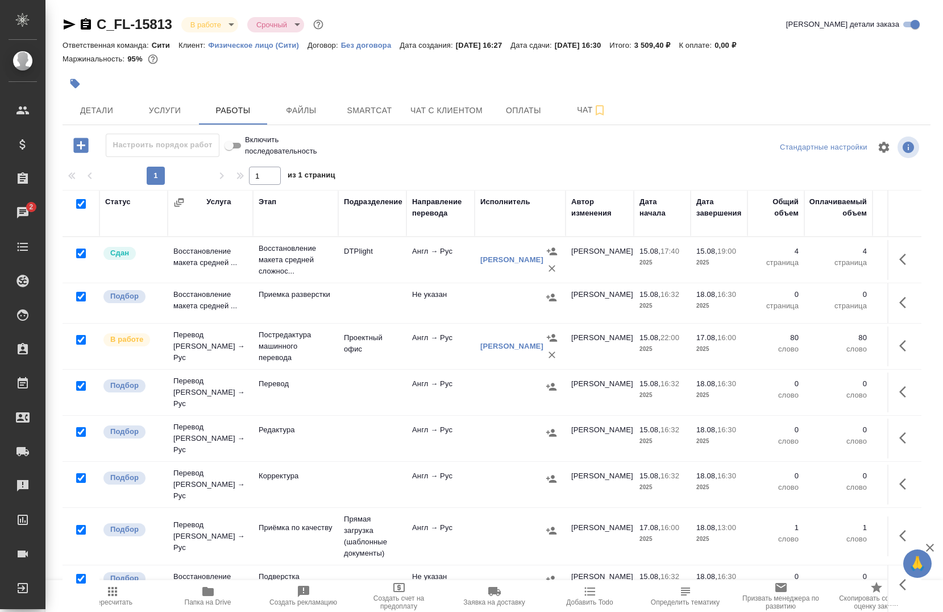
checkbox input "true"
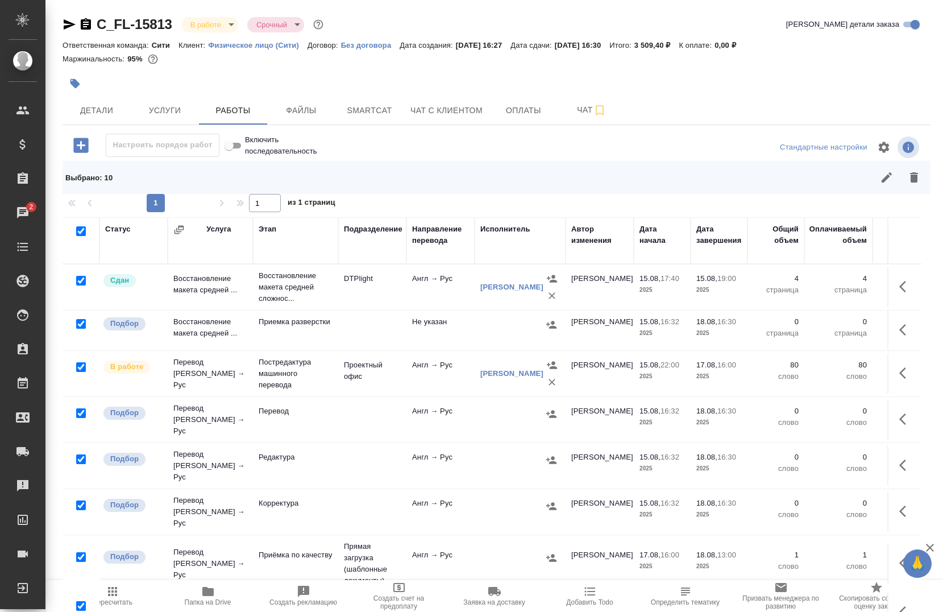
click at [77, 282] on input "checkbox" at bounding box center [81, 281] width 10 height 10
checkbox input "false"
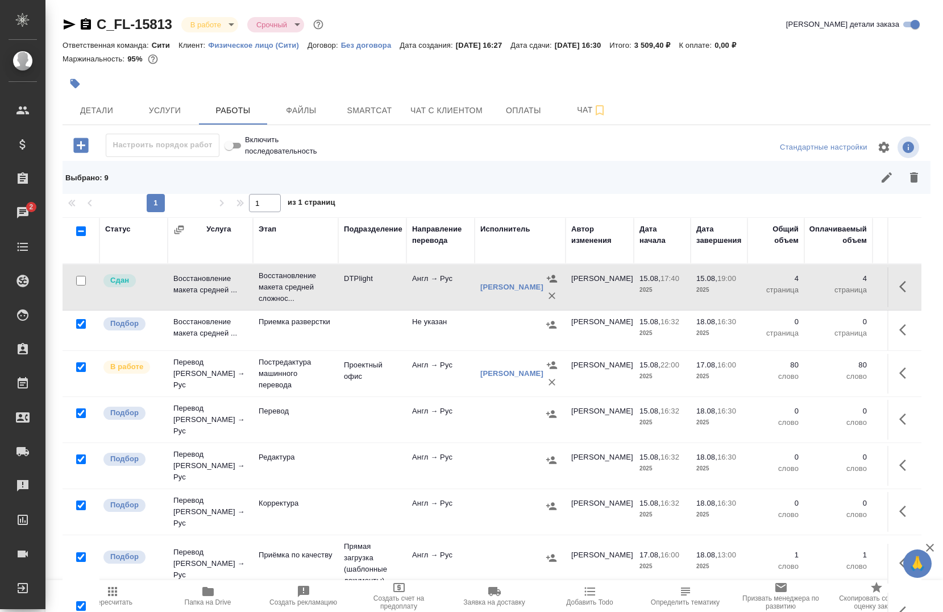
click at [76, 284] on div at bounding box center [81, 281] width 26 height 16
click at [81, 281] on input "checkbox" at bounding box center [81, 281] width 10 height 10
checkbox input "true"
click at [198, 590] on span "Папка на Drive" at bounding box center [208, 595] width 82 height 22
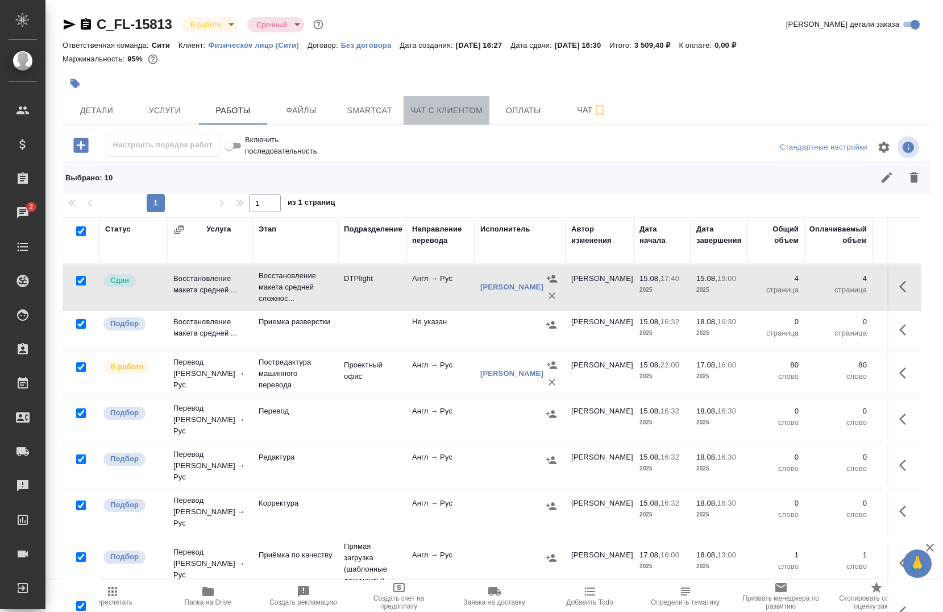
click at [435, 101] on button "Чат с клиентом" at bounding box center [447, 110] width 86 height 28
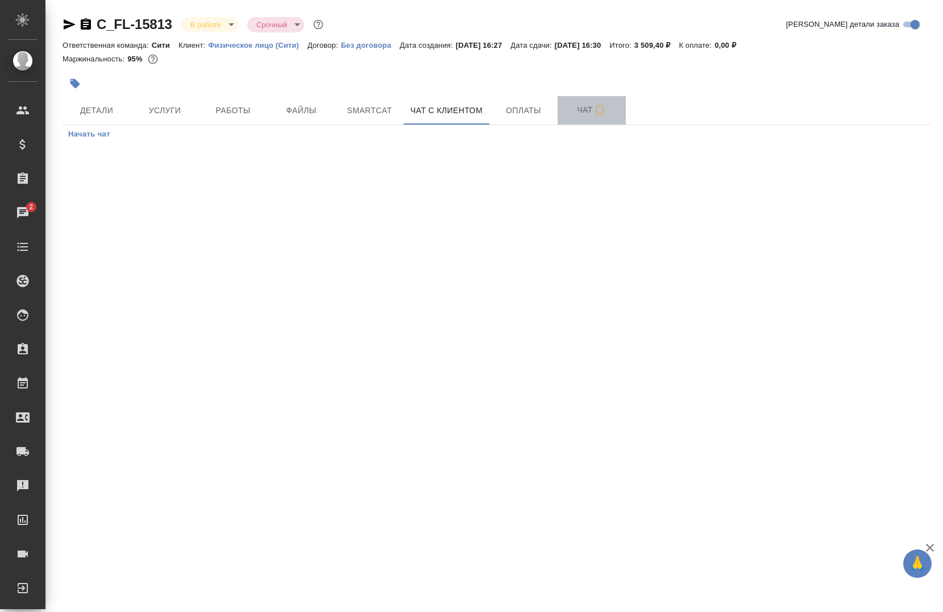
click at [584, 98] on button "Чат" at bounding box center [592, 110] width 68 height 28
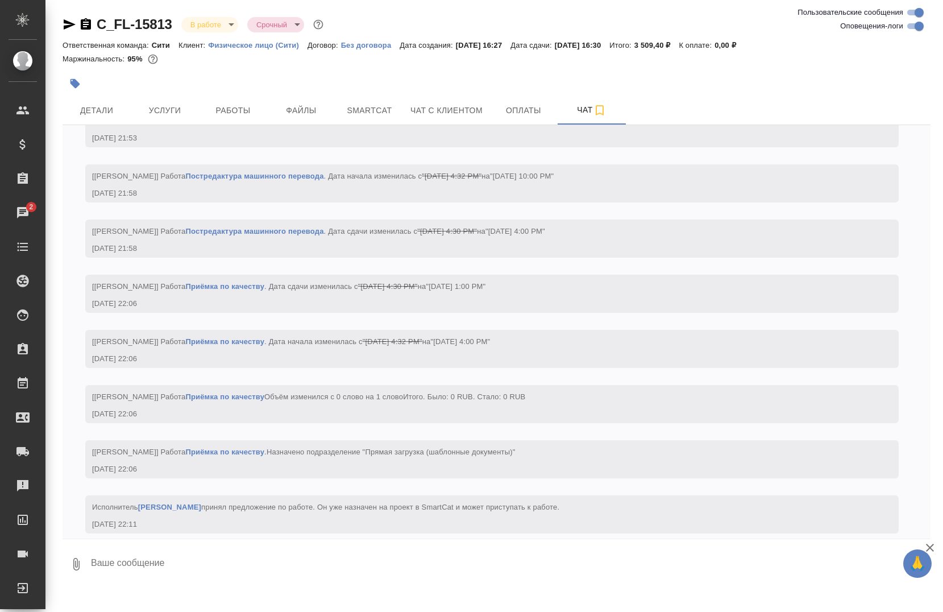
scroll to position [2261, 0]
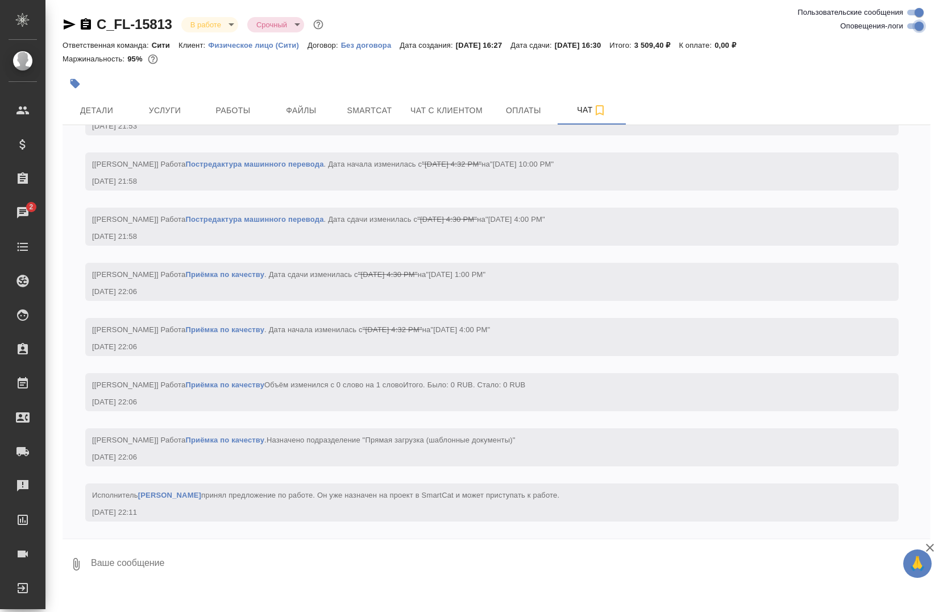
click at [915, 28] on input "Оповещения-логи" at bounding box center [919, 26] width 41 height 14
checkbox input "false"
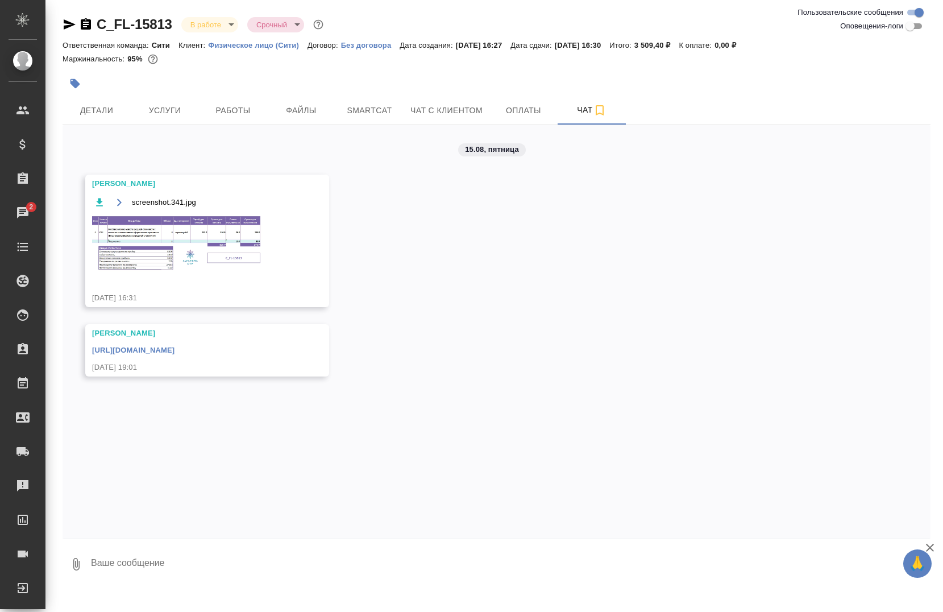
click at [233, 220] on img at bounding box center [177, 243] width 170 height 57
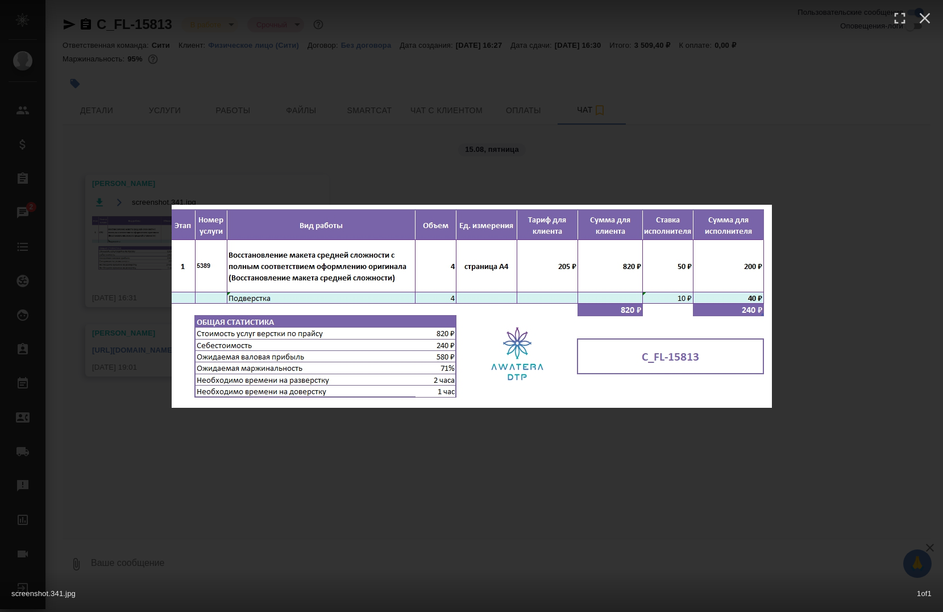
click at [236, 437] on div "screenshot.341.jpg 1 of 1" at bounding box center [471, 306] width 943 height 612
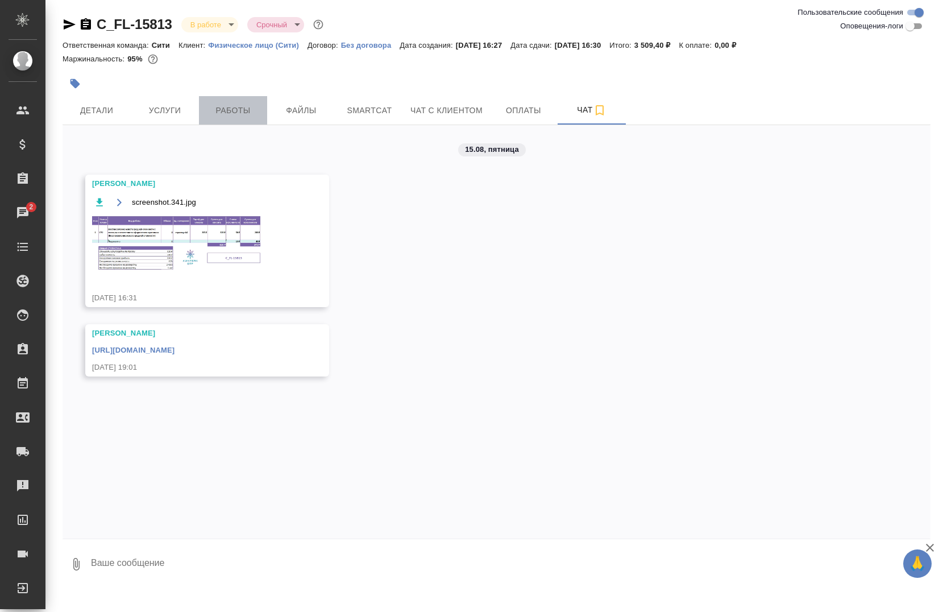
click at [217, 108] on span "Работы" at bounding box center [233, 110] width 55 height 14
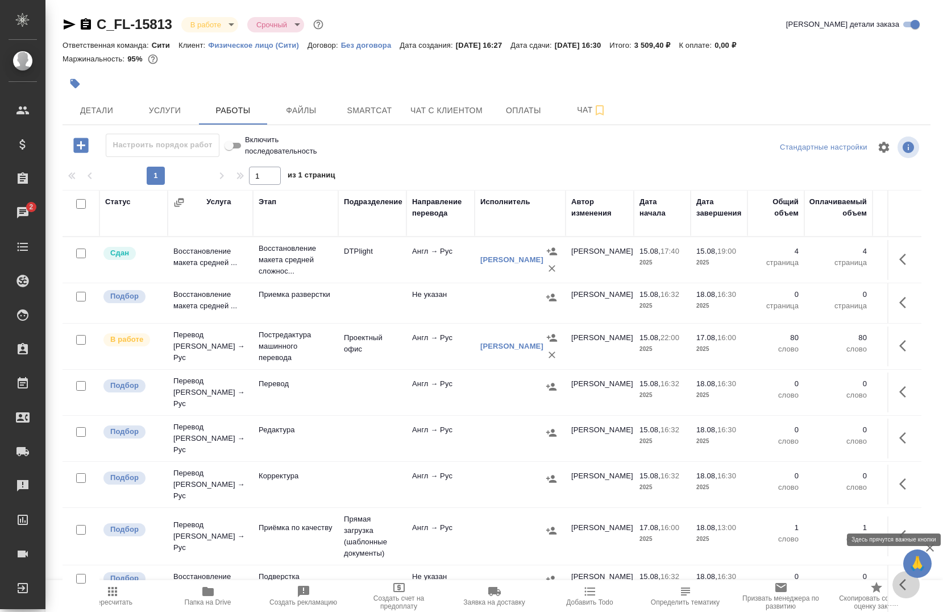
click at [892, 571] on button "button" at bounding box center [905, 584] width 27 height 27
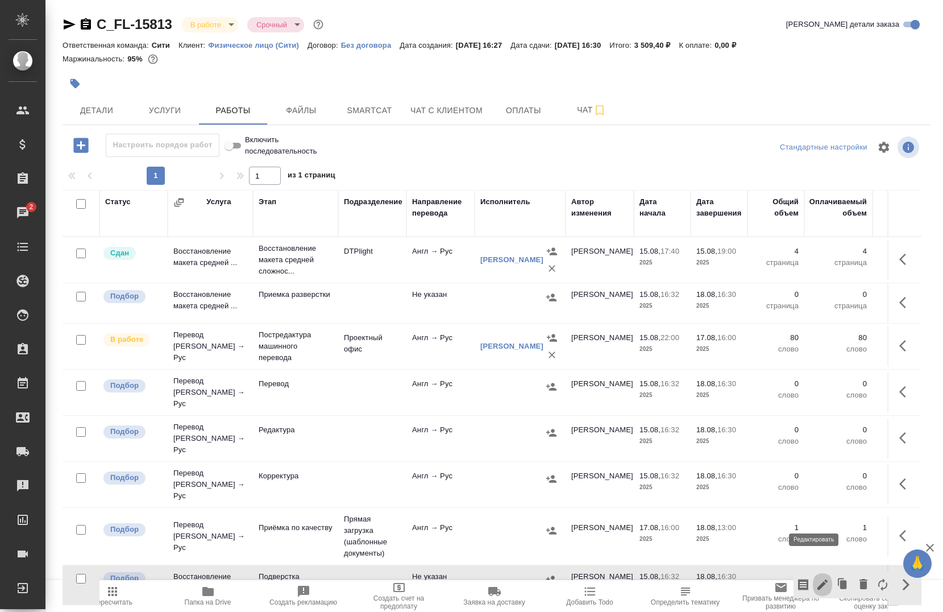
click at [815, 571] on button "button" at bounding box center [822, 584] width 19 height 27
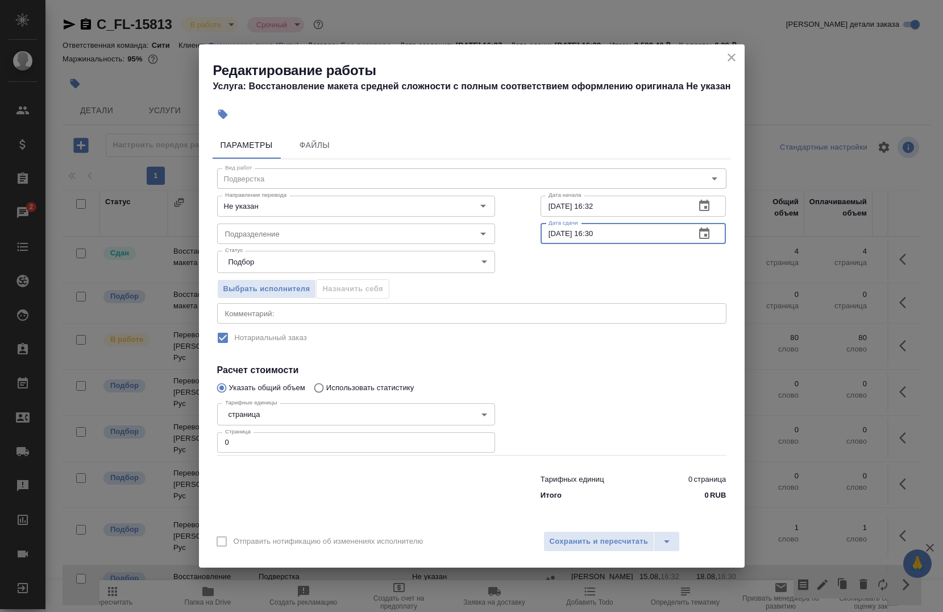
click at [617, 236] on input "18.08.2025 16:30" at bounding box center [613, 233] width 146 height 20
type input "18.08.2025 14:00"
click at [612, 203] on input "15.08.2025 16:32" at bounding box center [613, 206] width 146 height 20
type input "18.08.2025 13:00"
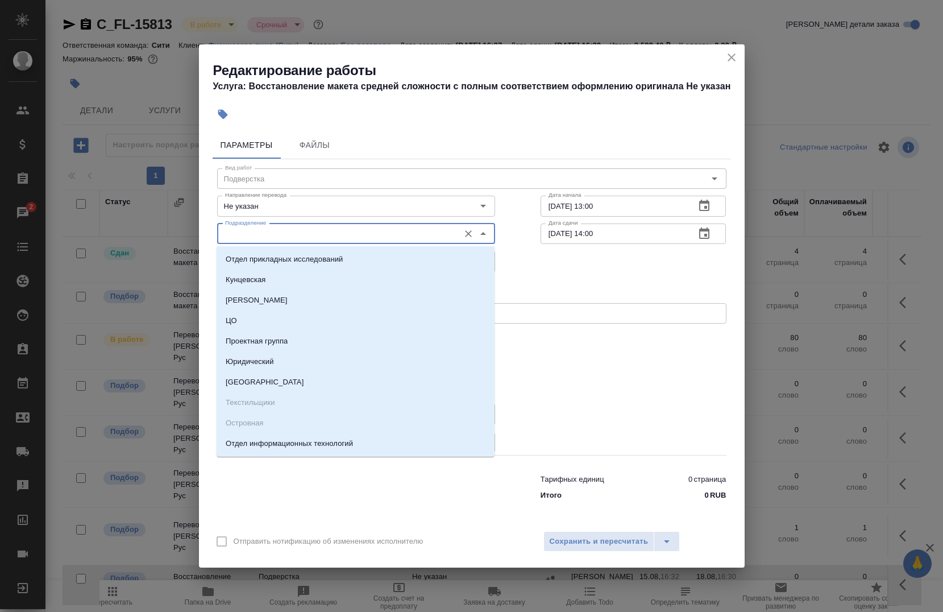
click at [317, 239] on input "Подразделение" at bounding box center [337, 234] width 233 height 14
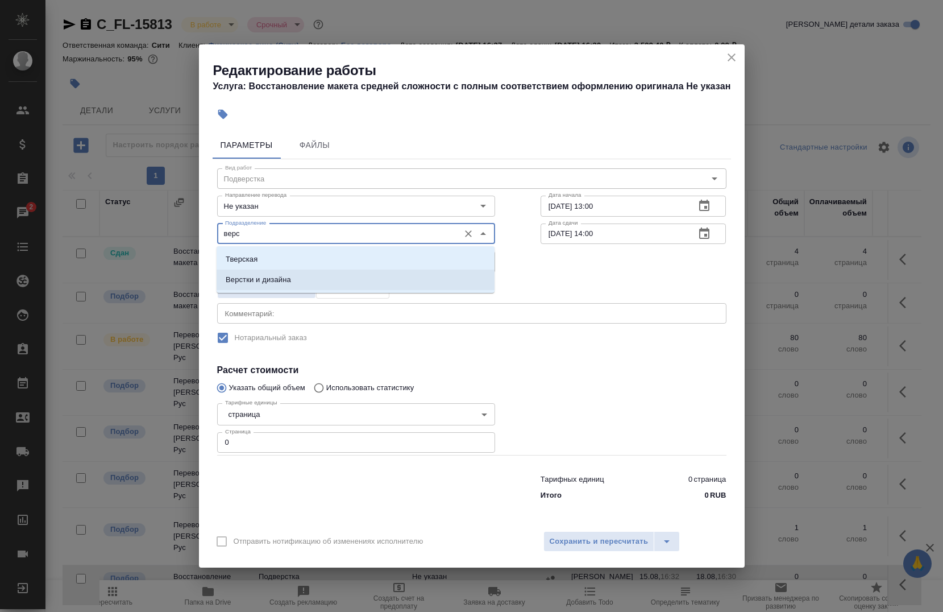
click at [272, 281] on p "Верстки и дизайна" at bounding box center [258, 279] width 65 height 11
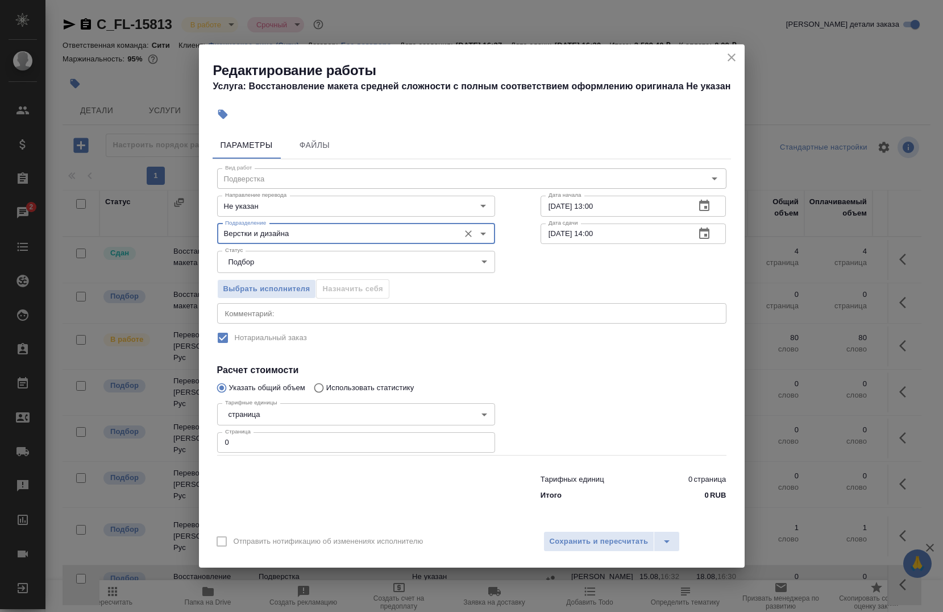
type input "Верстки и дизайна"
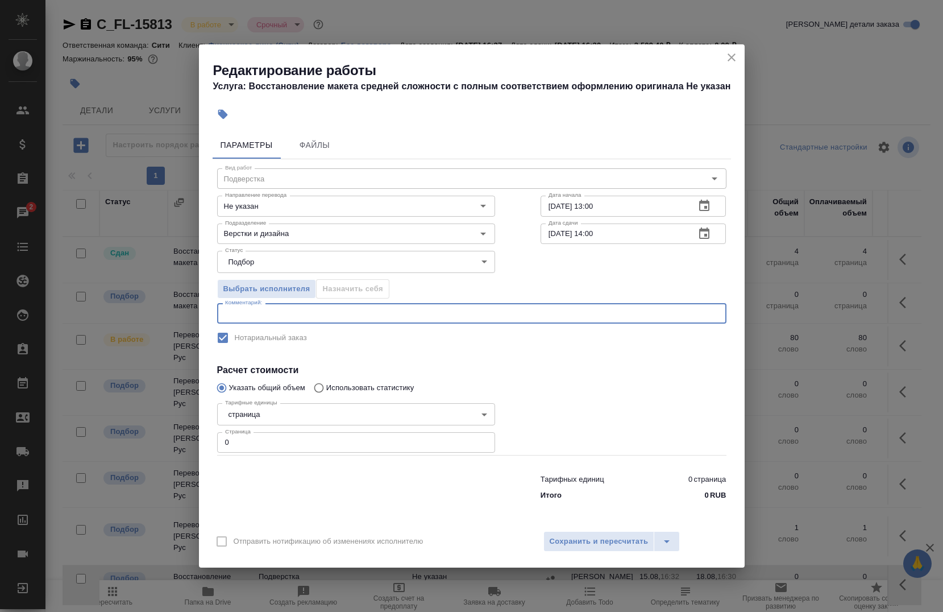
click at [272, 310] on textarea at bounding box center [471, 313] width 493 height 9
type textarea "под нот"
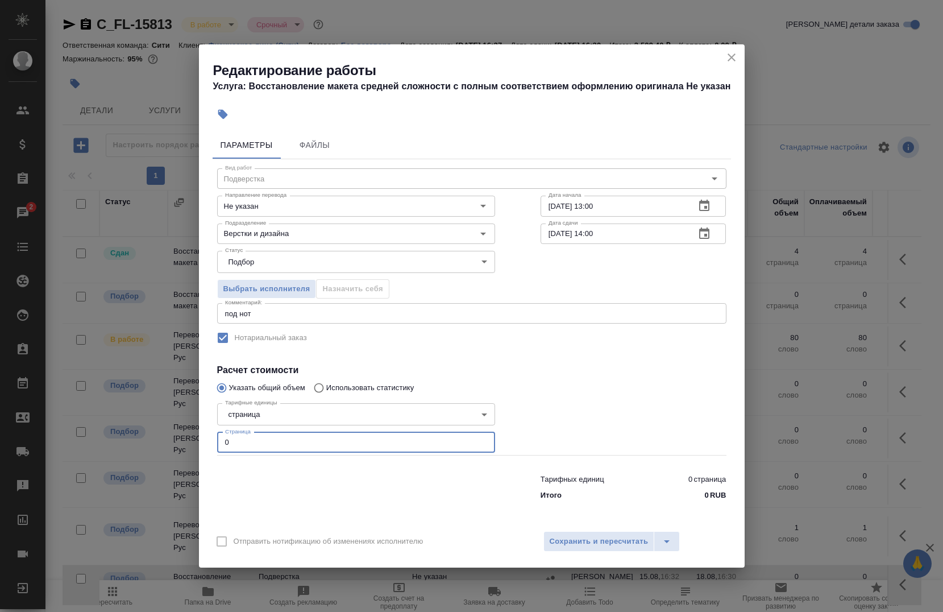
click at [241, 439] on input "0" at bounding box center [356, 442] width 278 height 20
type input "4"
click at [573, 535] on span "Сохранить и пересчитать" at bounding box center [599, 541] width 99 height 13
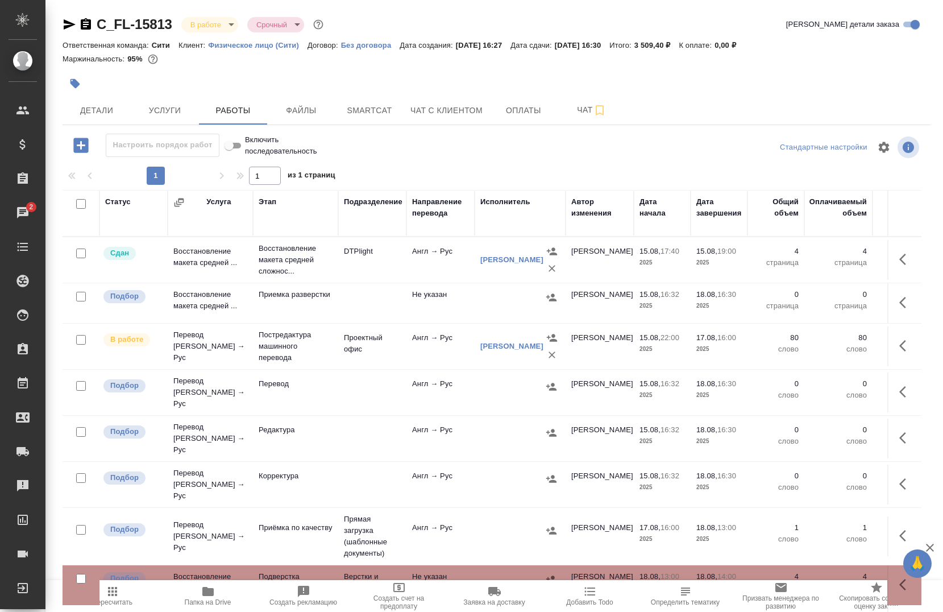
click at [76, 261] on div at bounding box center [81, 254] width 26 height 16
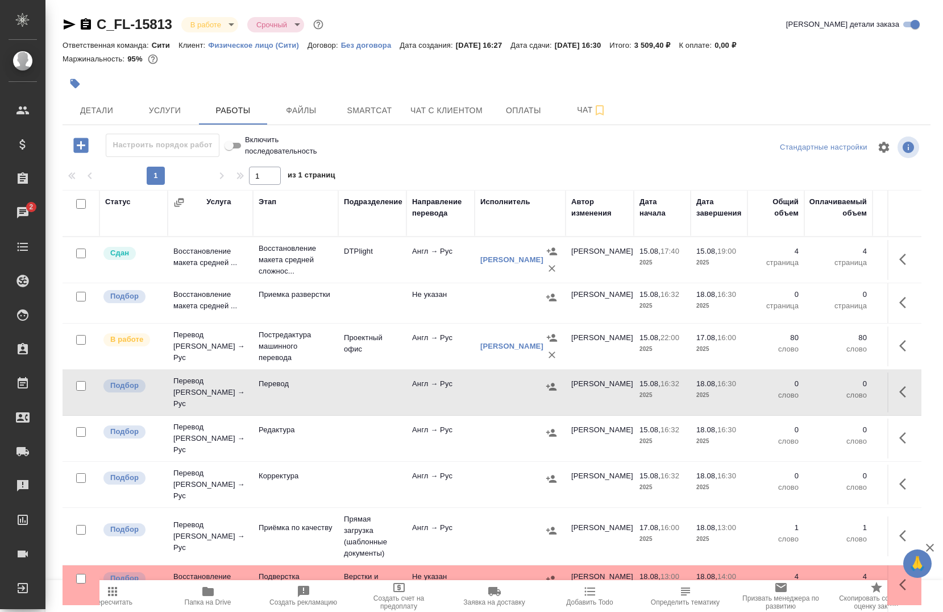
click at [81, 381] on input "checkbox" at bounding box center [81, 386] width 10 height 10
checkbox input "true"
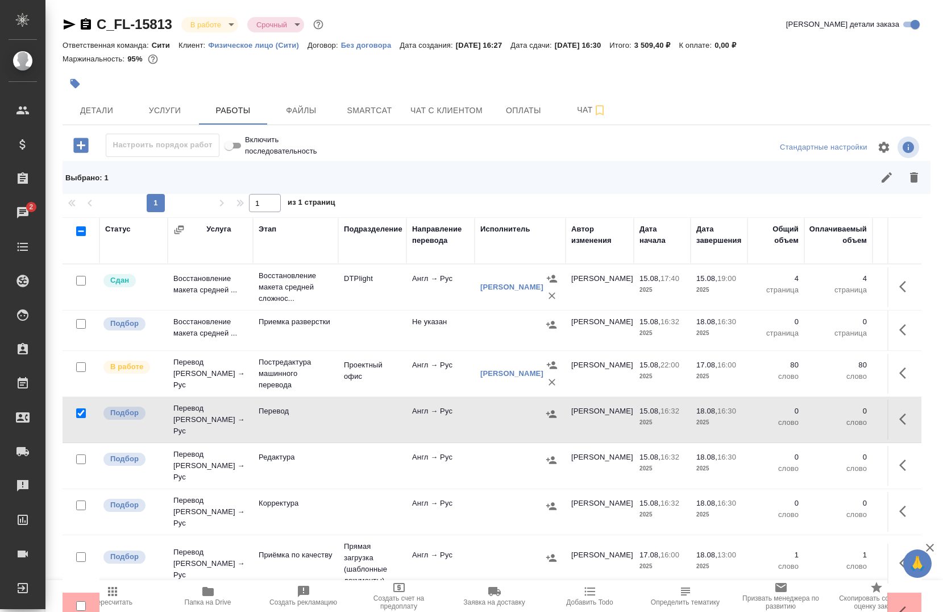
click at [81, 454] on input "checkbox" at bounding box center [81, 459] width 10 height 10
checkbox input "true"
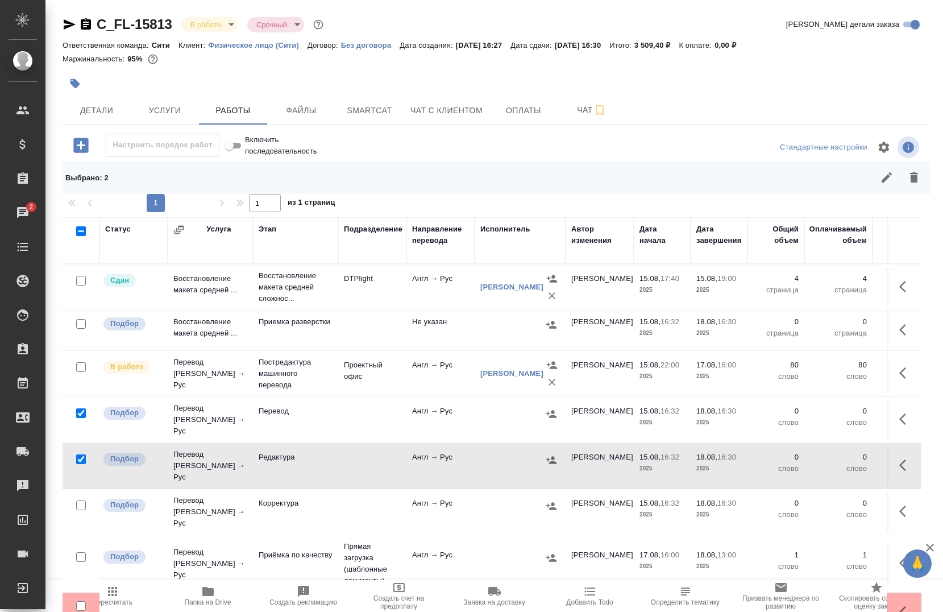
click at [80, 500] on input "checkbox" at bounding box center [81, 505] width 10 height 10
checkbox input "true"
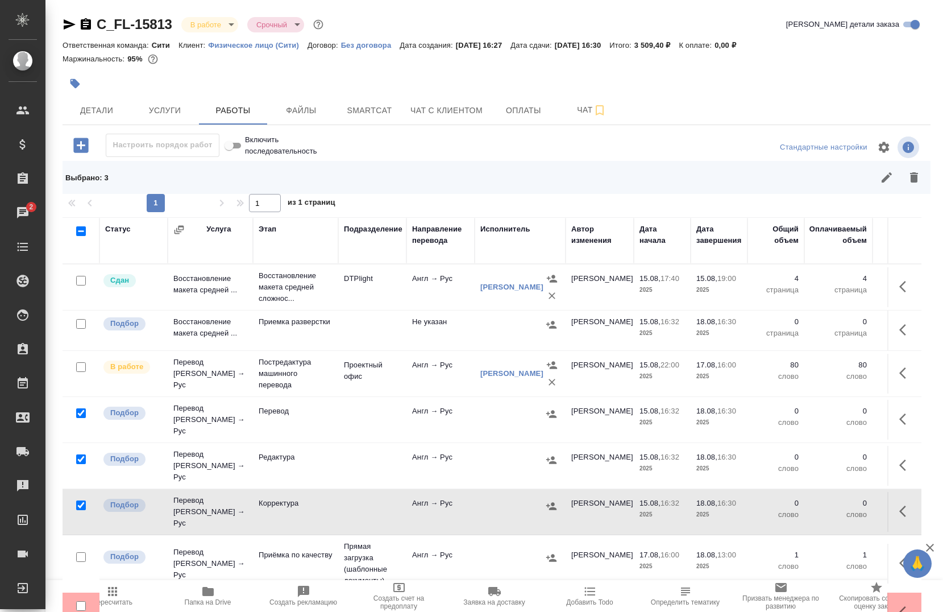
click at [81, 322] on input "checkbox" at bounding box center [81, 324] width 10 height 10
checkbox input "true"
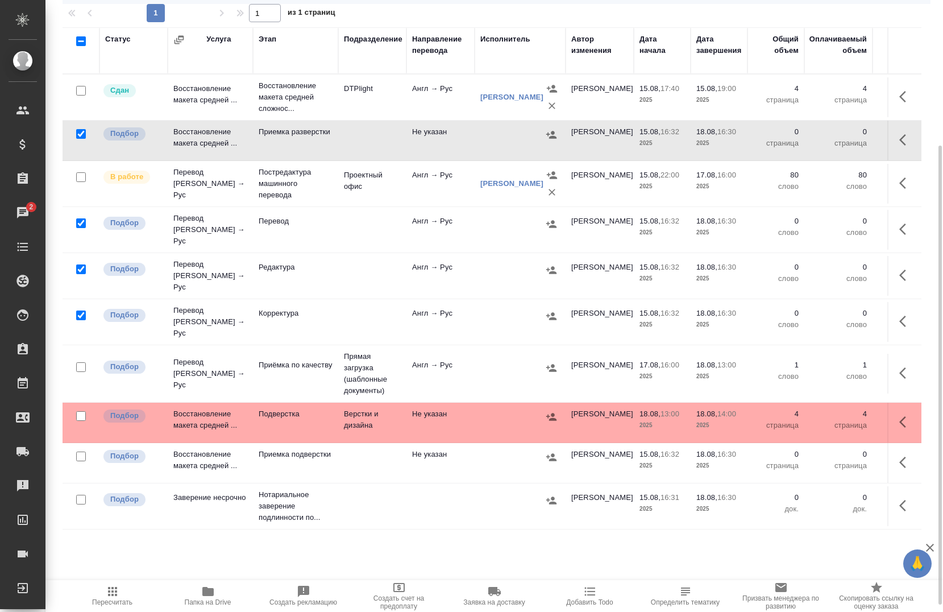
scroll to position [192, 0]
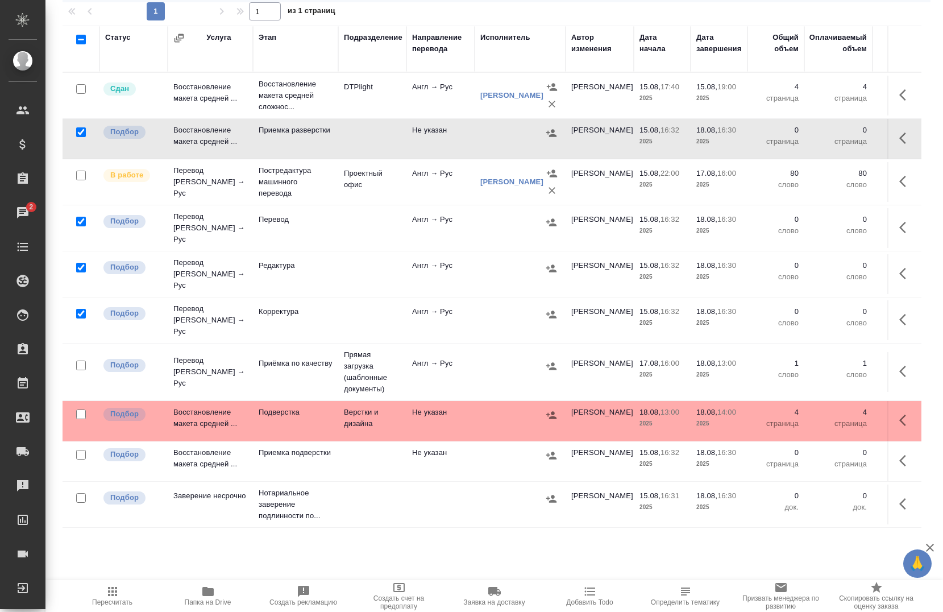
click at [76, 97] on div at bounding box center [81, 89] width 26 height 16
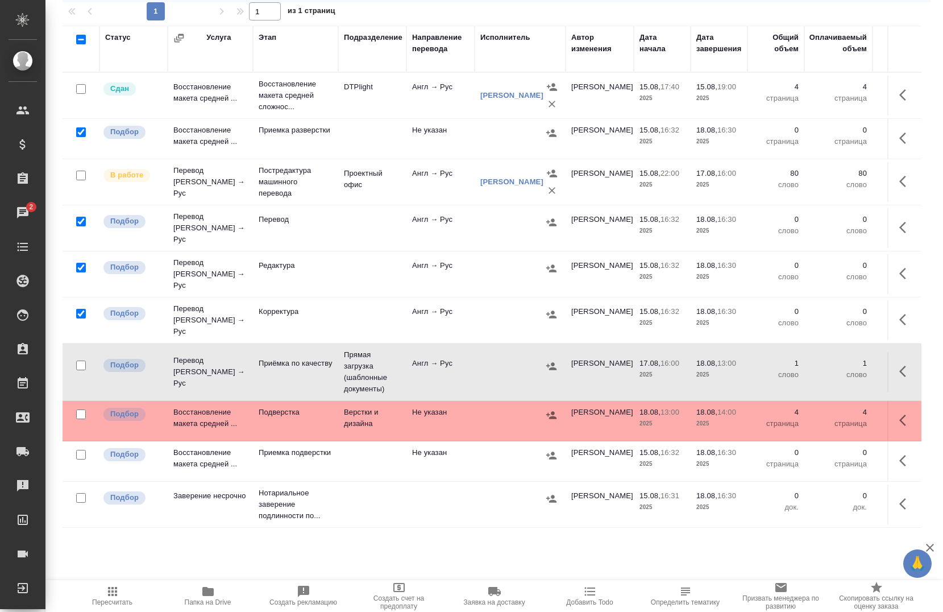
click at [76, 97] on div at bounding box center [81, 89] width 26 height 16
click at [82, 450] on input "checkbox" at bounding box center [81, 455] width 10 height 10
checkbox input "true"
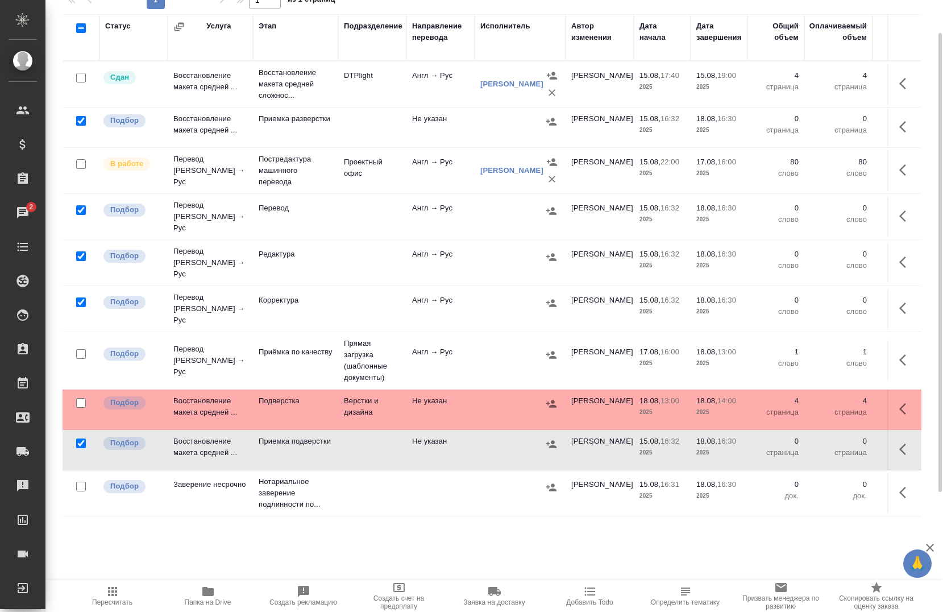
scroll to position [0, 0]
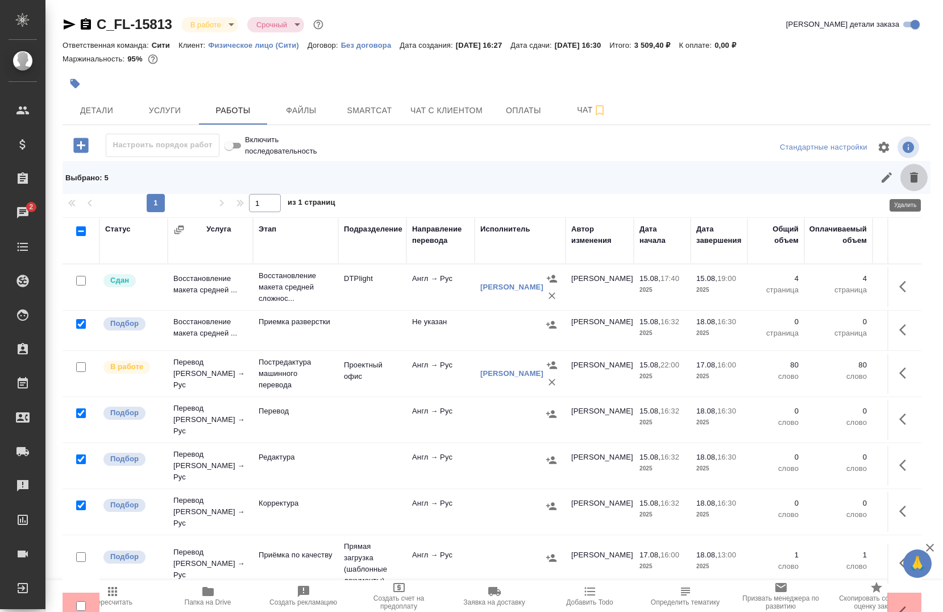
click at [907, 176] on icon "button" at bounding box center [914, 177] width 14 height 14
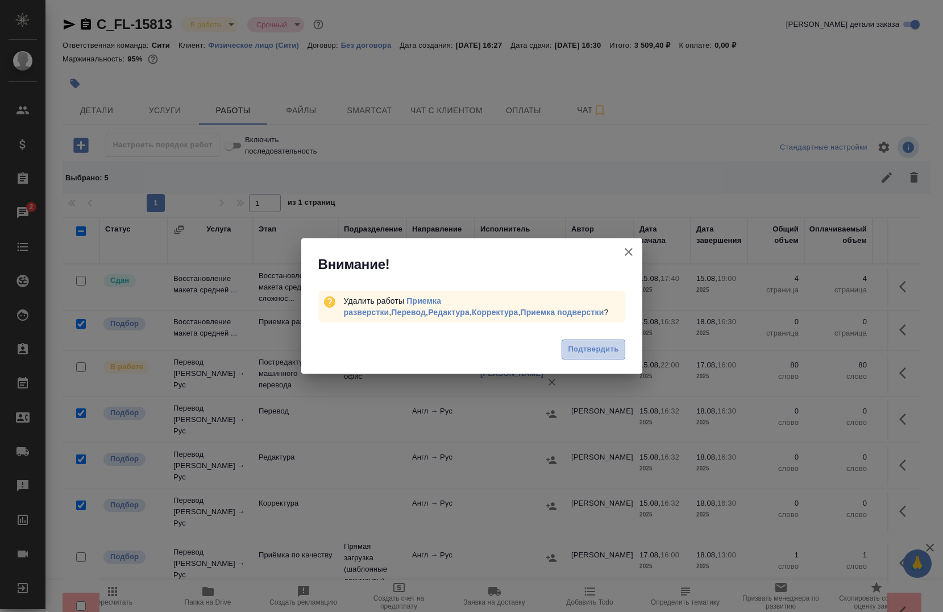
click at [589, 354] on span "Подтвердить" at bounding box center [593, 349] width 51 height 13
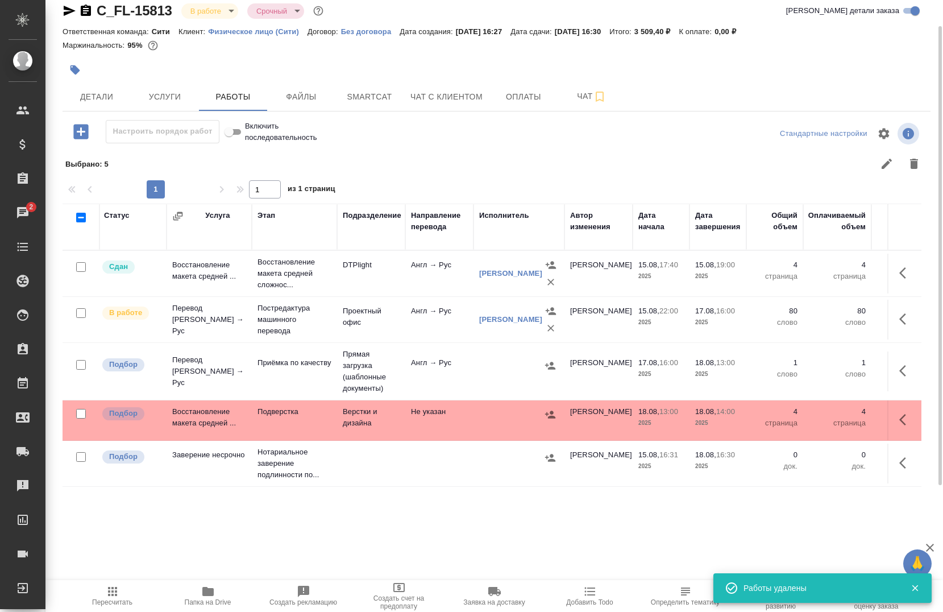
scroll to position [0, 1]
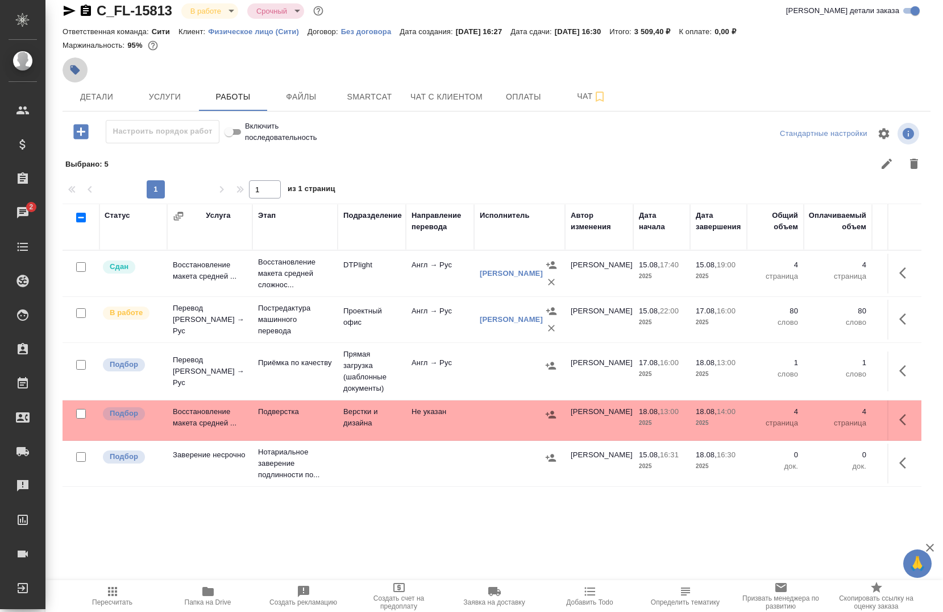
click at [72, 74] on icon "button" at bounding box center [74, 69] width 11 height 11
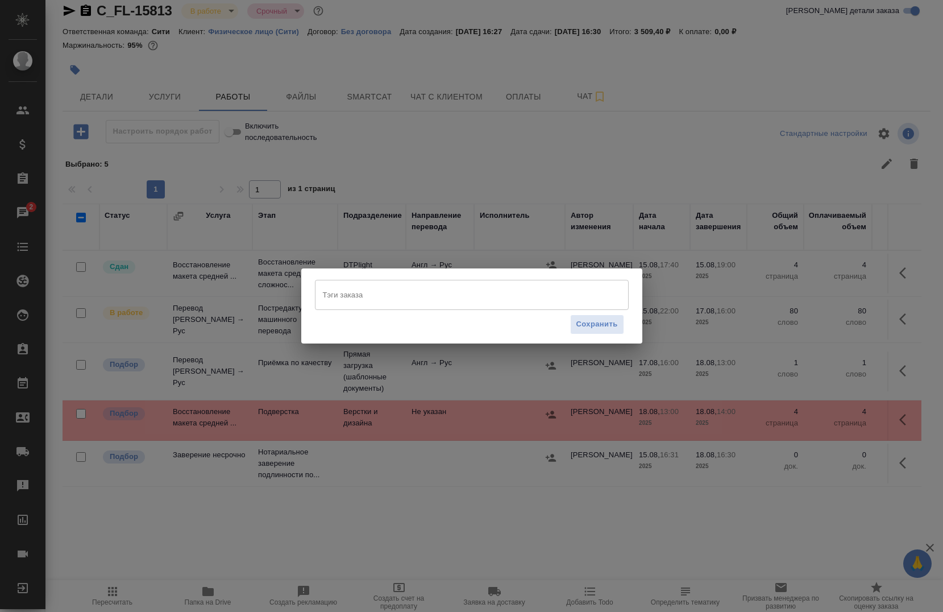
click at [350, 293] on input "Тэги заказа" at bounding box center [461, 294] width 282 height 19
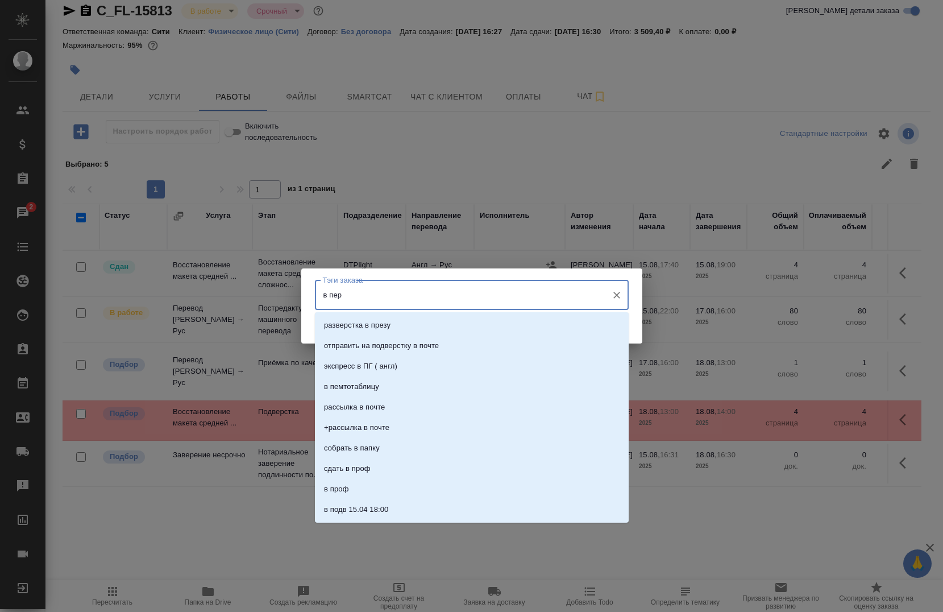
type input "в пере"
click at [360, 440] on li "в переводе" at bounding box center [472, 448] width 314 height 20
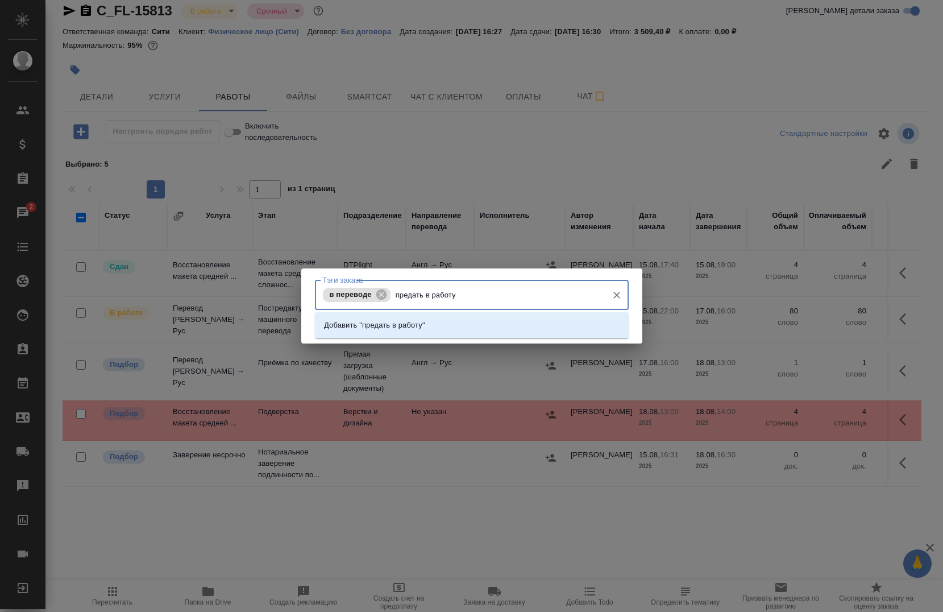
type input "предать в работу"
click at [385, 329] on p "Добавить "предать в работу "" at bounding box center [375, 324] width 103 height 11
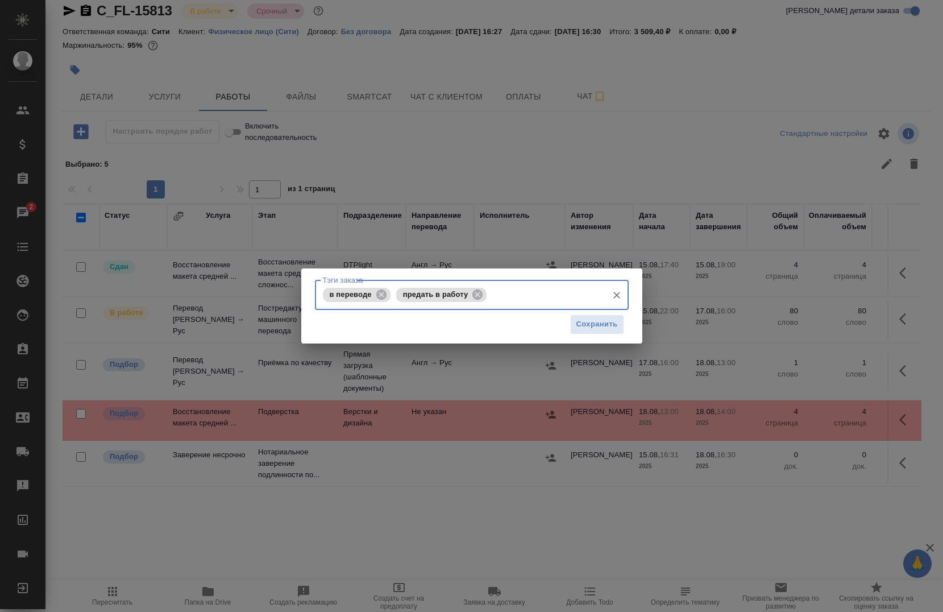
click at [393, 296] on div "в переводе предать в работу Тэги заказа" at bounding box center [472, 295] width 314 height 30
click at [472, 296] on icon at bounding box center [477, 294] width 10 height 10
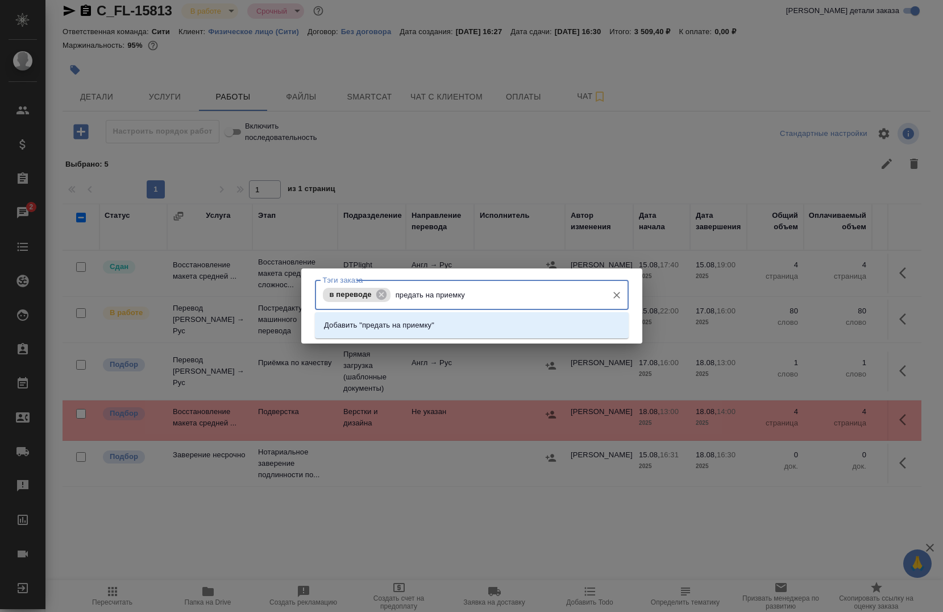
type input "предать на приемку"
click at [434, 325] on p "Добавить "предать на приемку "" at bounding box center [380, 324] width 113 height 11
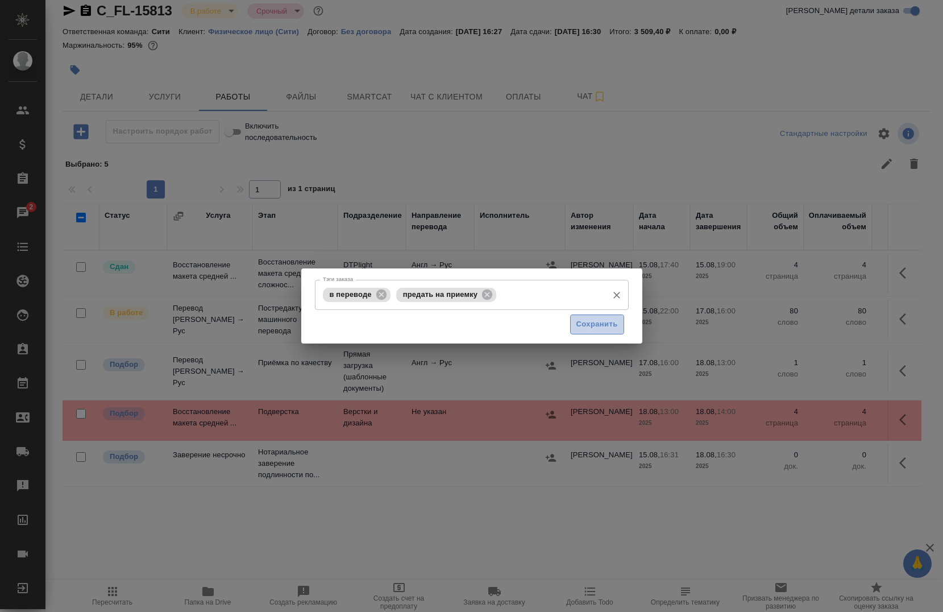
click at [601, 318] on span "Сохранить" at bounding box center [596, 324] width 41 height 13
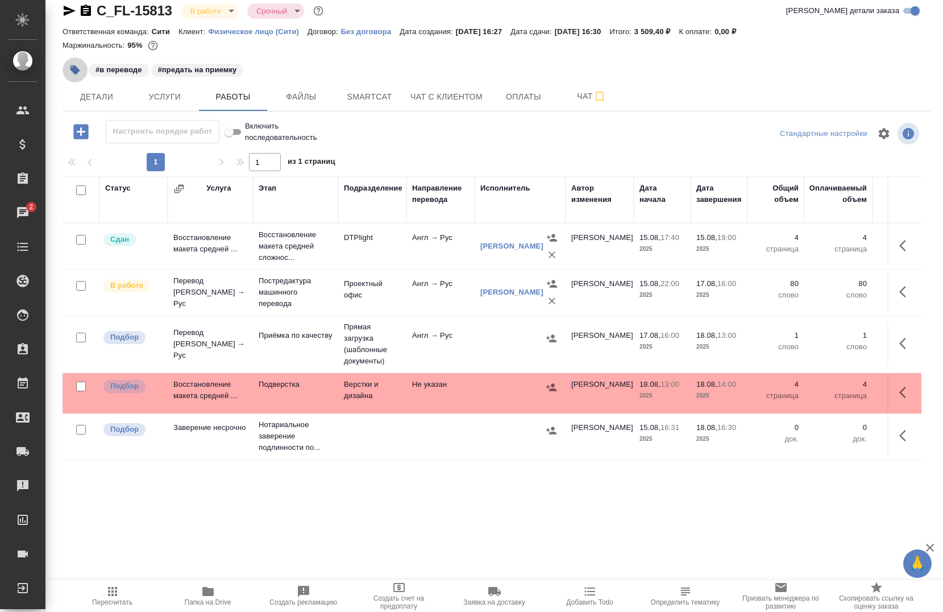
click at [78, 69] on icon "button" at bounding box center [75, 70] width 10 height 10
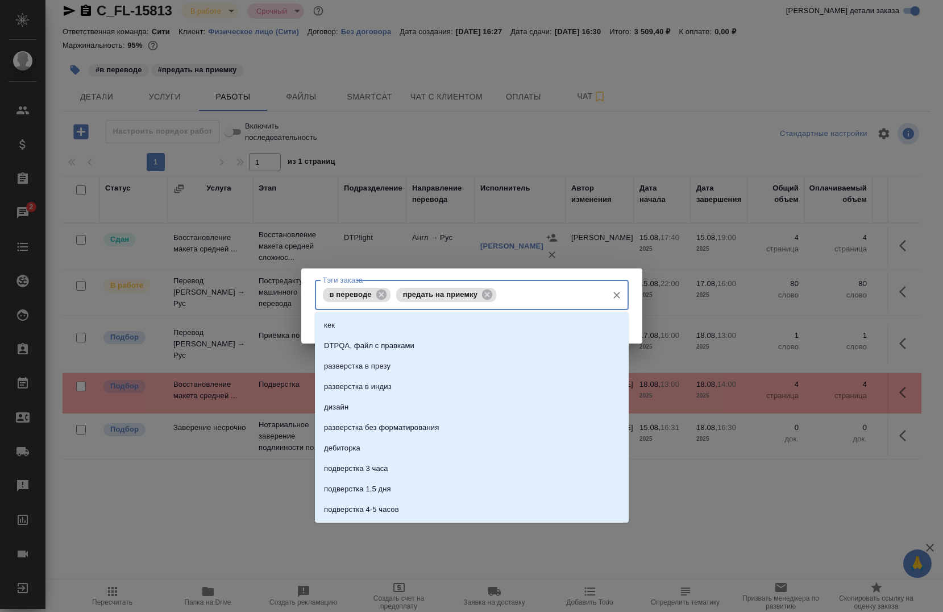
click at [569, 299] on input "Тэги заказа" at bounding box center [550, 294] width 102 height 19
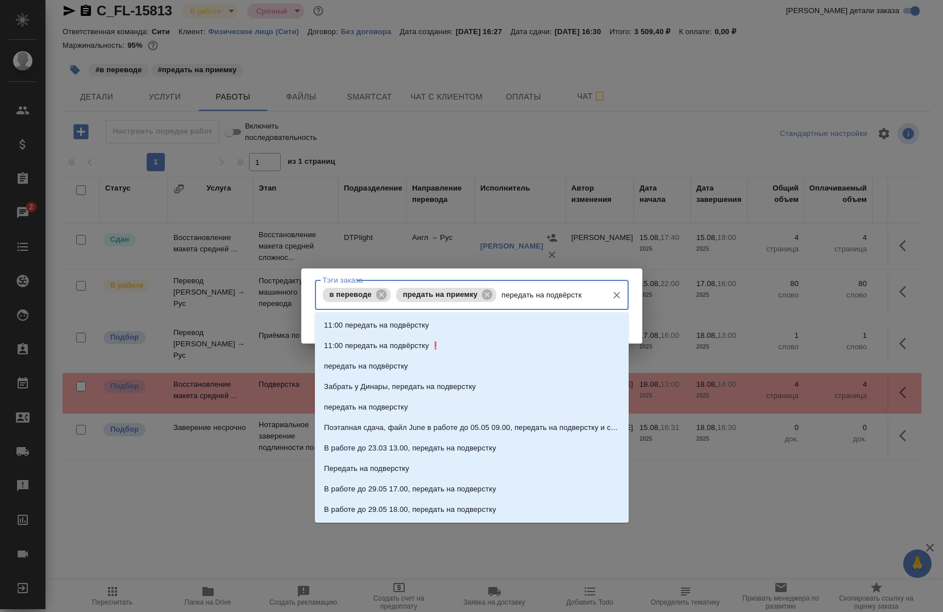
type input "передать на подвёрстку"
click at [463, 360] on li "передать на подвёрстку" at bounding box center [472, 366] width 314 height 20
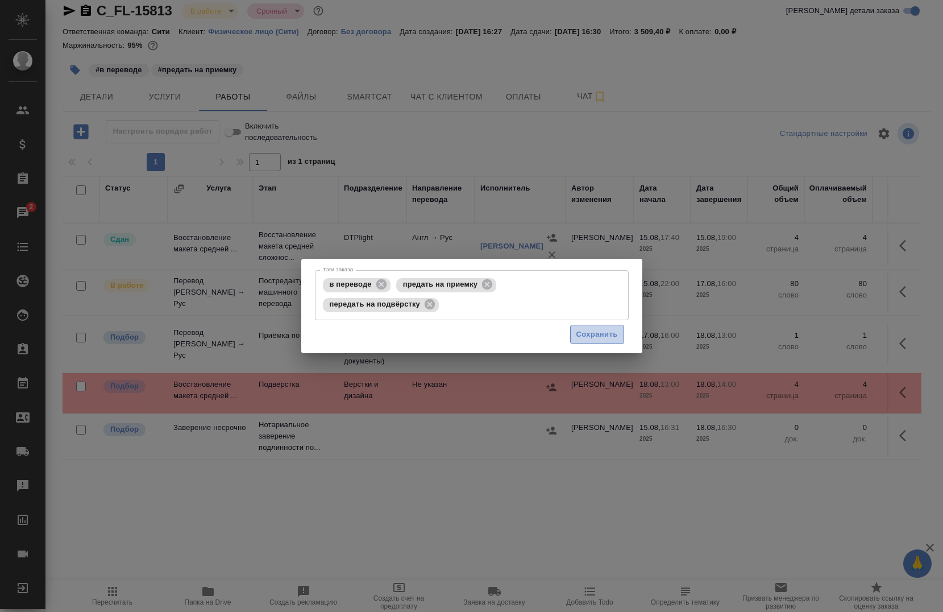
click at [588, 341] on button "Сохранить" at bounding box center [597, 335] width 54 height 20
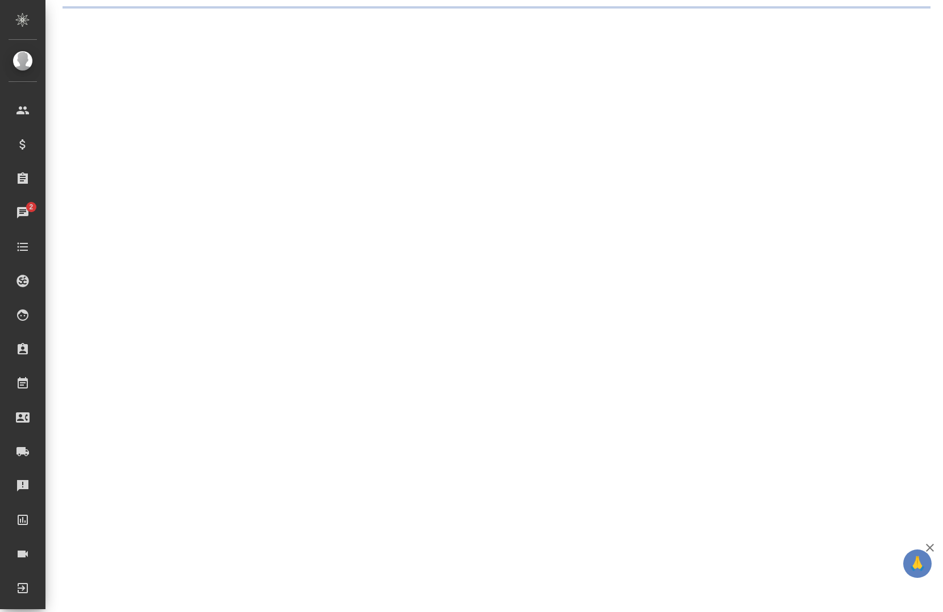
scroll to position [0, 0]
